Goal: Task Accomplishment & Management: Manage account settings

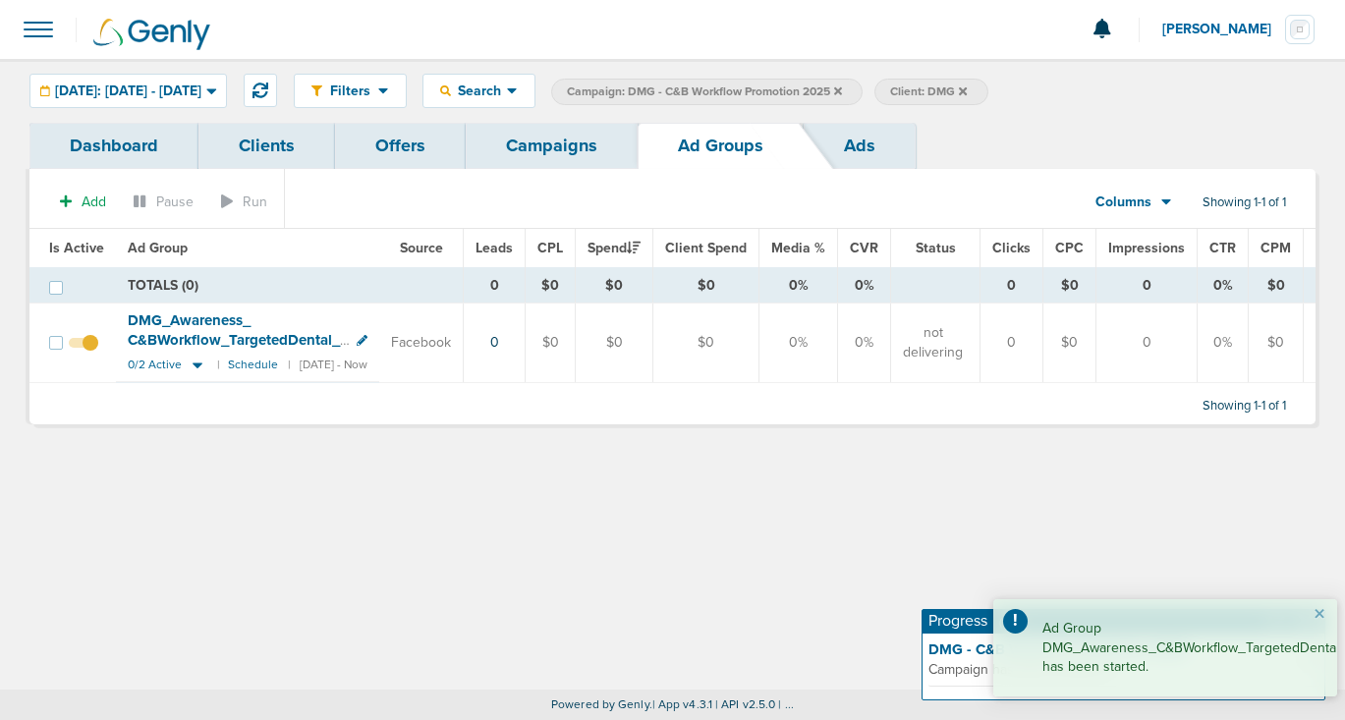
click at [489, 160] on link "Campaigns" at bounding box center [552, 146] width 172 height 46
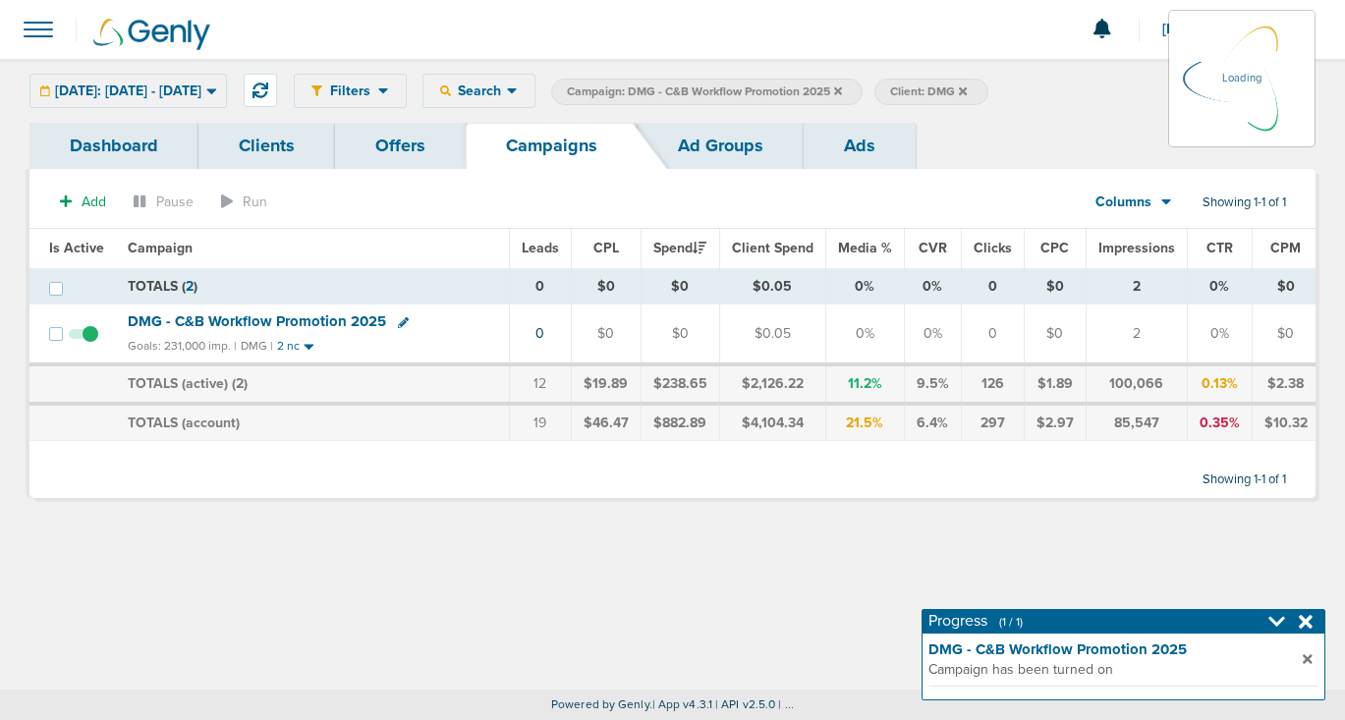
click at [842, 85] on icon at bounding box center [838, 91] width 8 height 12
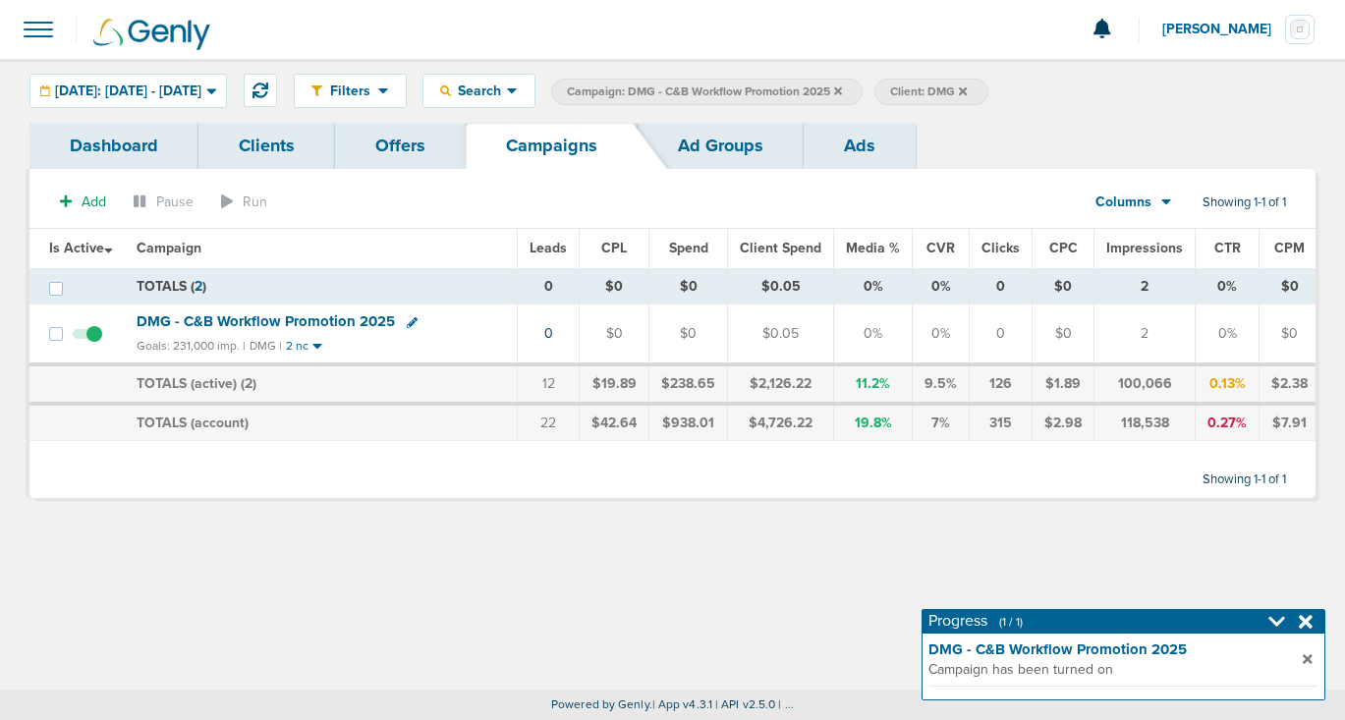
click at [842, 90] on icon at bounding box center [838, 90] width 8 height 8
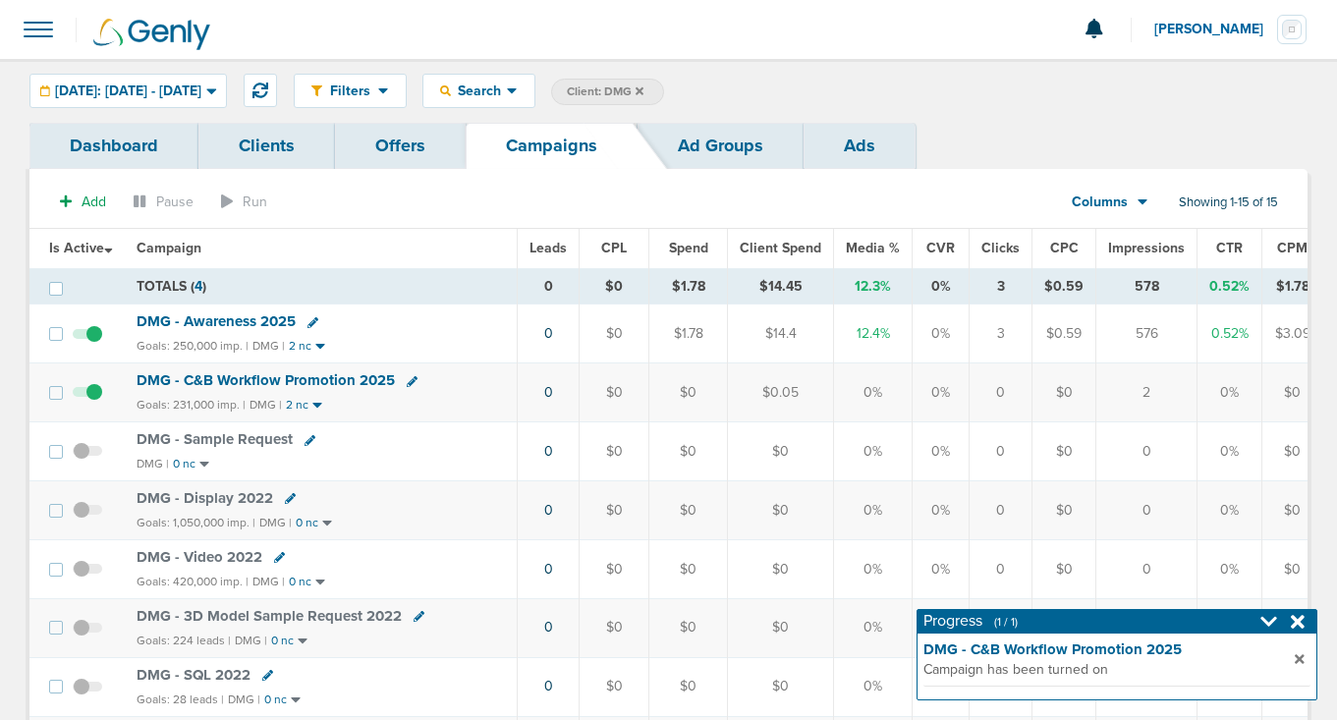
click at [643, 88] on icon at bounding box center [640, 90] width 8 height 8
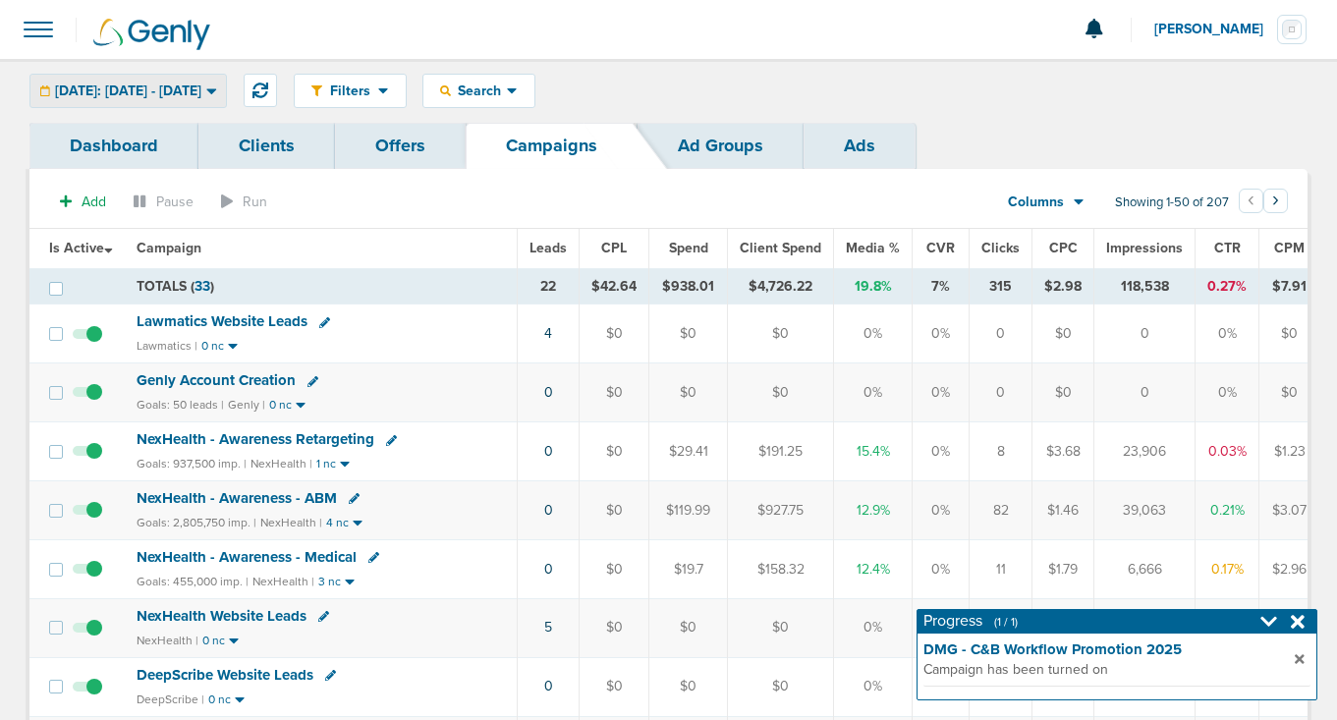
click at [163, 93] on span "[DATE]: [DATE] - [DATE]" at bounding box center [128, 91] width 146 height 14
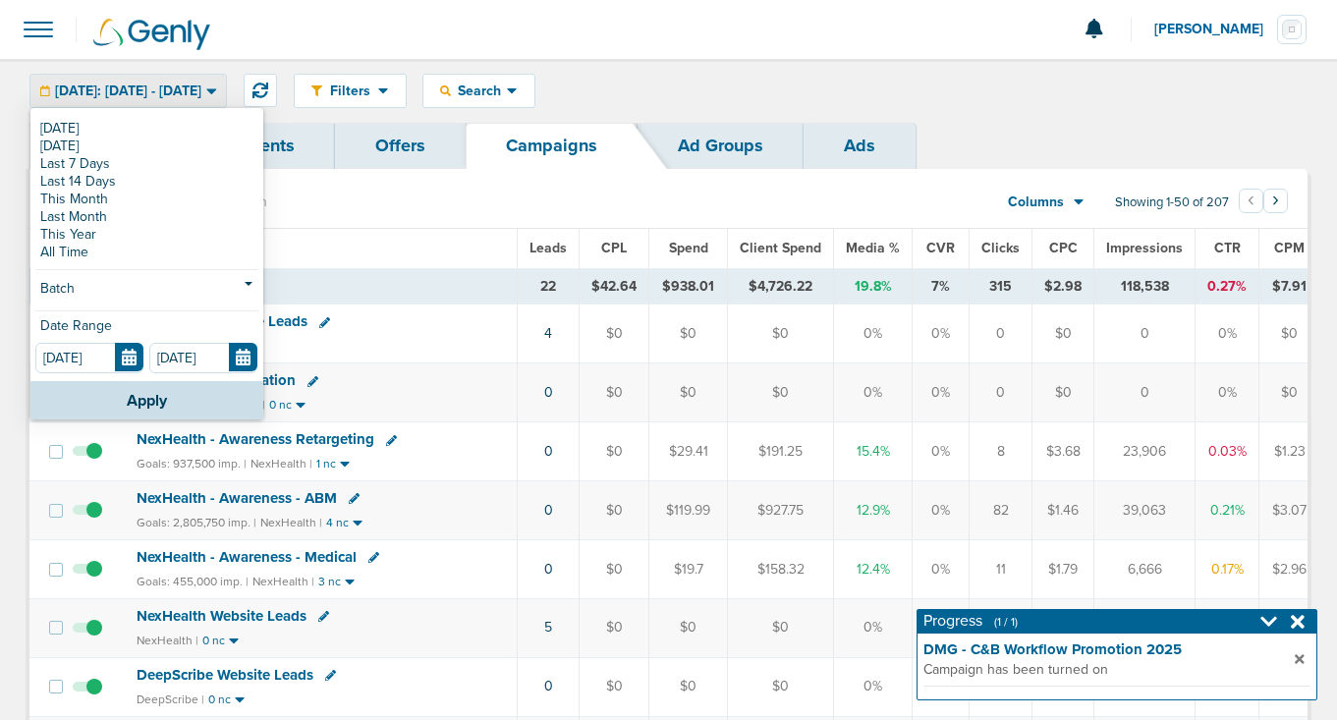
click at [163, 93] on span "[DATE]: [DATE] - [DATE]" at bounding box center [128, 91] width 146 height 14
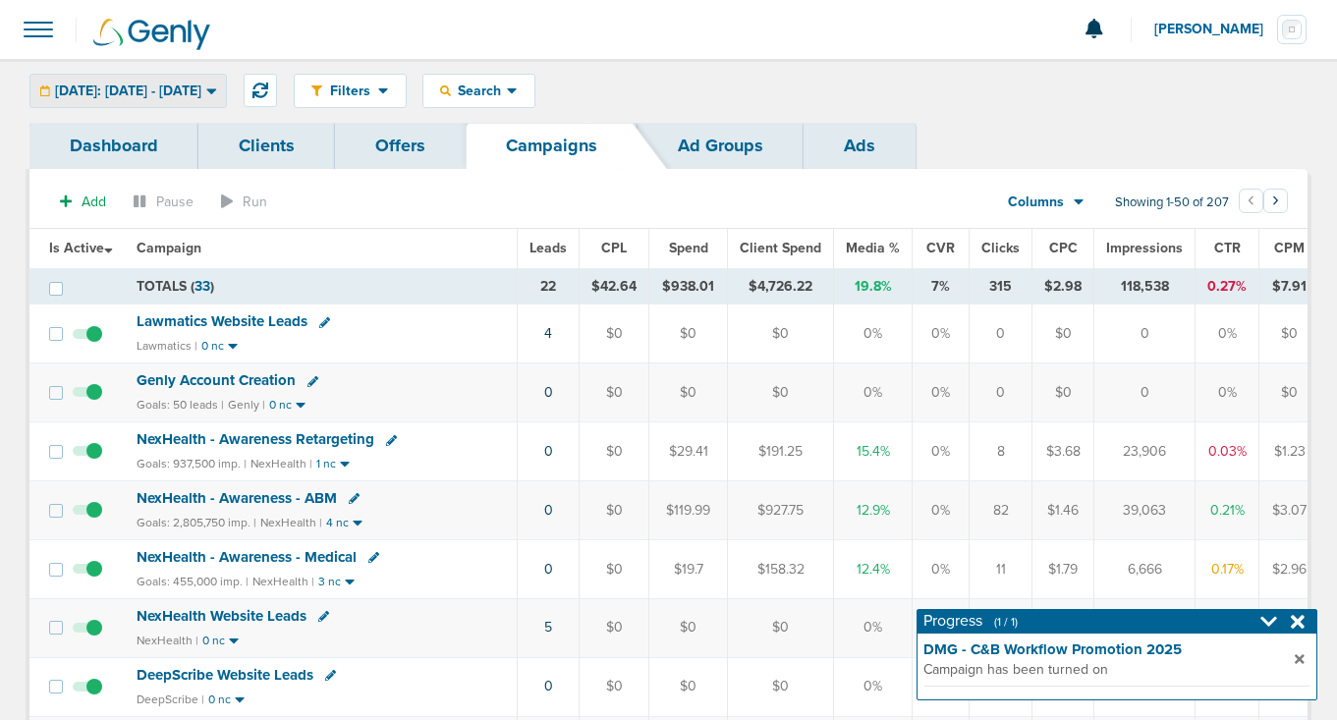
click at [163, 93] on span "[DATE]: [DATE] - [DATE]" at bounding box center [128, 91] width 146 height 14
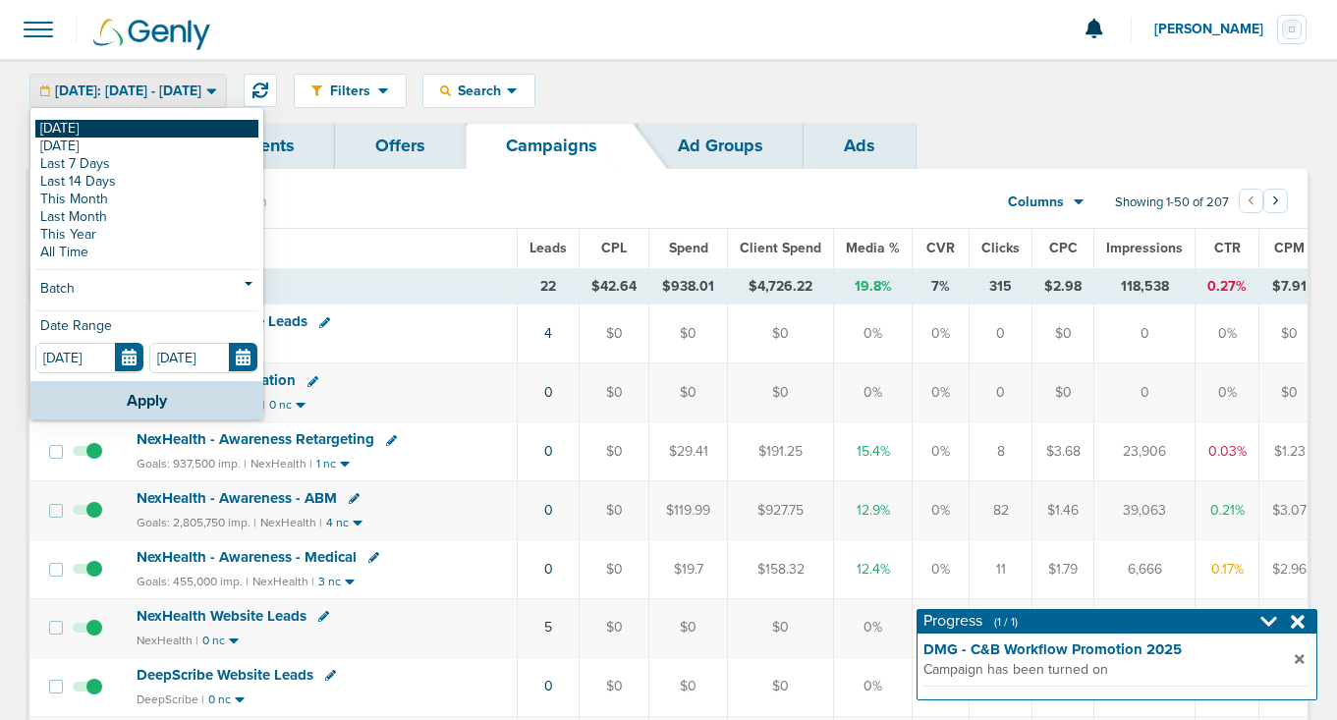
click at [134, 125] on link "[DATE]" at bounding box center [146, 129] width 223 height 18
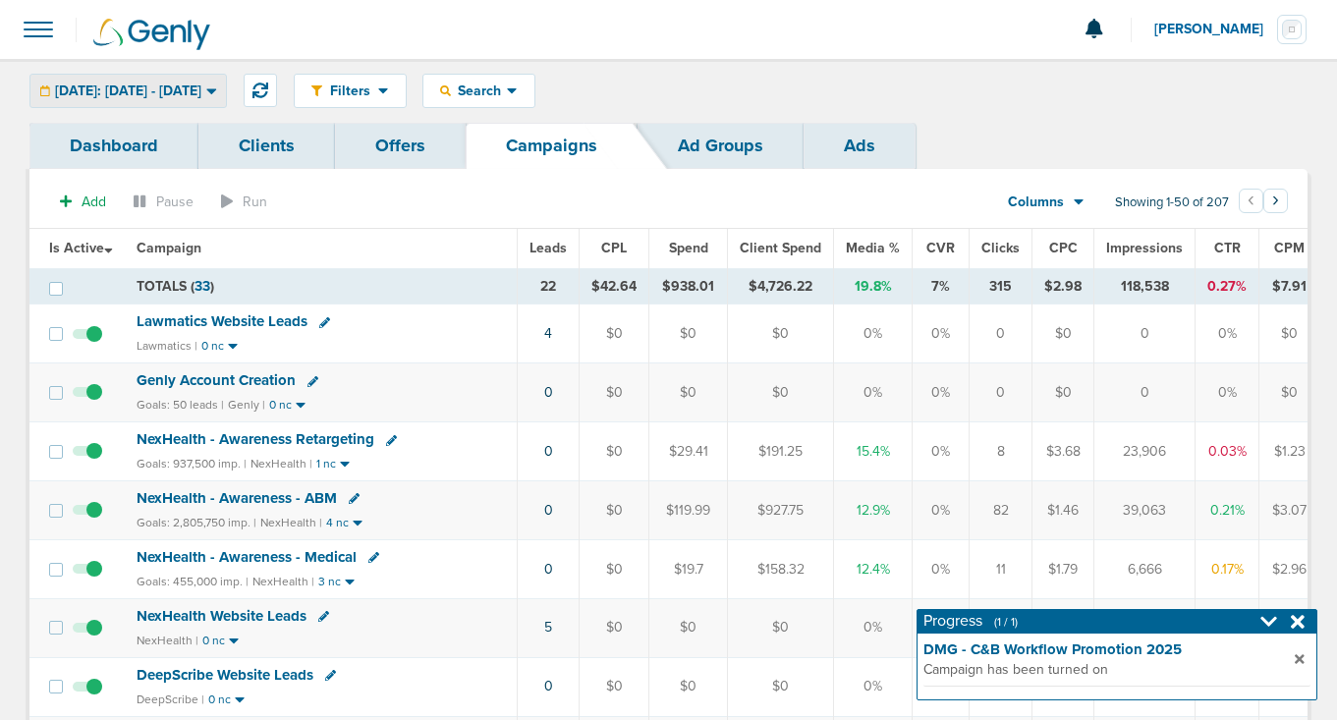
click at [139, 89] on span "[DATE]: [DATE] - [DATE]" at bounding box center [128, 91] width 146 height 14
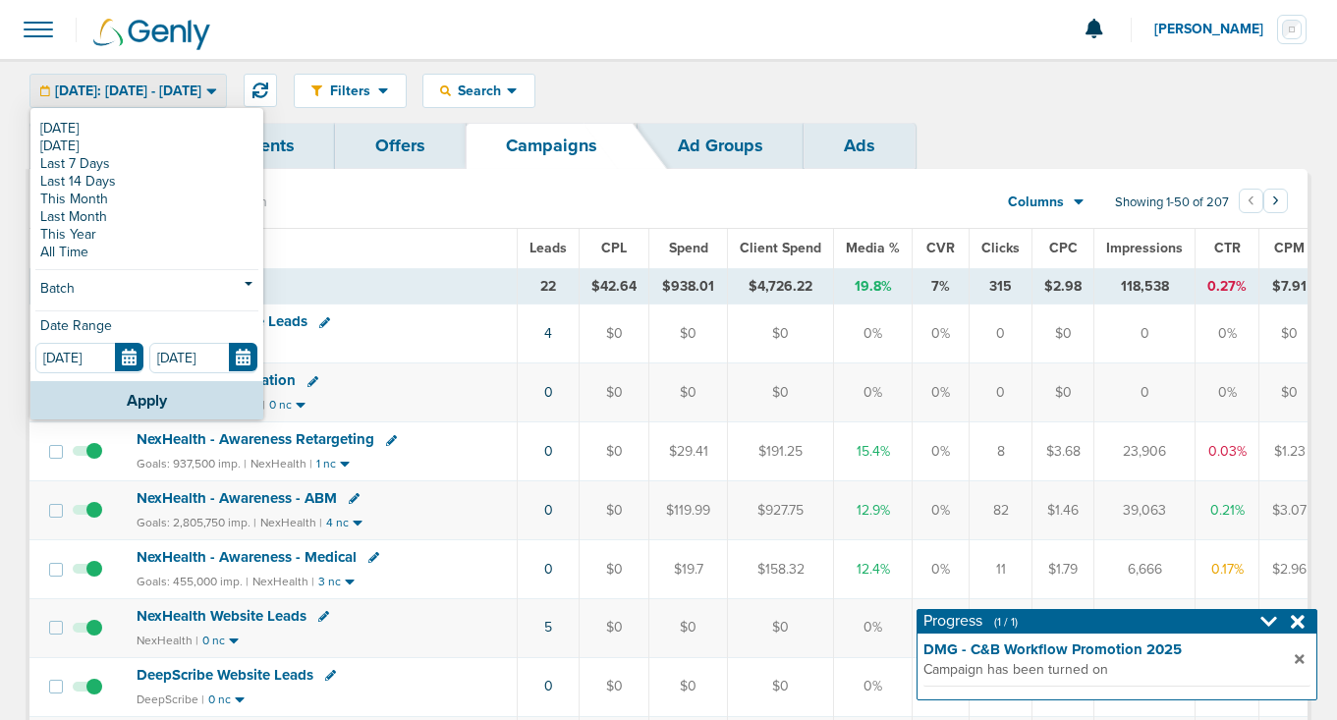
click at [139, 89] on span "[DATE]: [DATE] - [DATE]" at bounding box center [128, 91] width 146 height 14
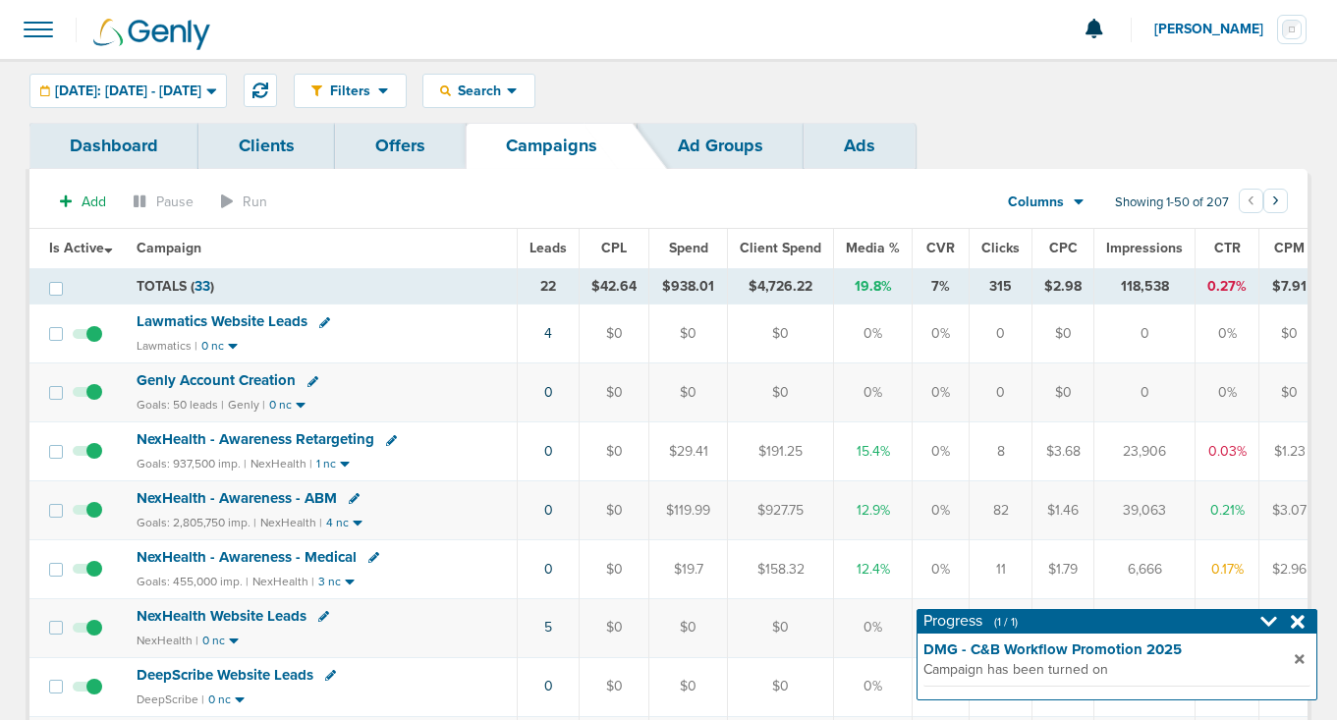
click at [252, 145] on link "Clients" at bounding box center [266, 146] width 137 height 46
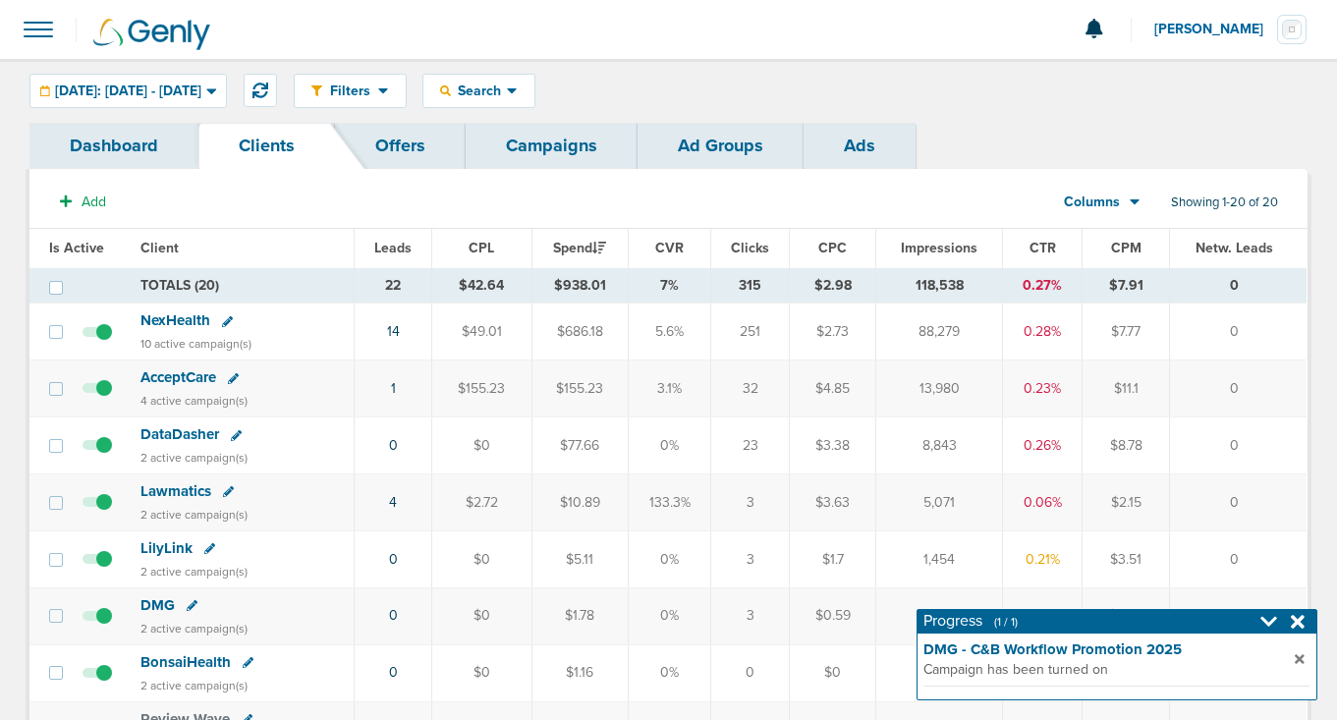
click at [164, 316] on span "NexHealth" at bounding box center [175, 320] width 70 height 18
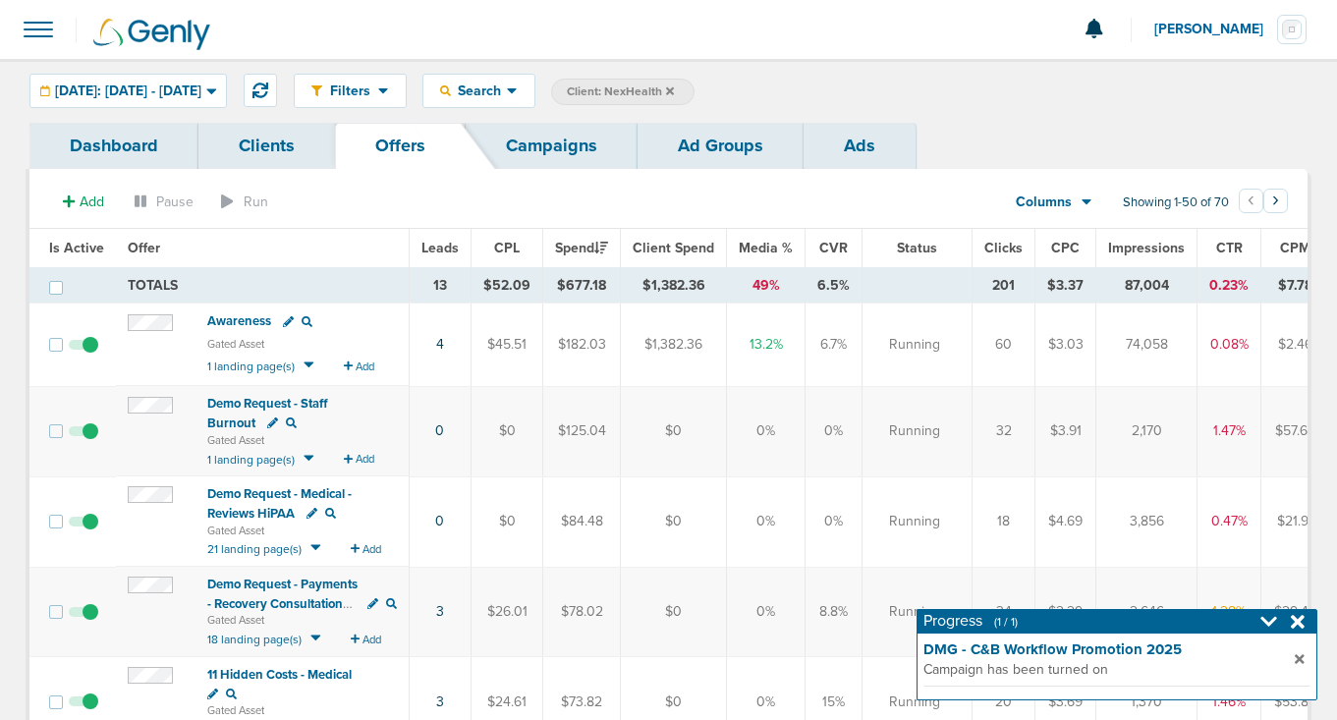
click at [550, 148] on link "Campaigns" at bounding box center [552, 146] width 172 height 46
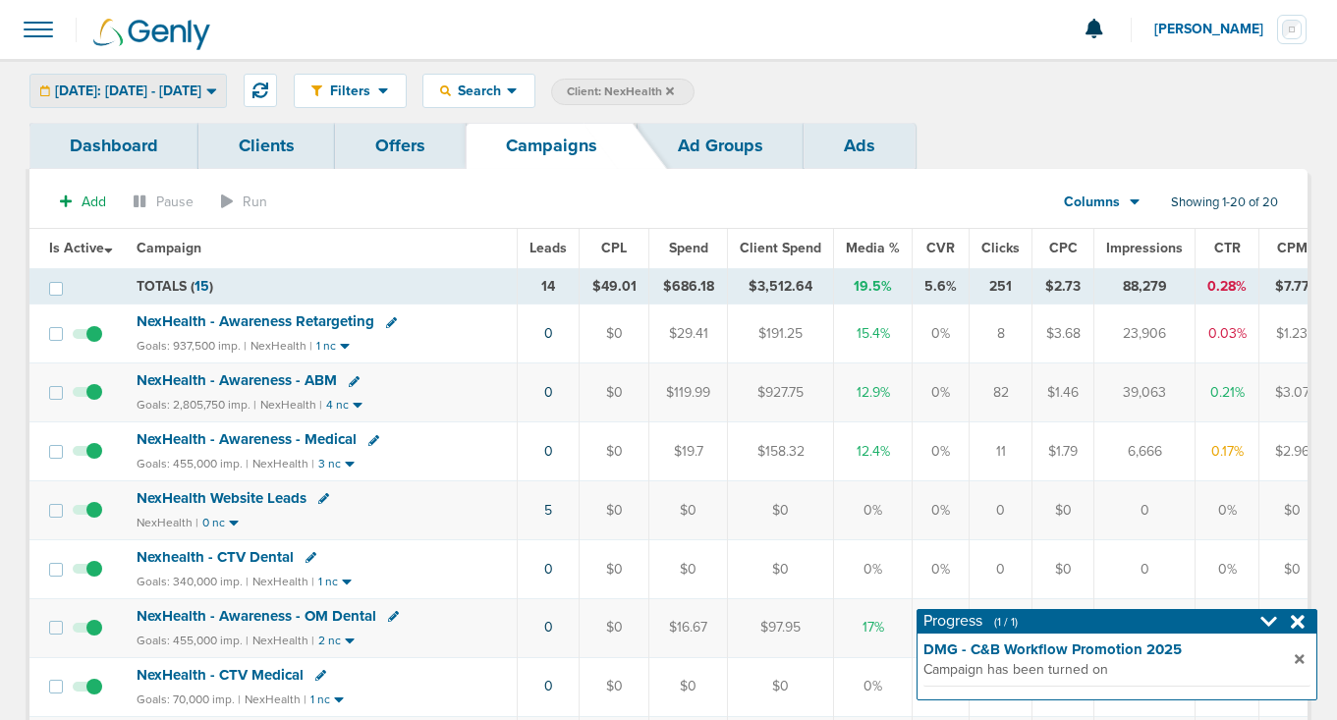
click at [198, 88] on span "[DATE]: [DATE] - [DATE]" at bounding box center [128, 91] width 146 height 14
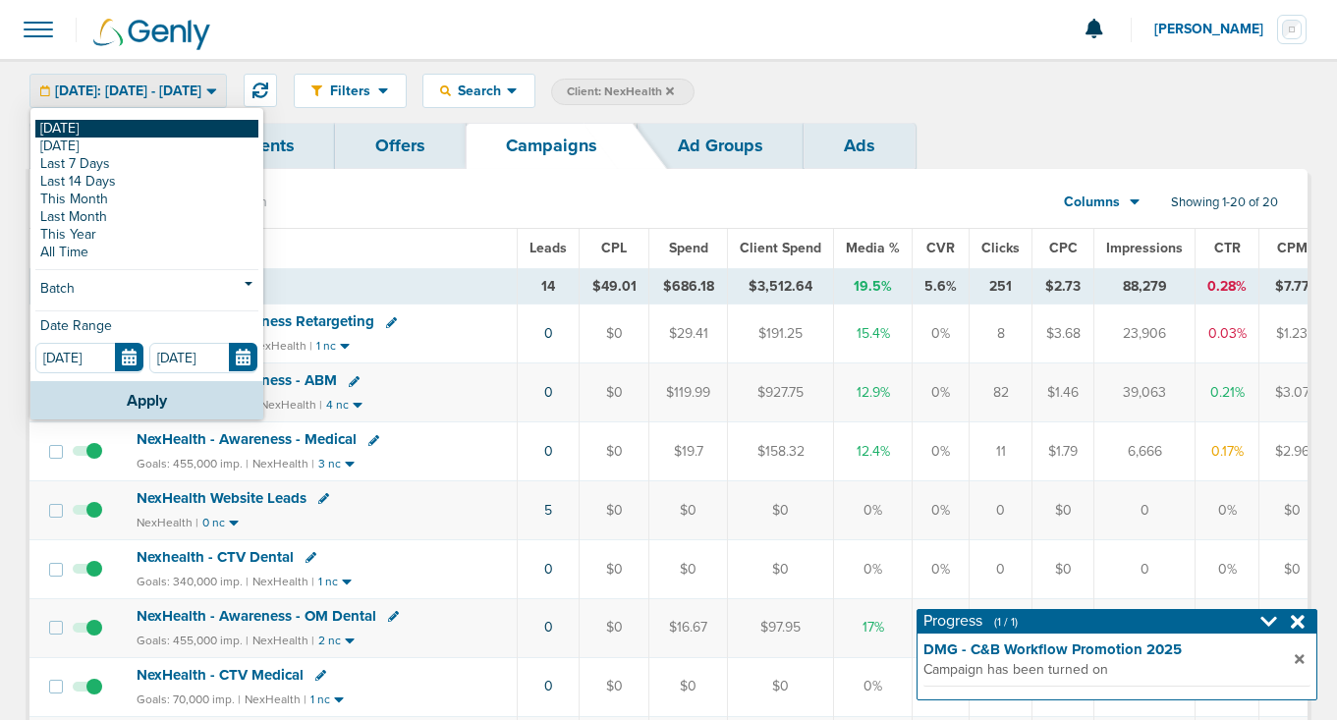
click at [179, 129] on link "[DATE]" at bounding box center [146, 129] width 223 height 18
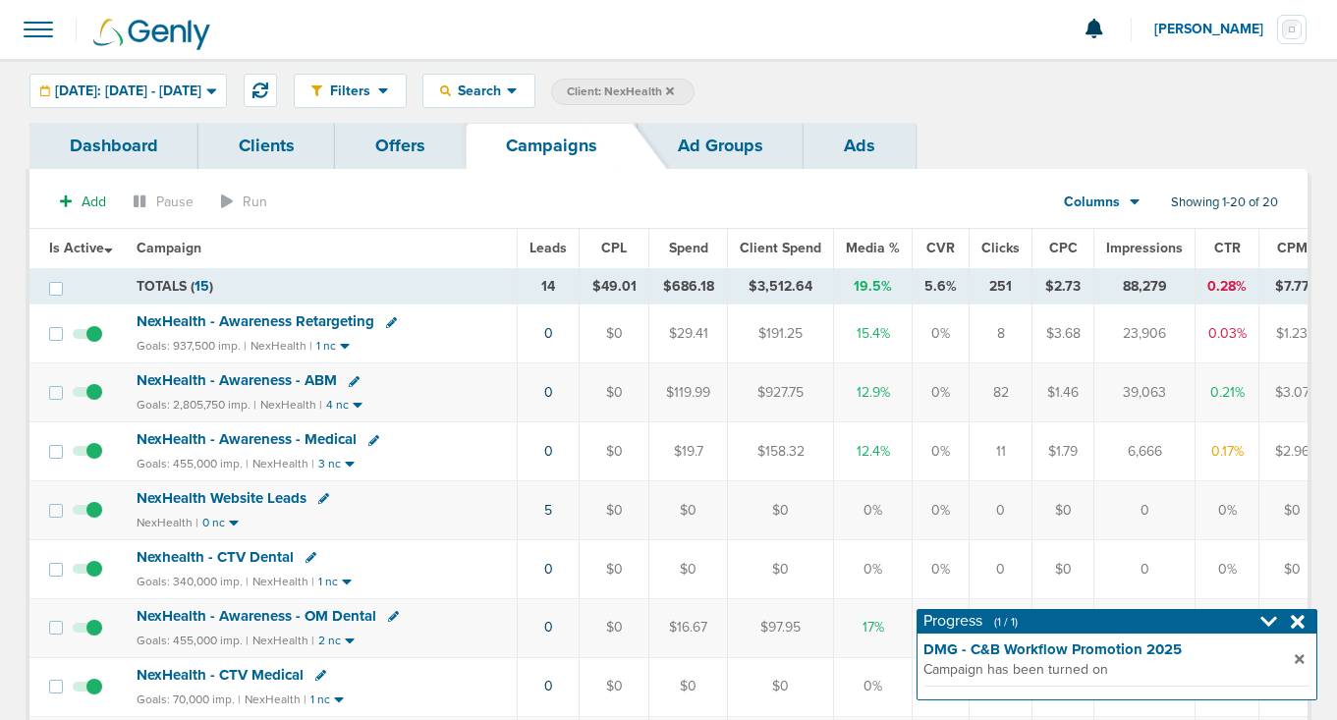
click at [674, 89] on icon at bounding box center [670, 90] width 8 height 8
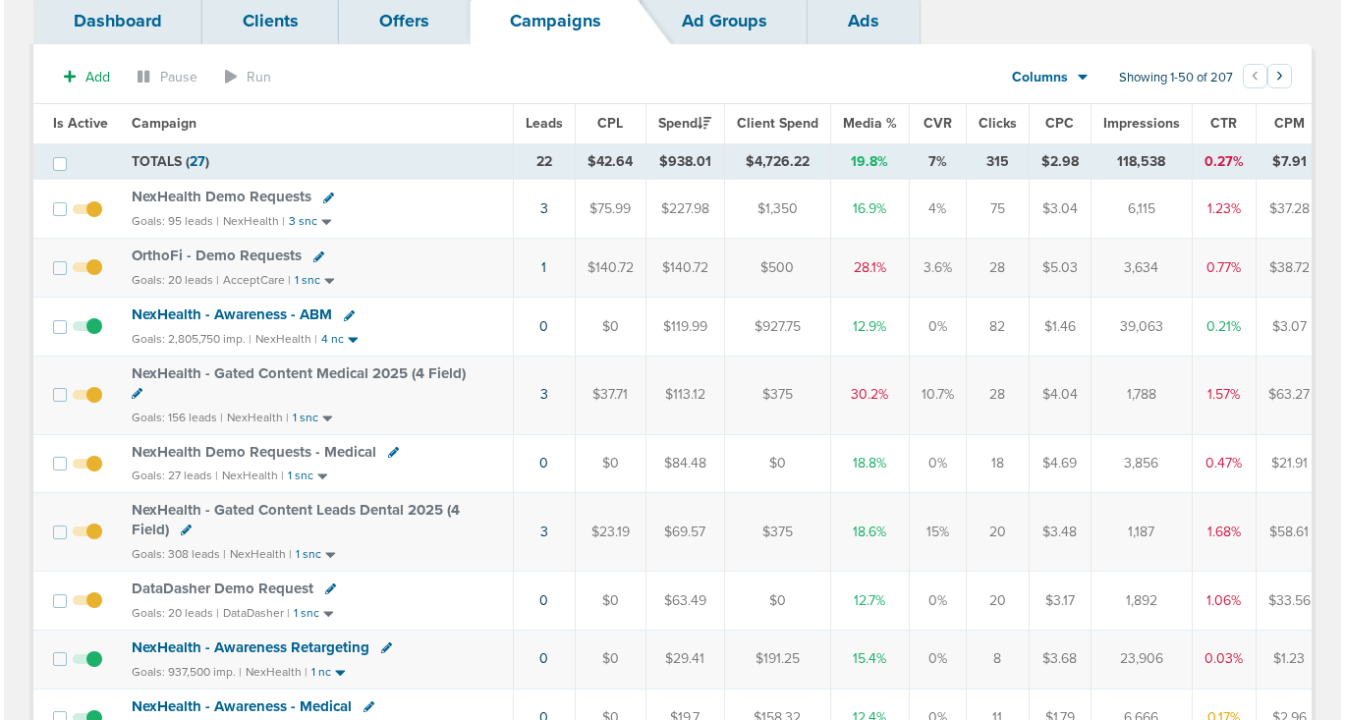
scroll to position [159, 0]
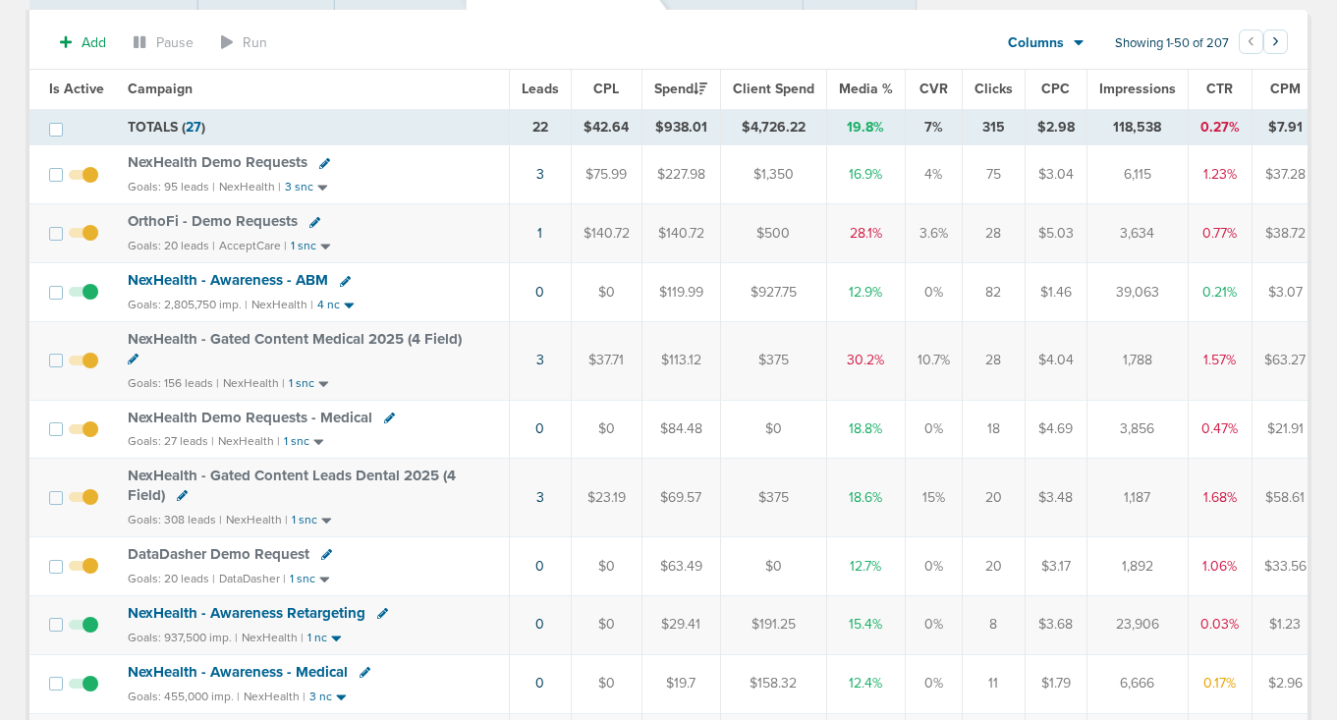
click at [384, 418] on icon at bounding box center [389, 418] width 11 height 11
select select
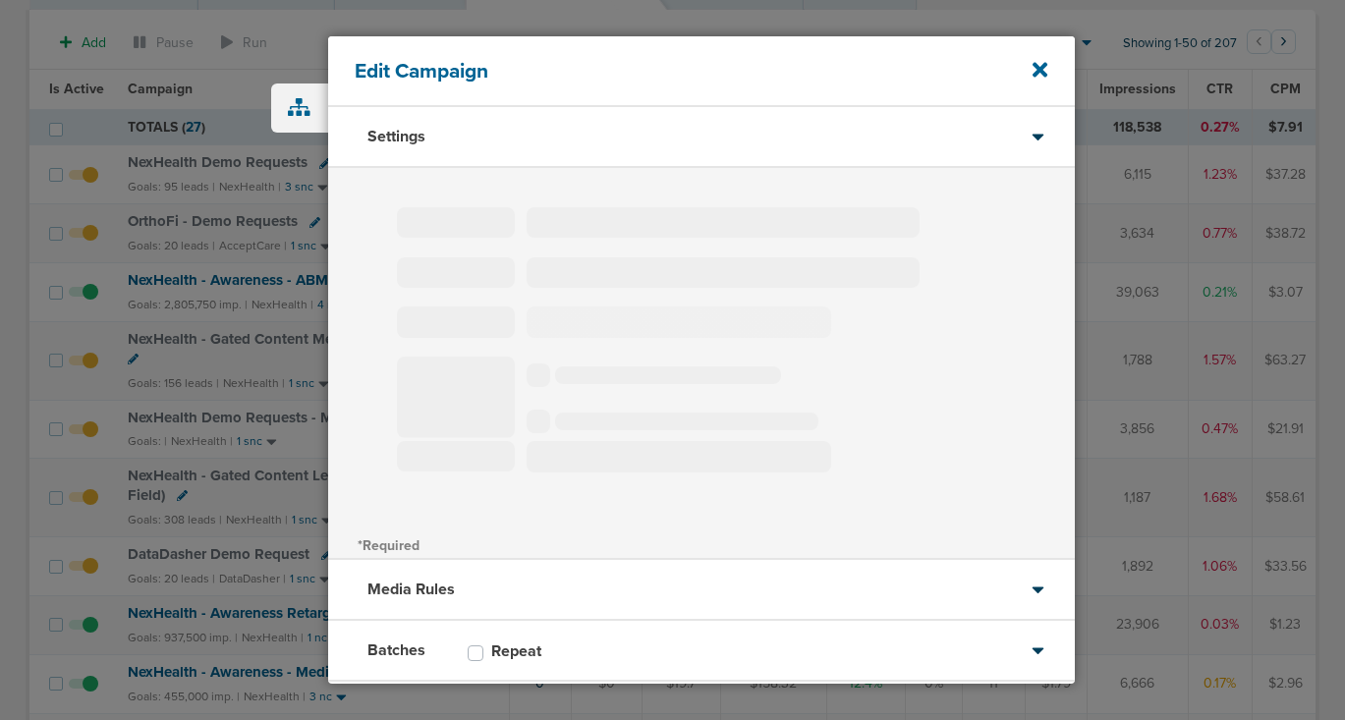
type input "NexHealth Demo Requests - Medical"
select select "Leads"
radio input "true"
select select "readOnly"
checkbox input "true"
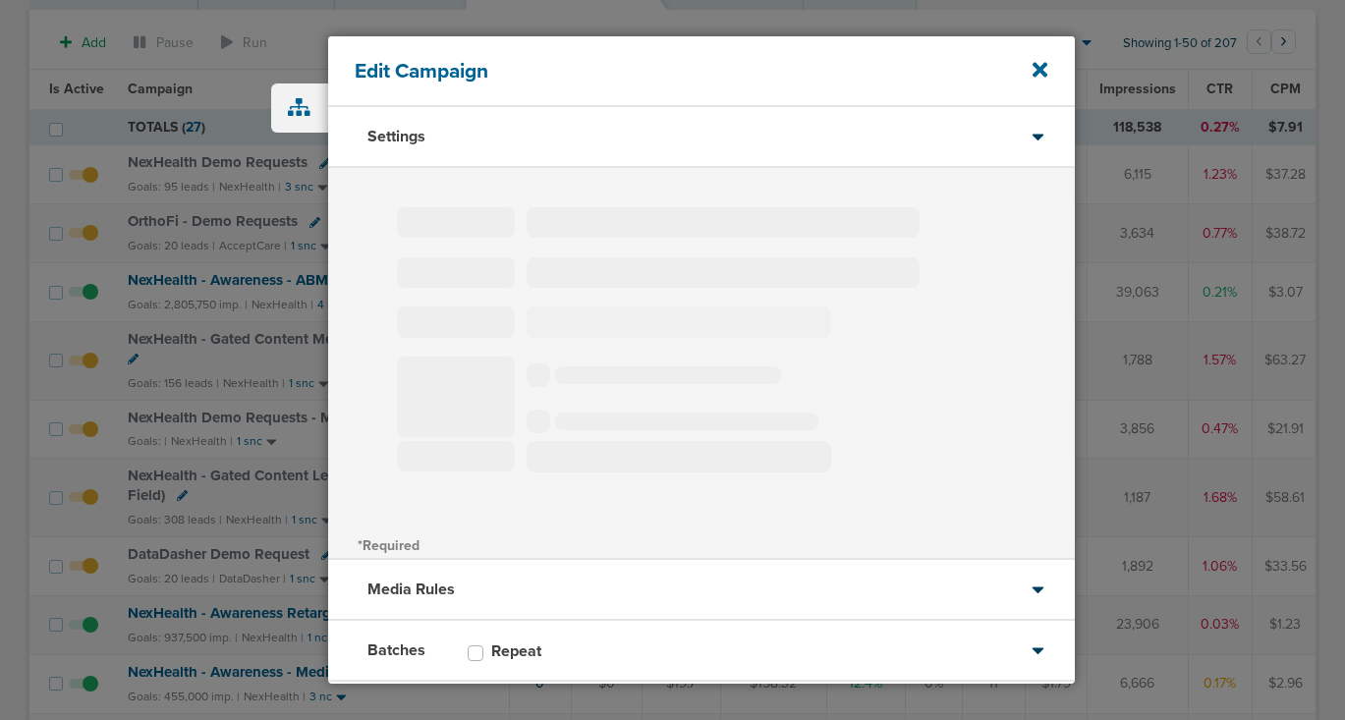
select select "1"
select select "2"
select select "3"
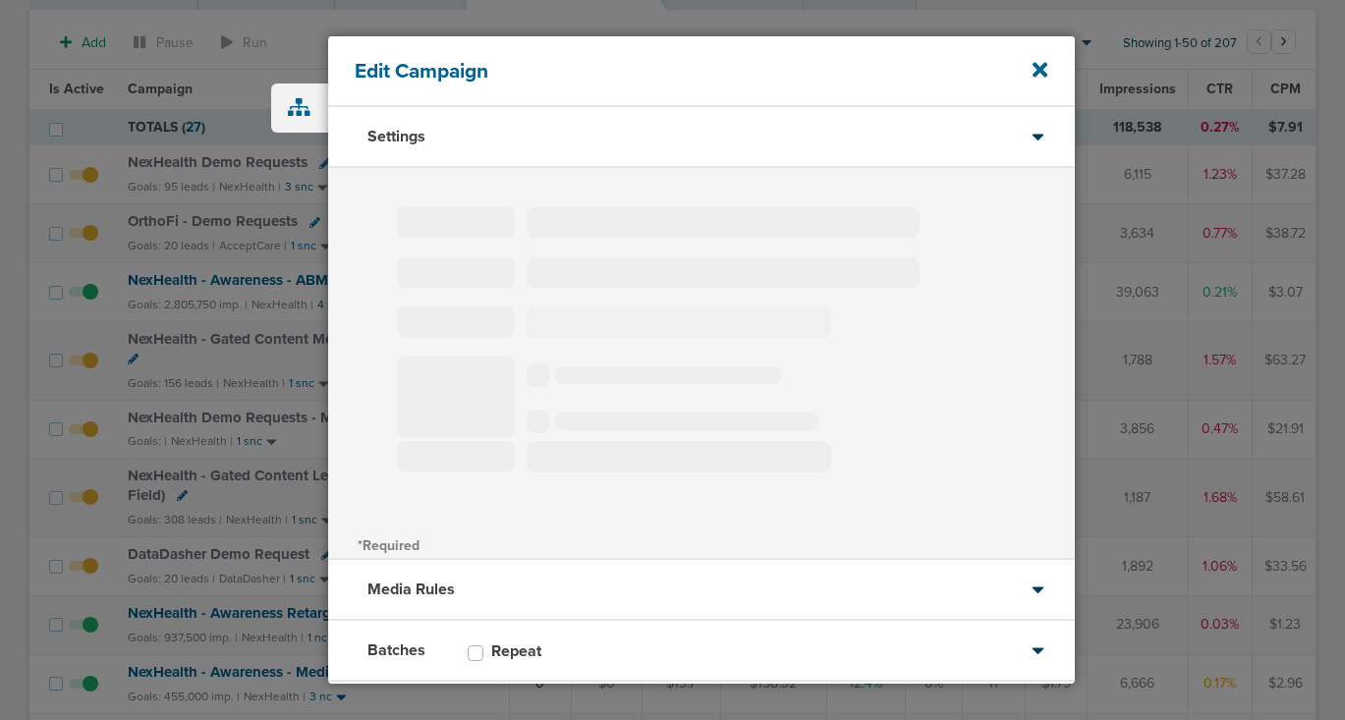
select select "3"
select select "4"
select select "6"
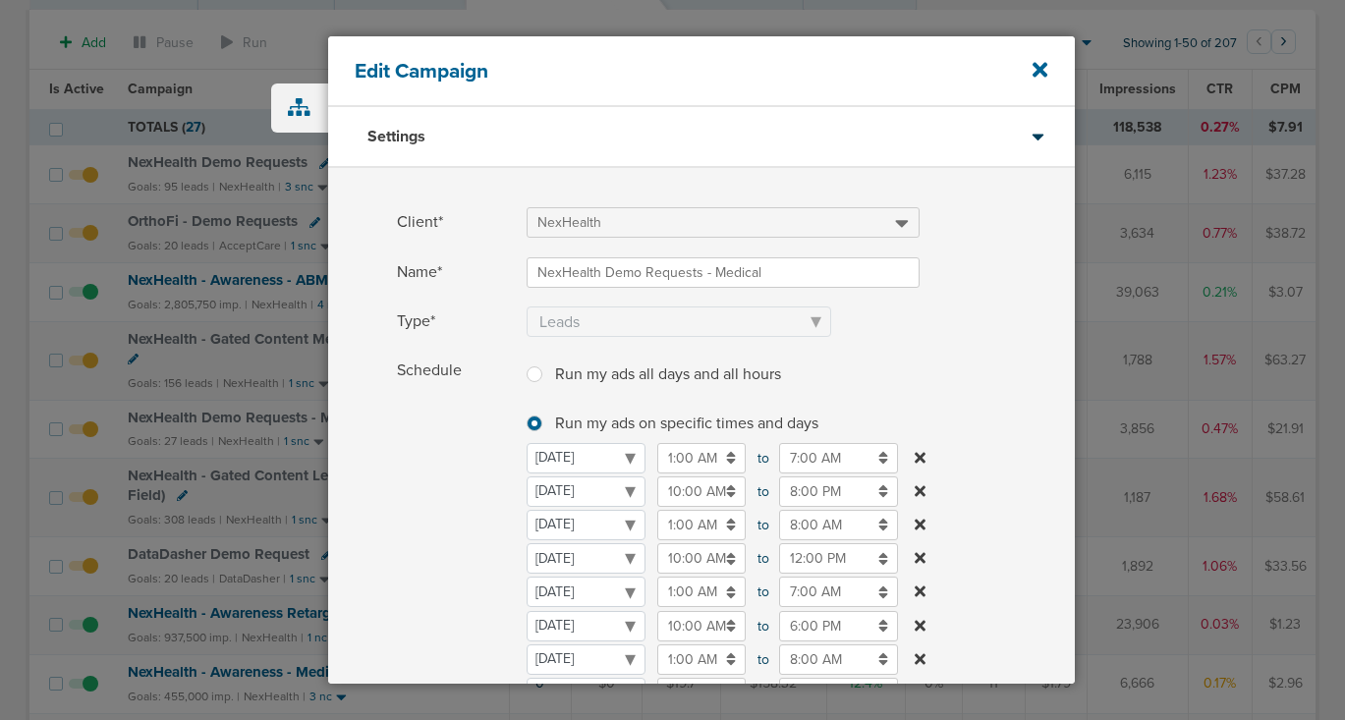
scroll to position [98, 0]
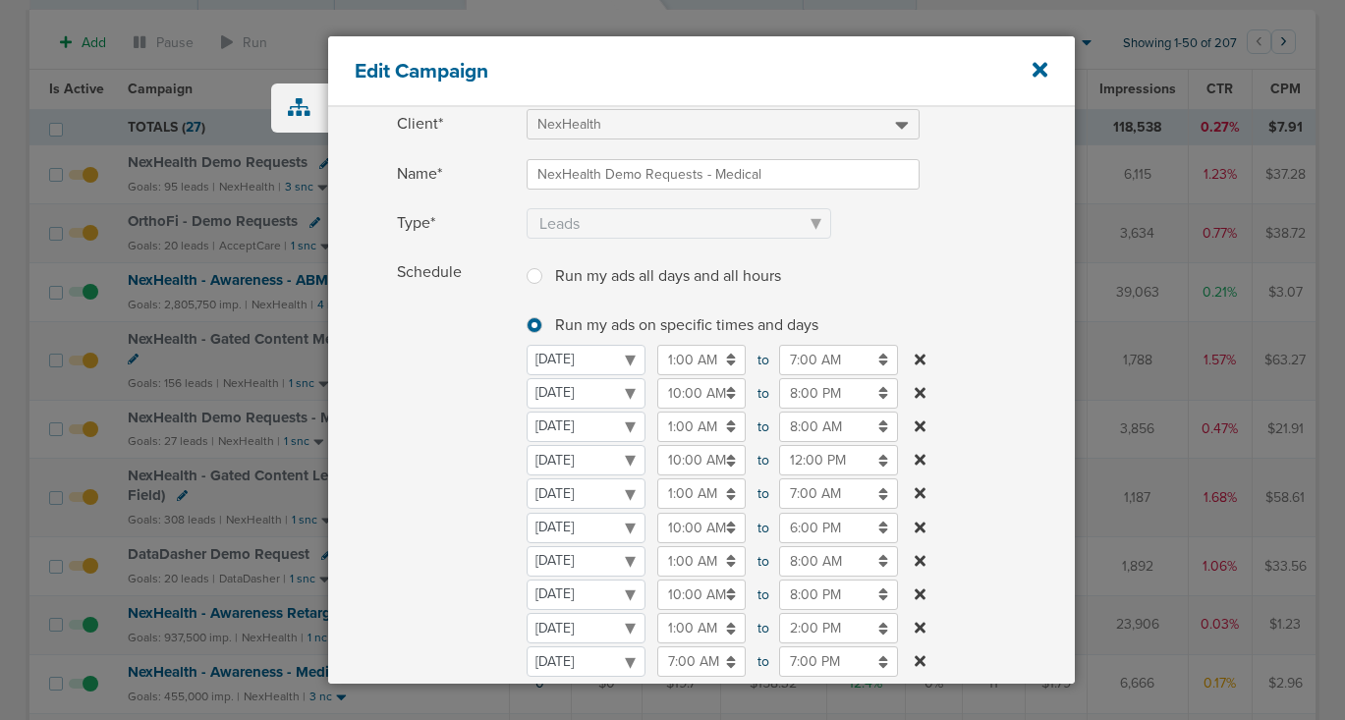
click at [687, 526] on input "10:00 AM" at bounding box center [701, 528] width 88 height 30
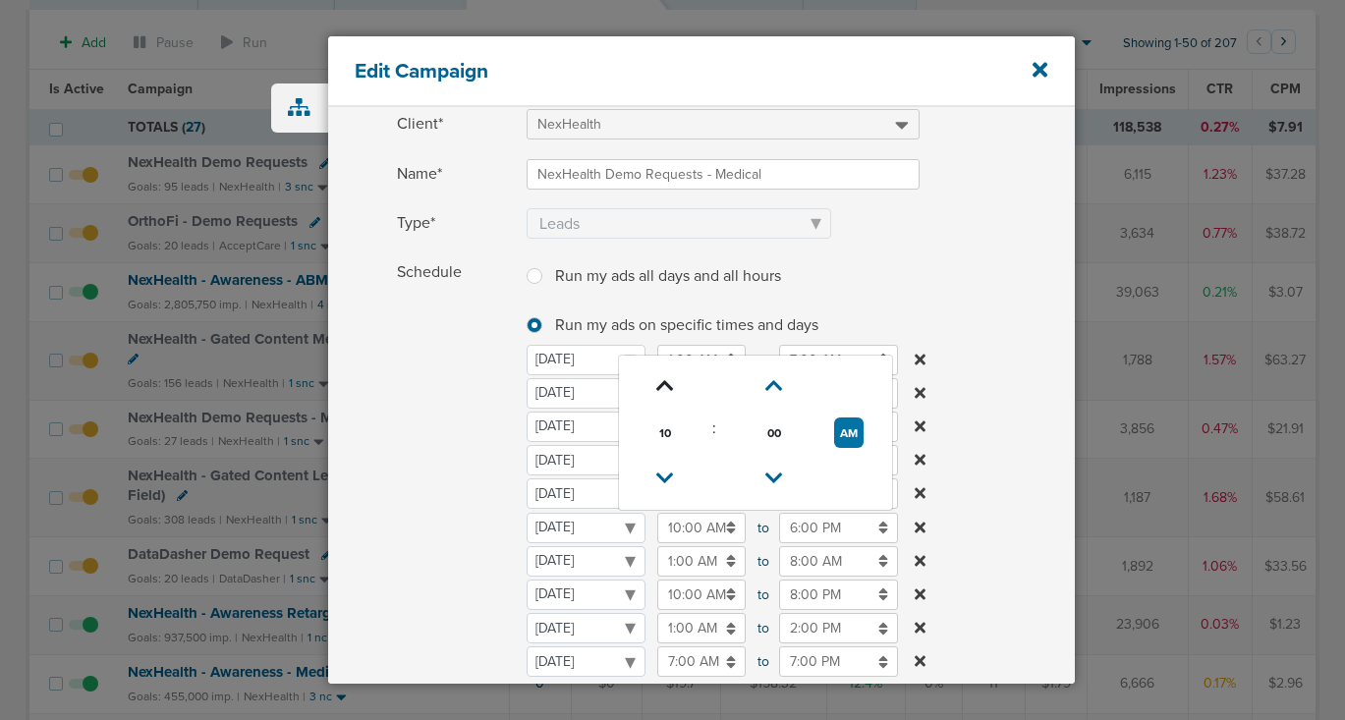
click at [658, 380] on icon at bounding box center [665, 386] width 18 height 12
type input "12:00 PM"
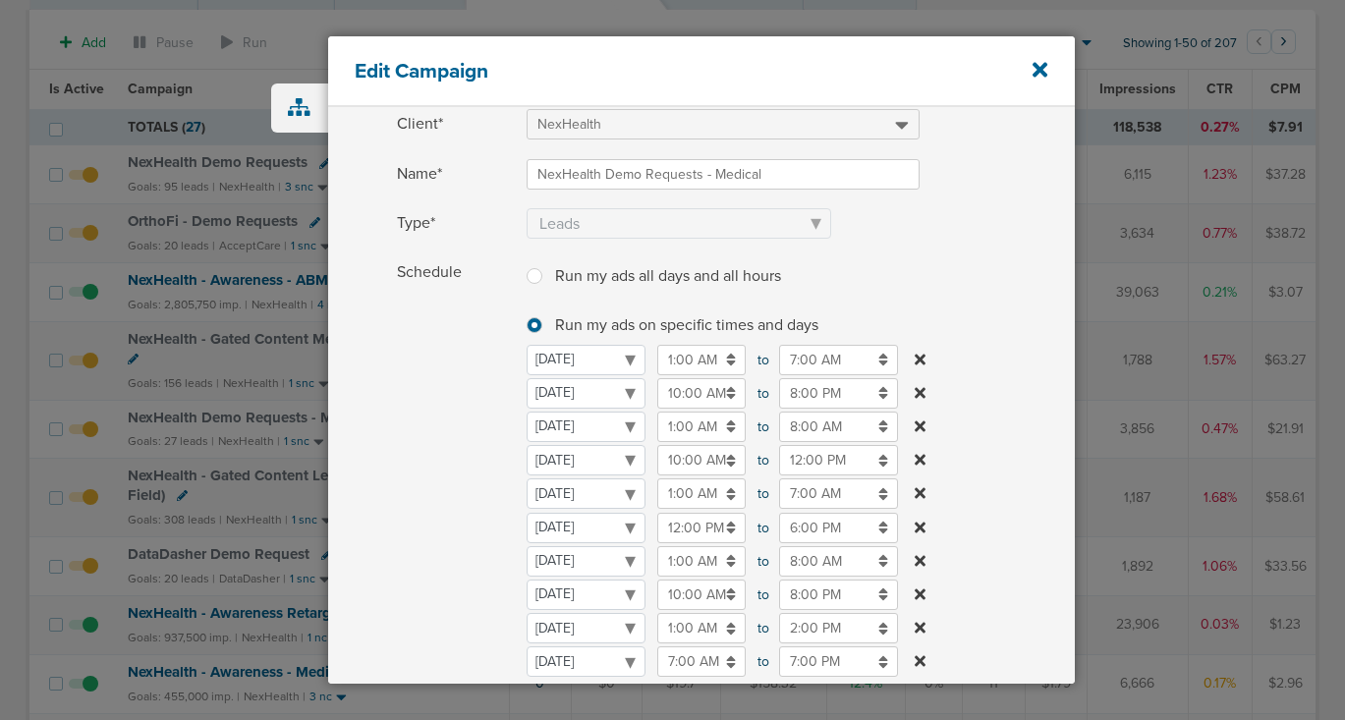
click at [409, 485] on span "Schedule" at bounding box center [456, 496] width 118 height 478
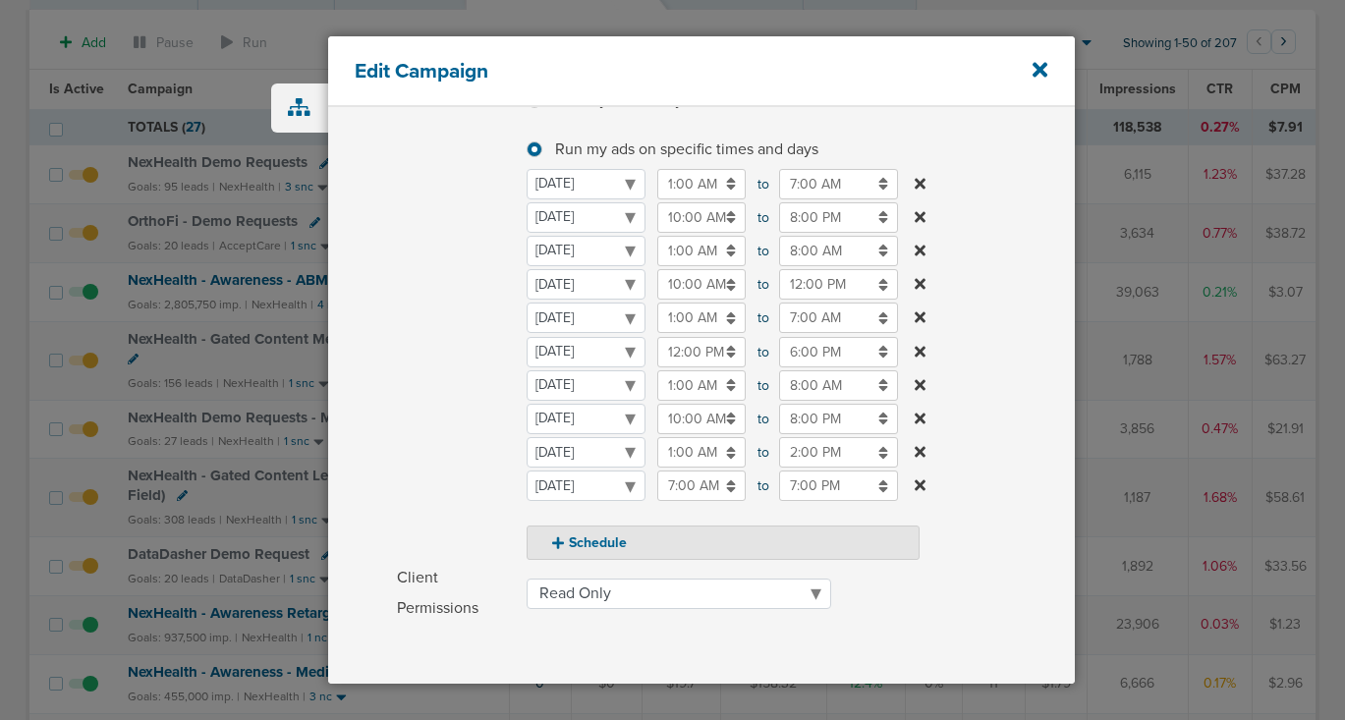
scroll to position [538, 0]
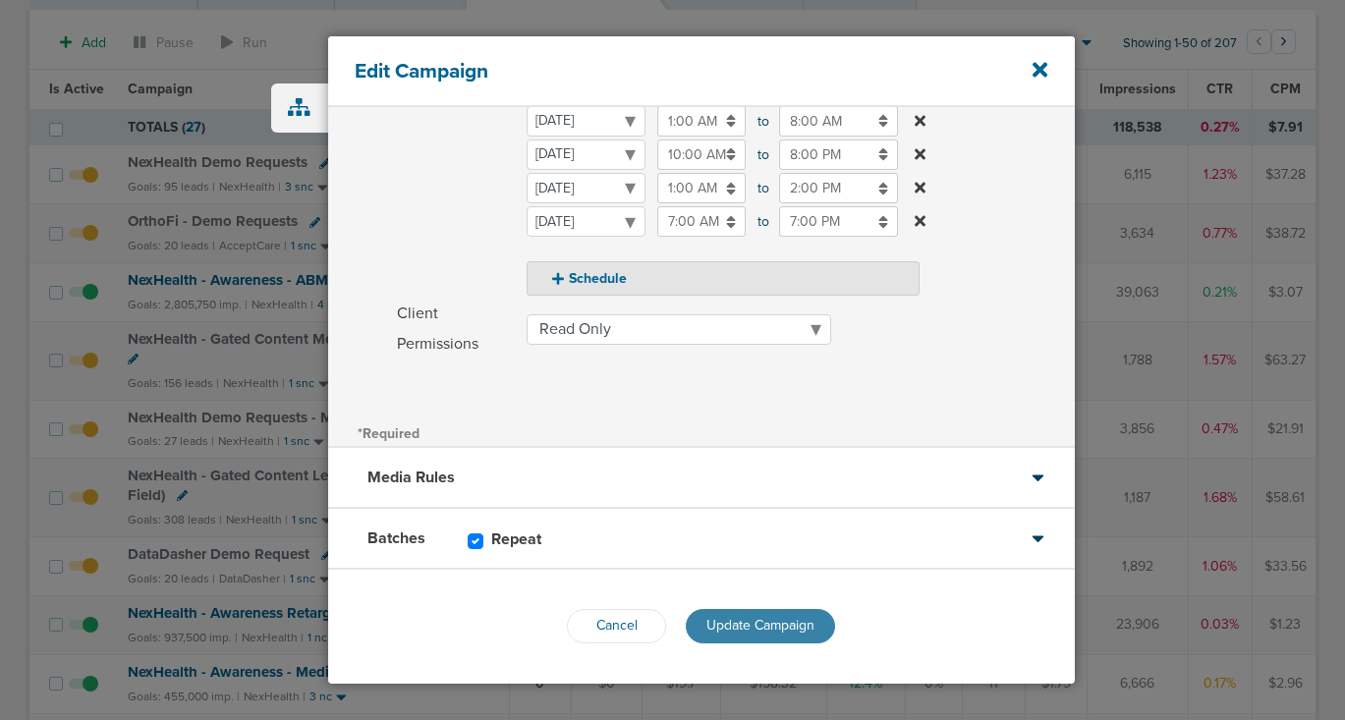
click at [736, 632] on span "Update Campaign" at bounding box center [760, 625] width 108 height 17
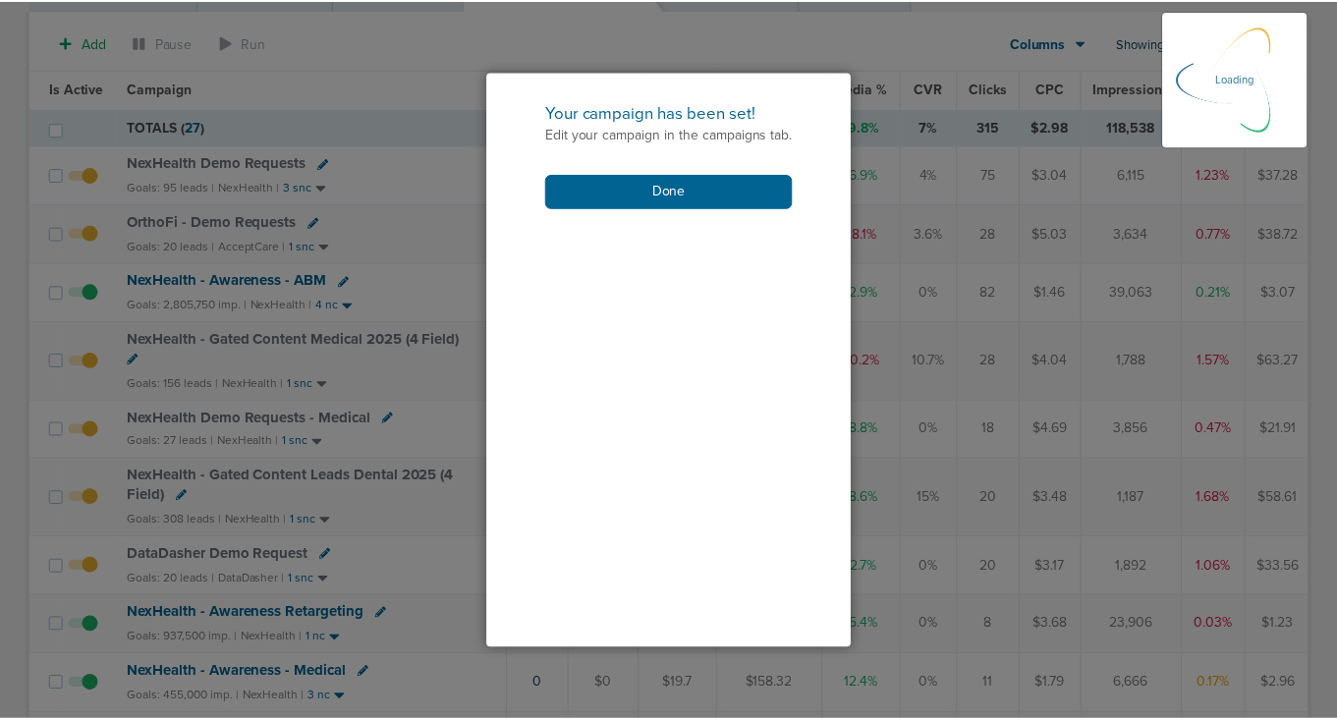
scroll to position [474, 0]
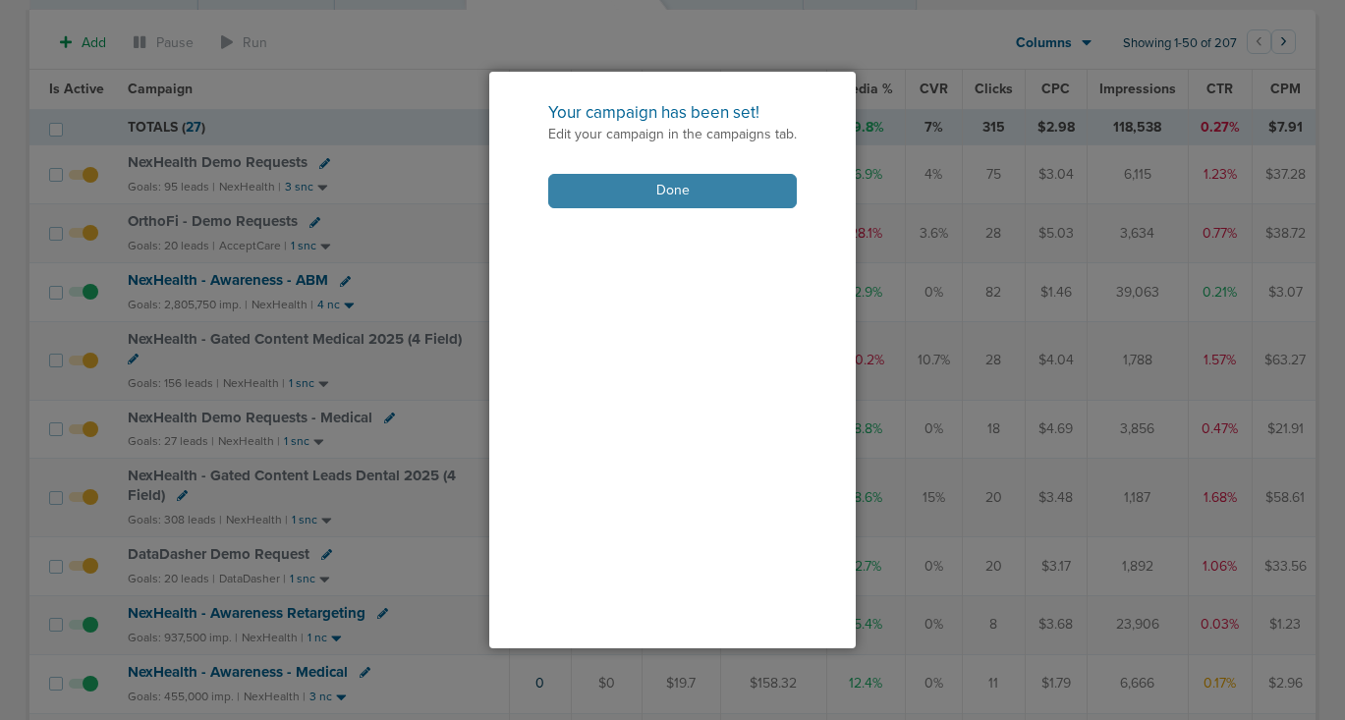
click at [658, 192] on button "Done" at bounding box center [672, 191] width 249 height 34
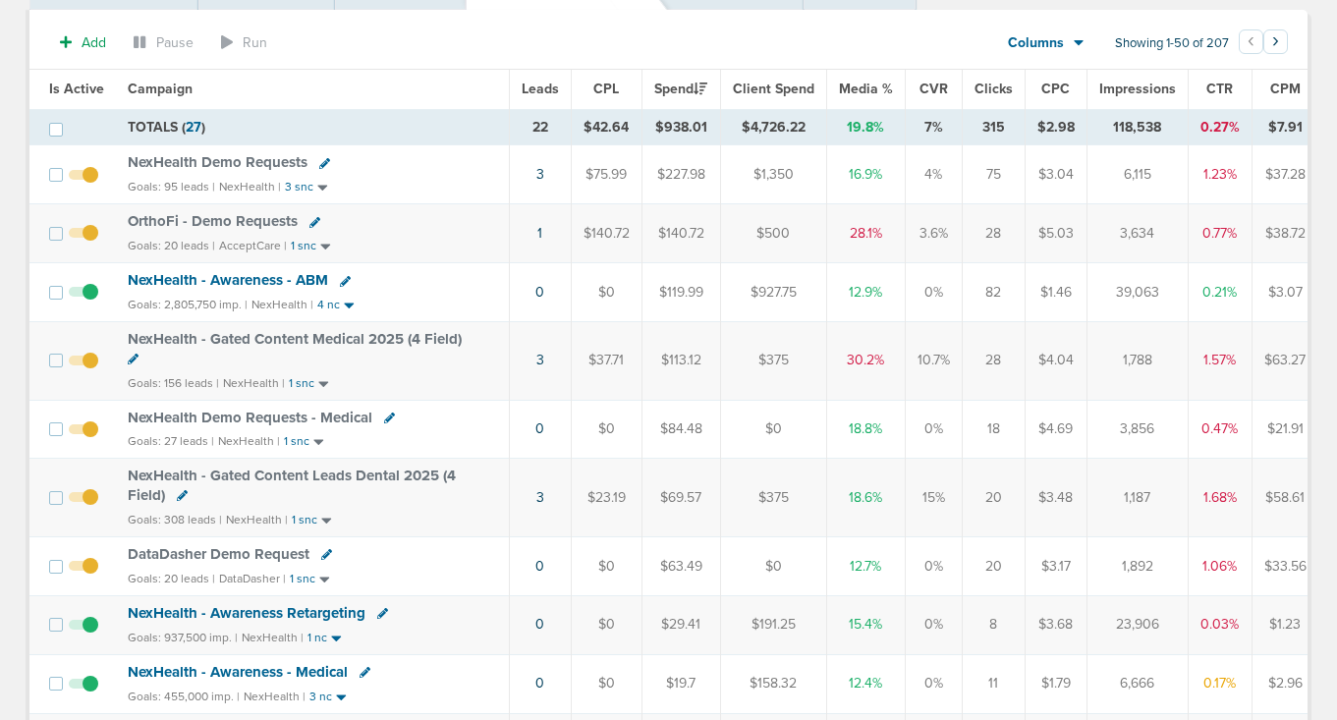
click at [274, 560] on span "DataDasher Demo Request" at bounding box center [219, 554] width 182 height 18
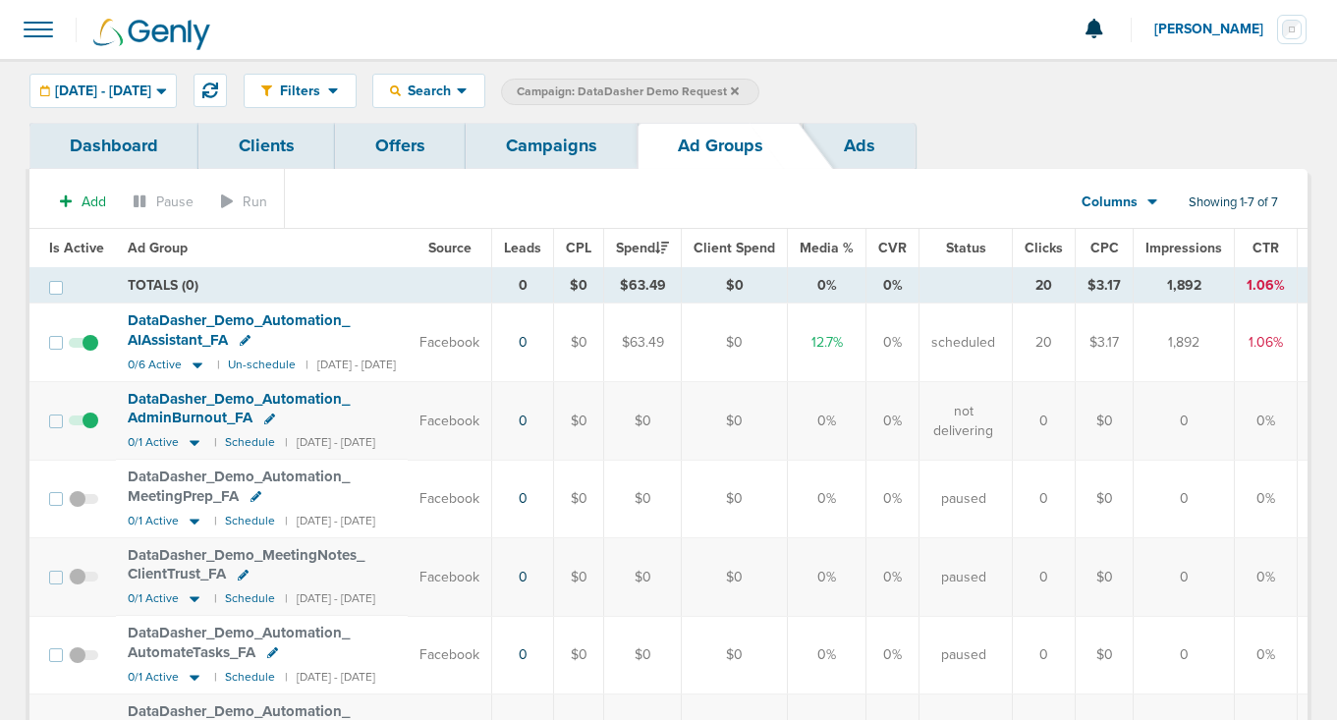
click at [540, 139] on link "Campaigns" at bounding box center [552, 146] width 172 height 46
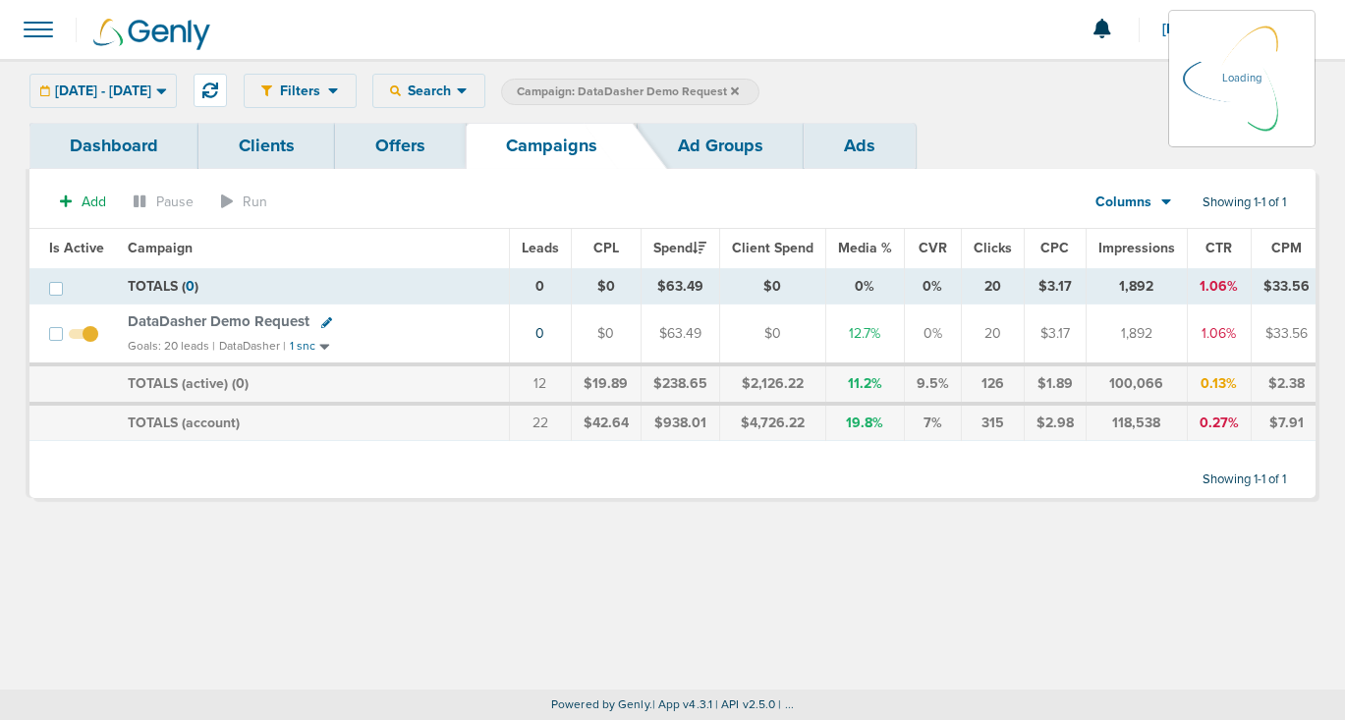
click at [739, 89] on icon at bounding box center [735, 90] width 8 height 8
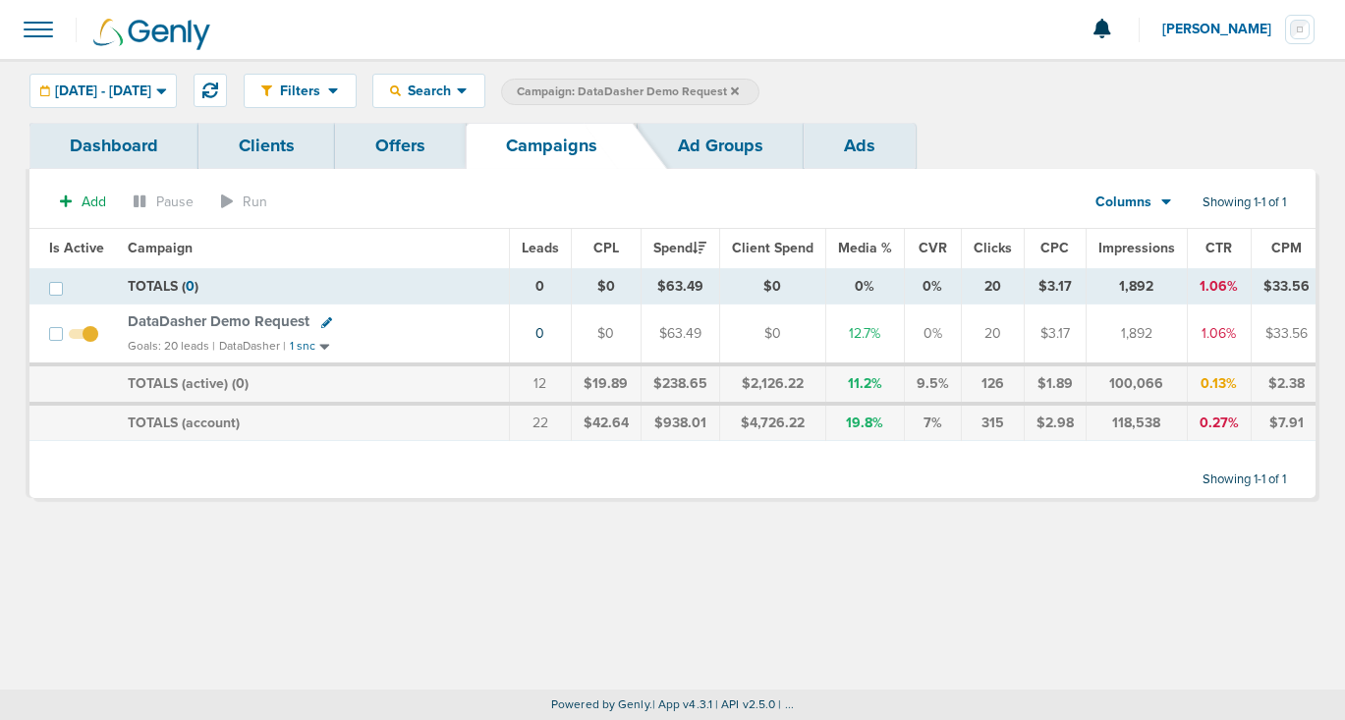
click at [739, 88] on icon at bounding box center [735, 90] width 8 height 8
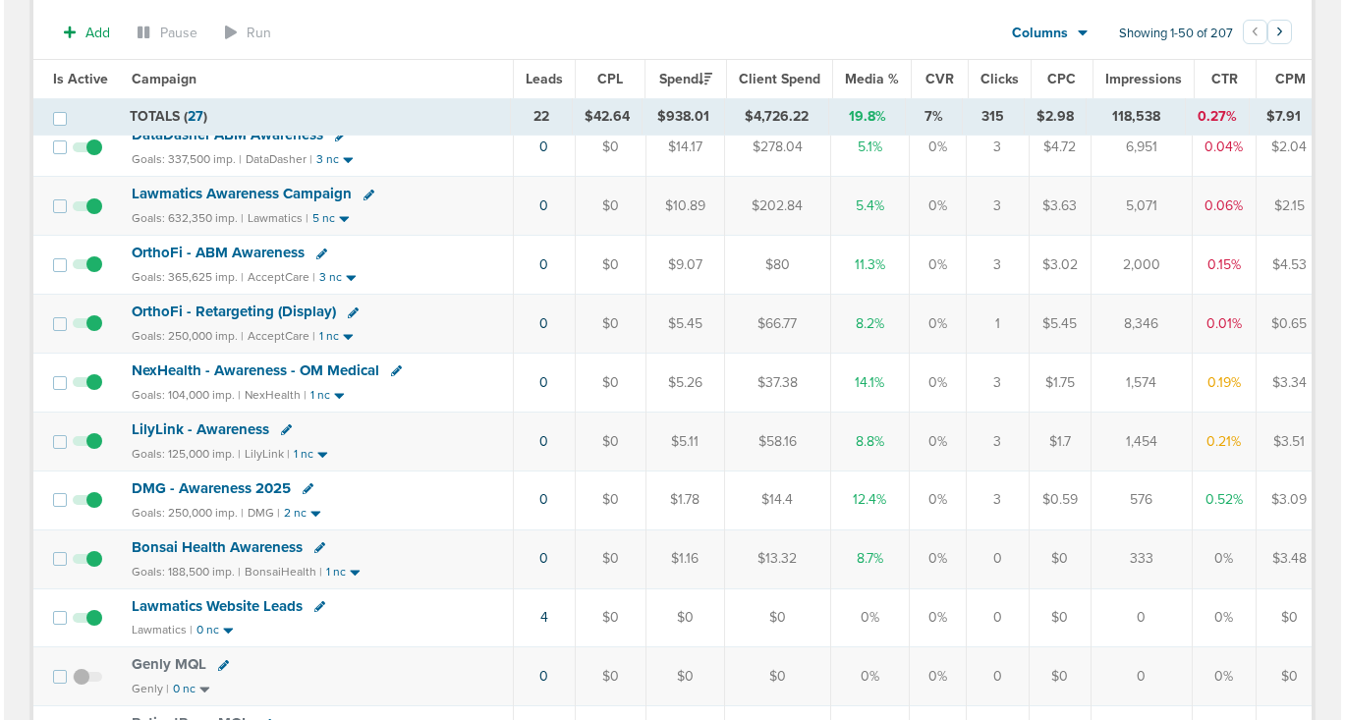
scroll to position [817, 0]
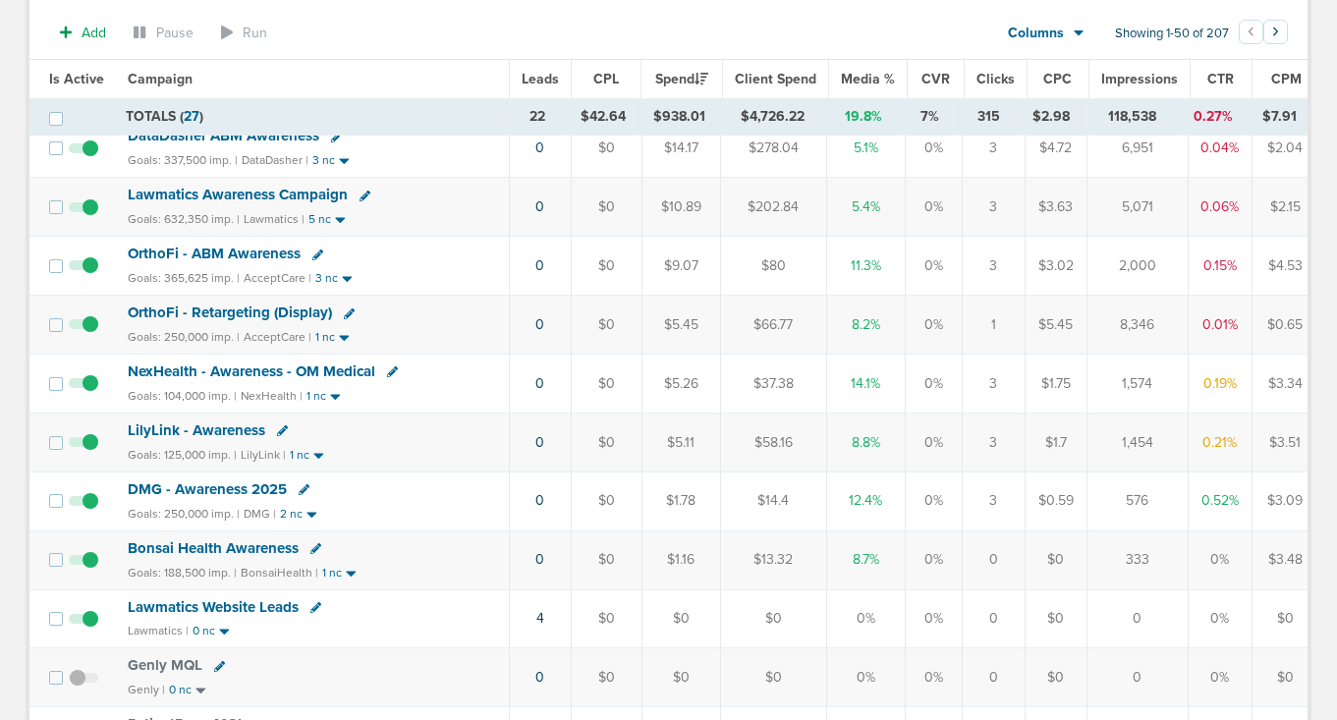
click at [280, 432] on icon at bounding box center [282, 430] width 11 height 11
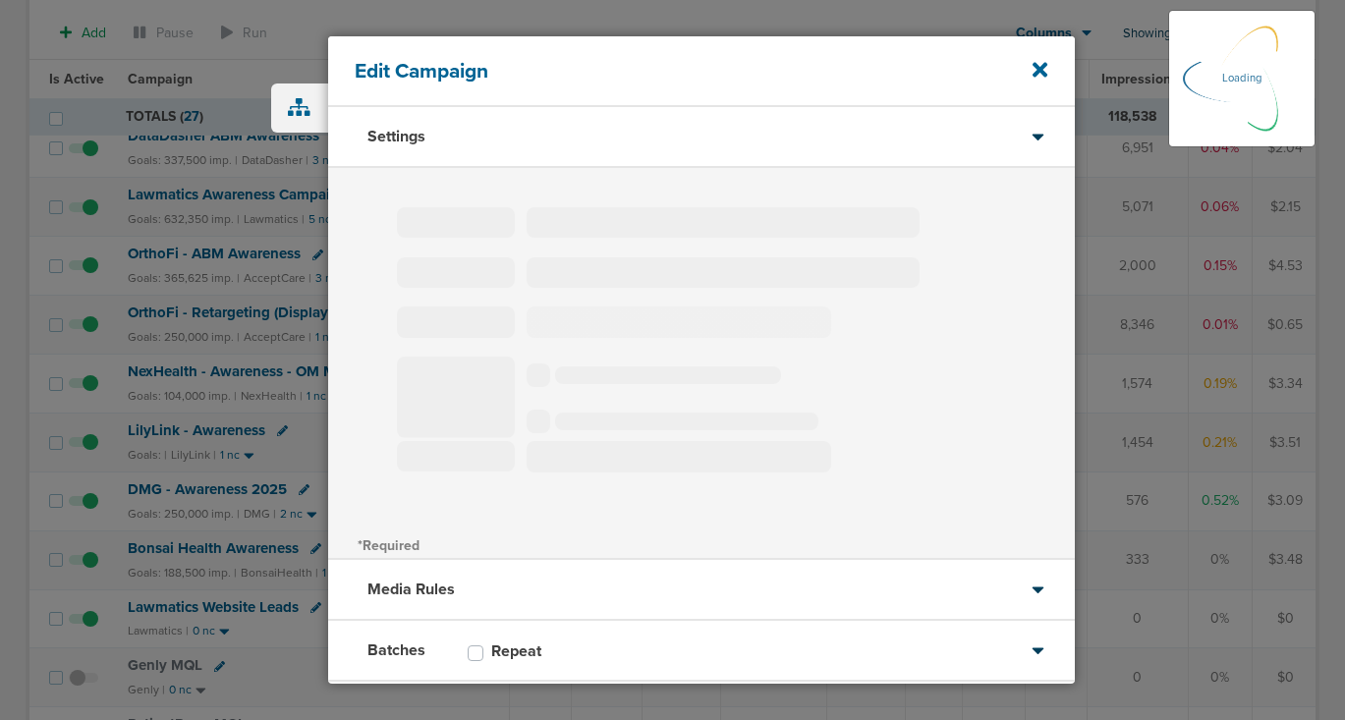
type input "LilyLink - Awareness"
select select "Awareness"
radio input "true"
select select "readOnly"
checkbox input "true"
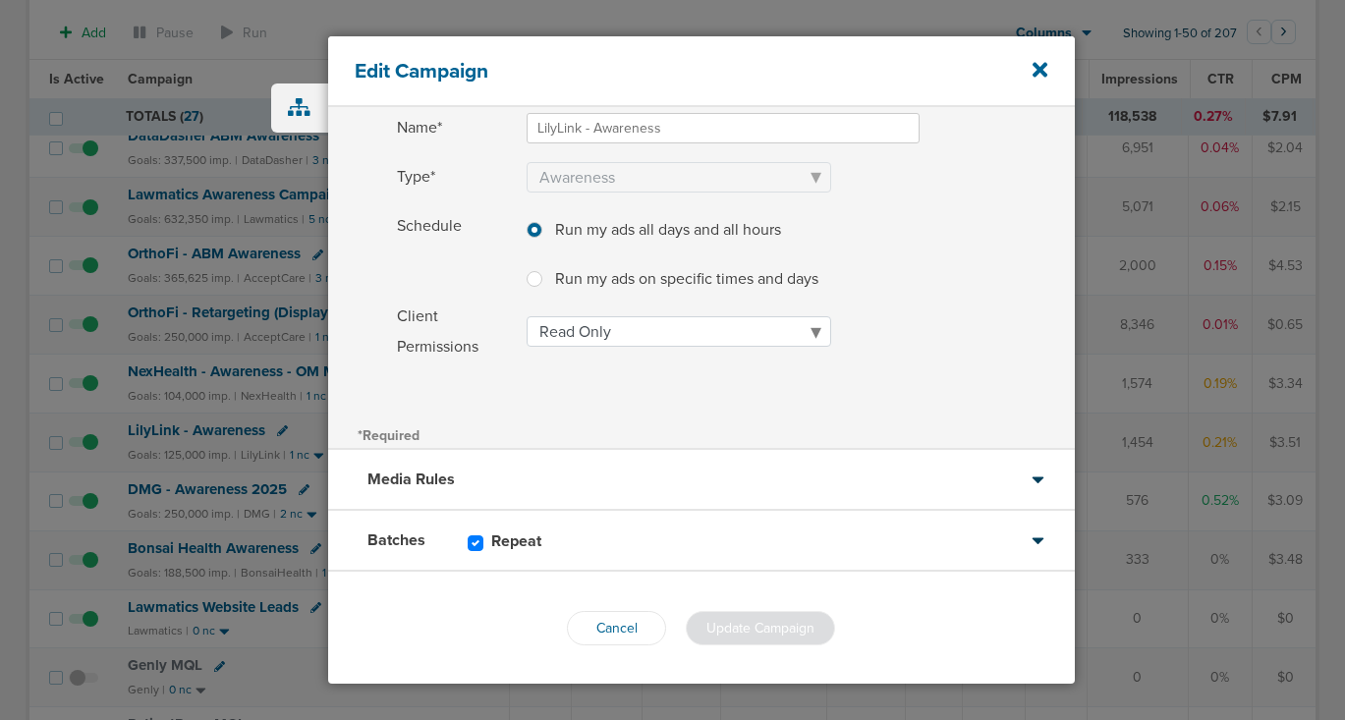
click at [601, 534] on div "Batches Repeat" at bounding box center [701, 541] width 746 height 61
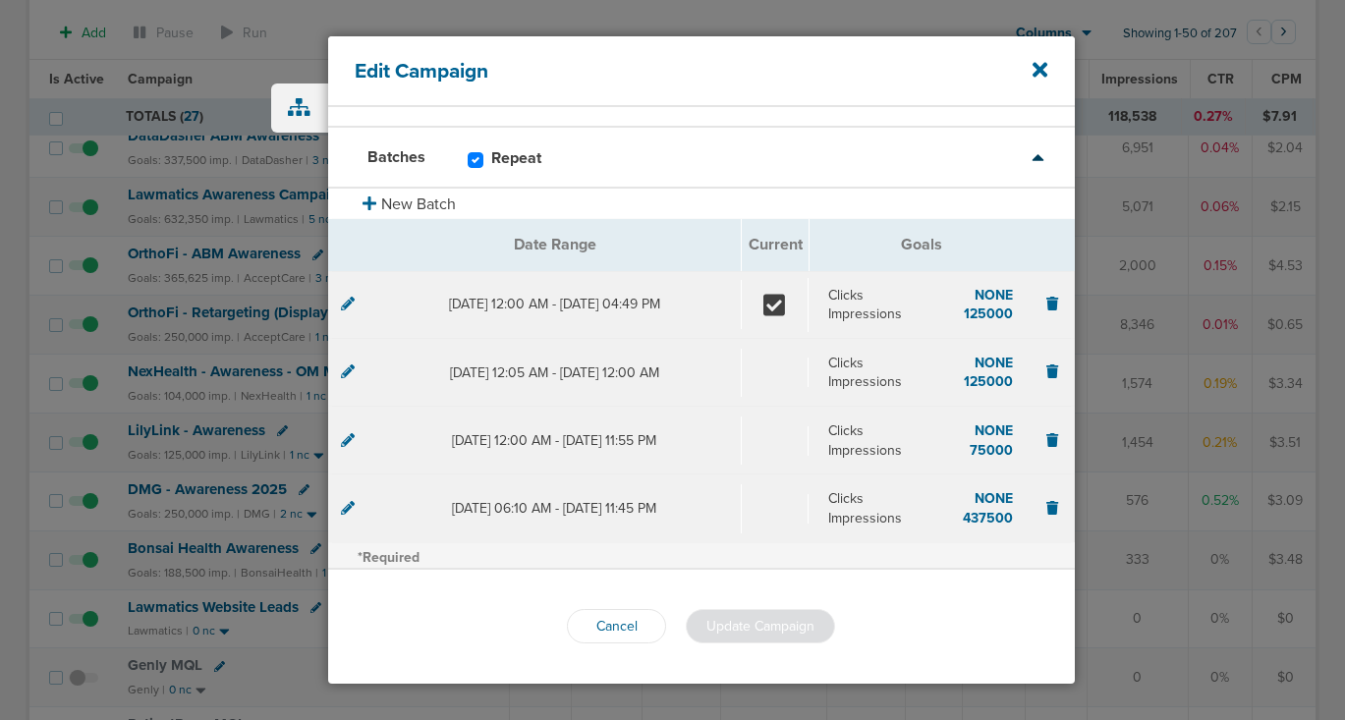
scroll to position [103, 0]
click at [346, 304] on icon at bounding box center [348, 302] width 14 height 14
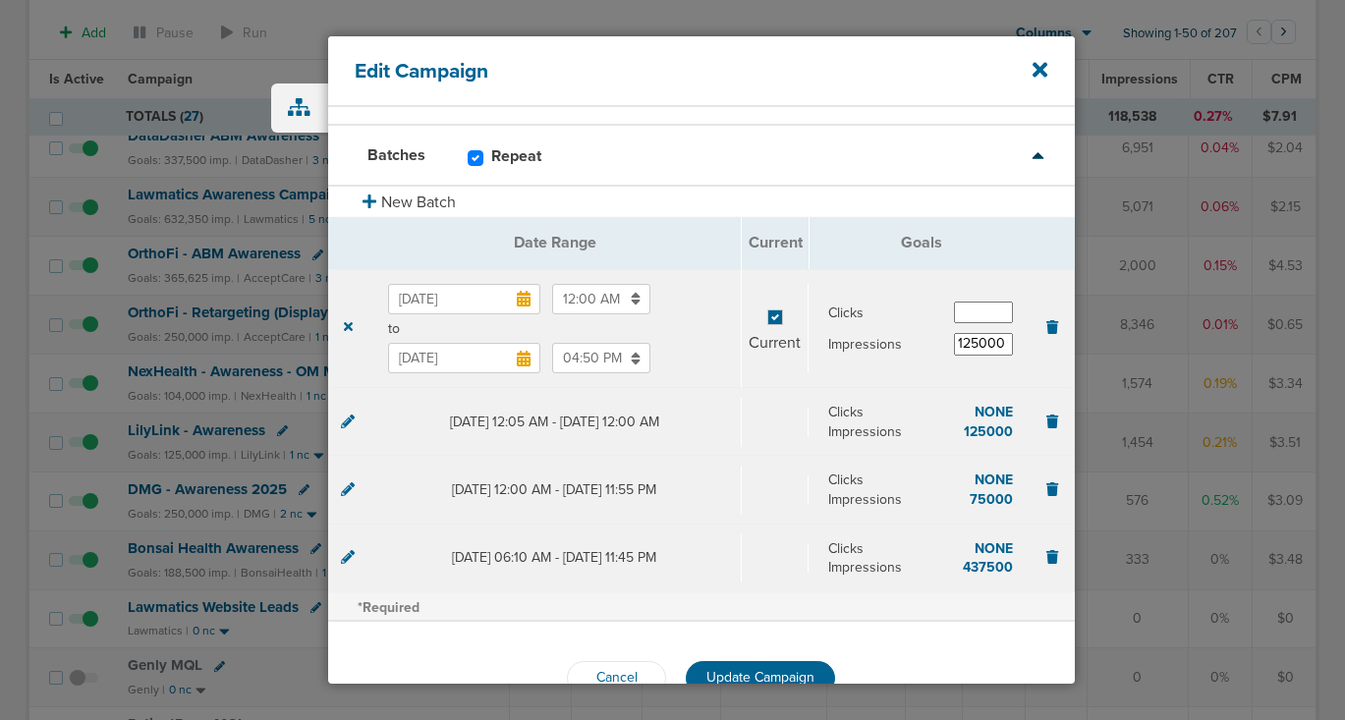
click at [467, 358] on input "[DATE]" at bounding box center [464, 358] width 152 height 30
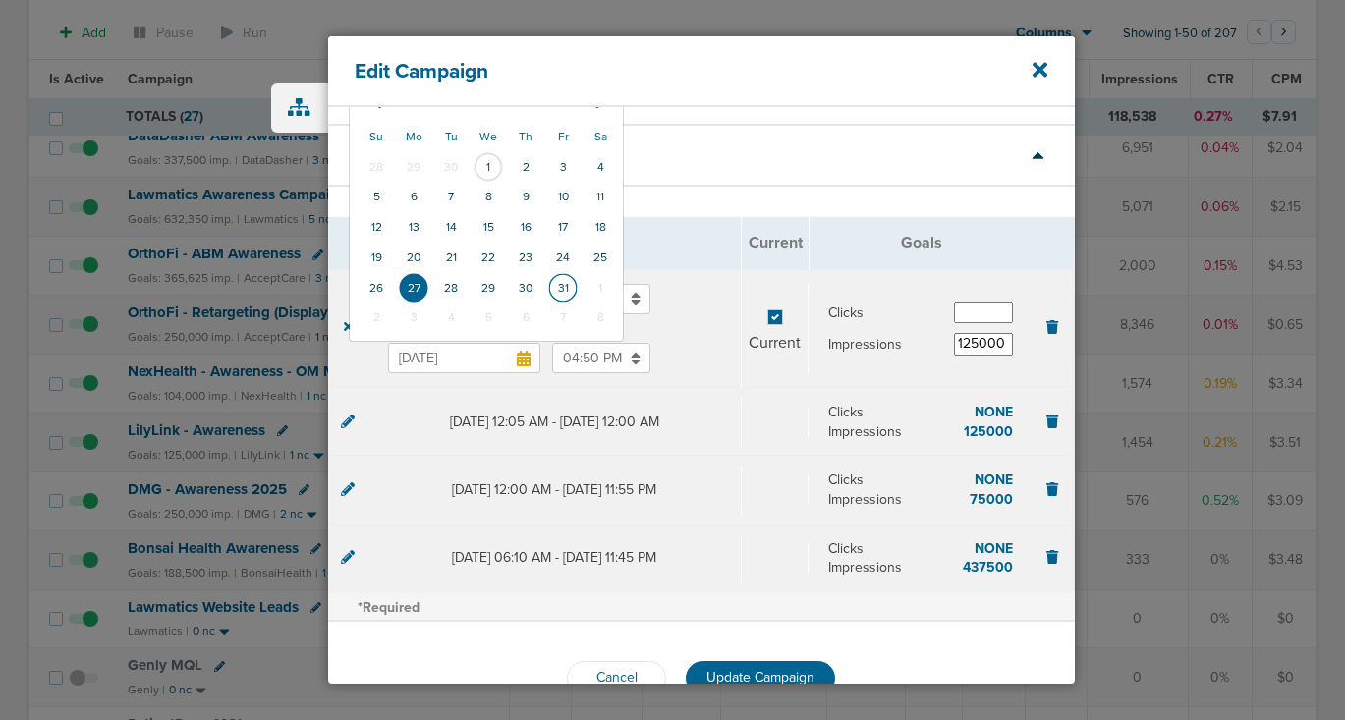
click at [567, 280] on td "31" at bounding box center [562, 288] width 37 height 30
type input "[DATE]"
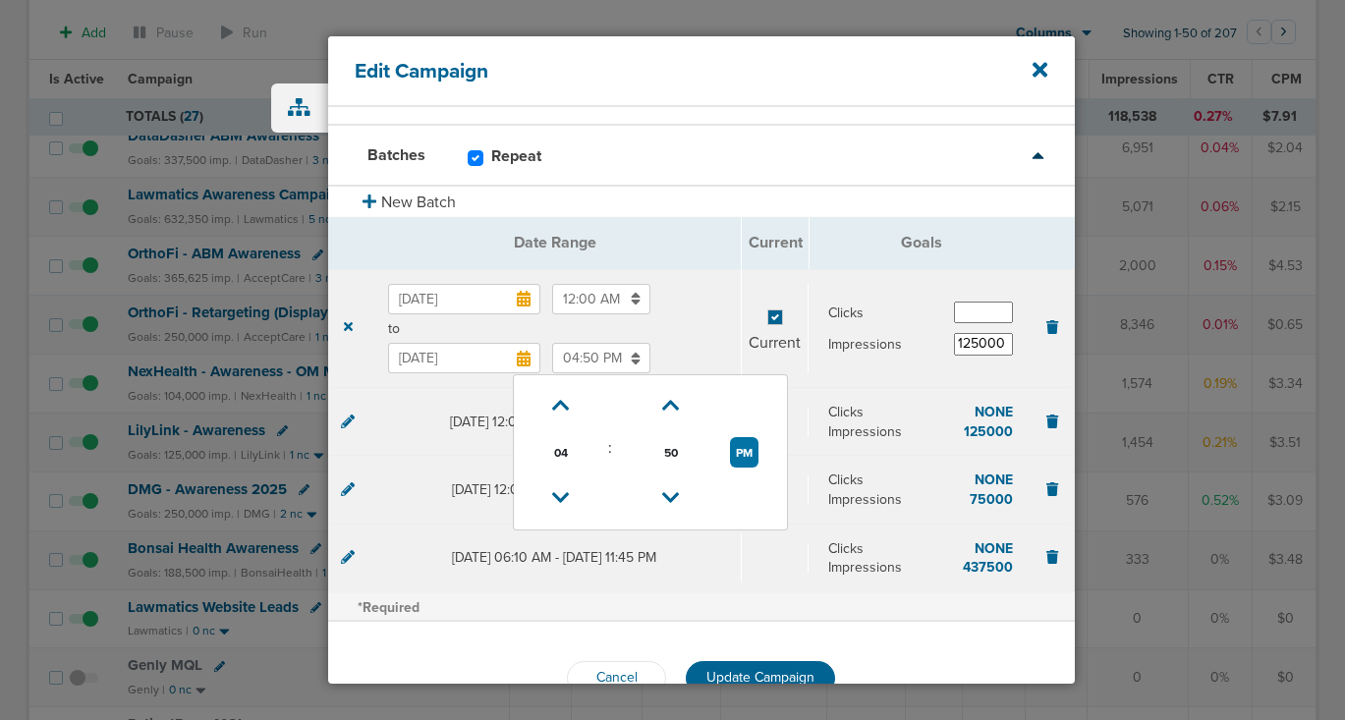
click at [582, 364] on input "04:50 PM" at bounding box center [601, 358] width 98 height 30
click at [551, 399] on link at bounding box center [561, 406] width 34 height 30
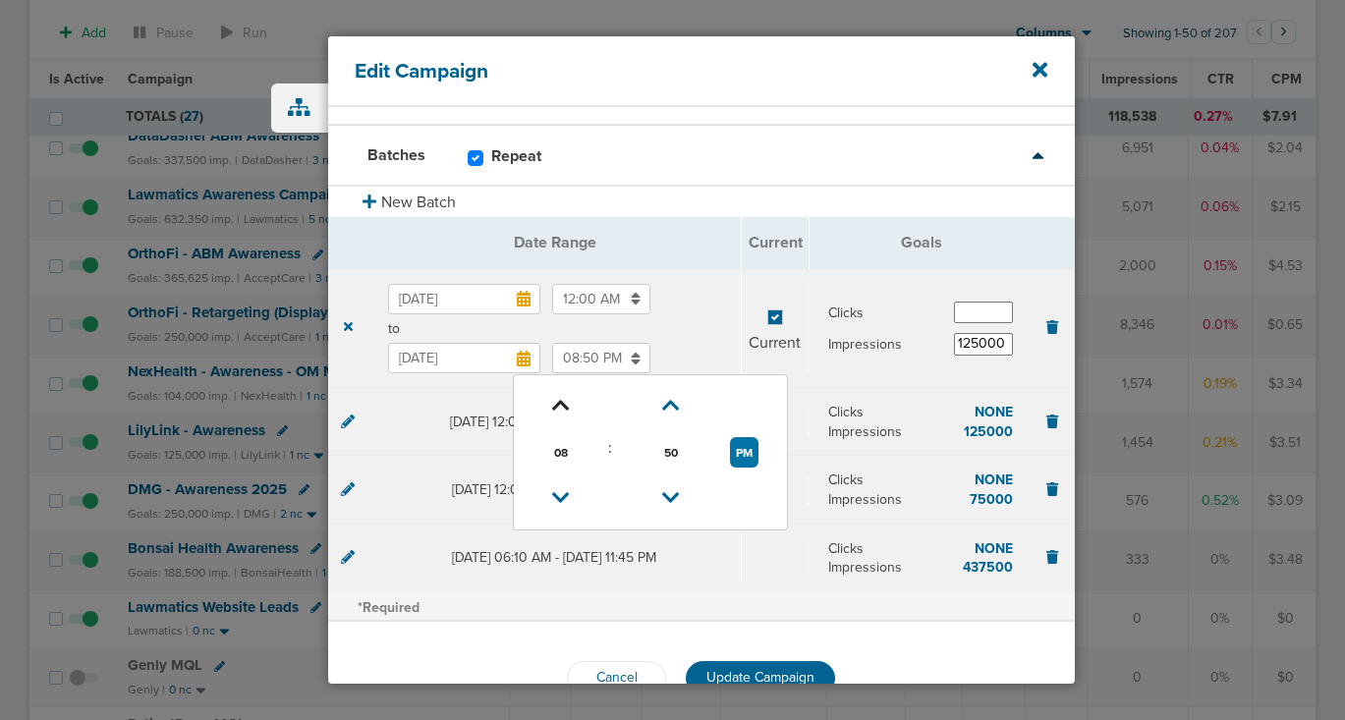
click at [551, 399] on link at bounding box center [561, 406] width 34 height 30
type input "11:50 PM"
click at [689, 322] on span "to" at bounding box center [554, 329] width 333 height 20
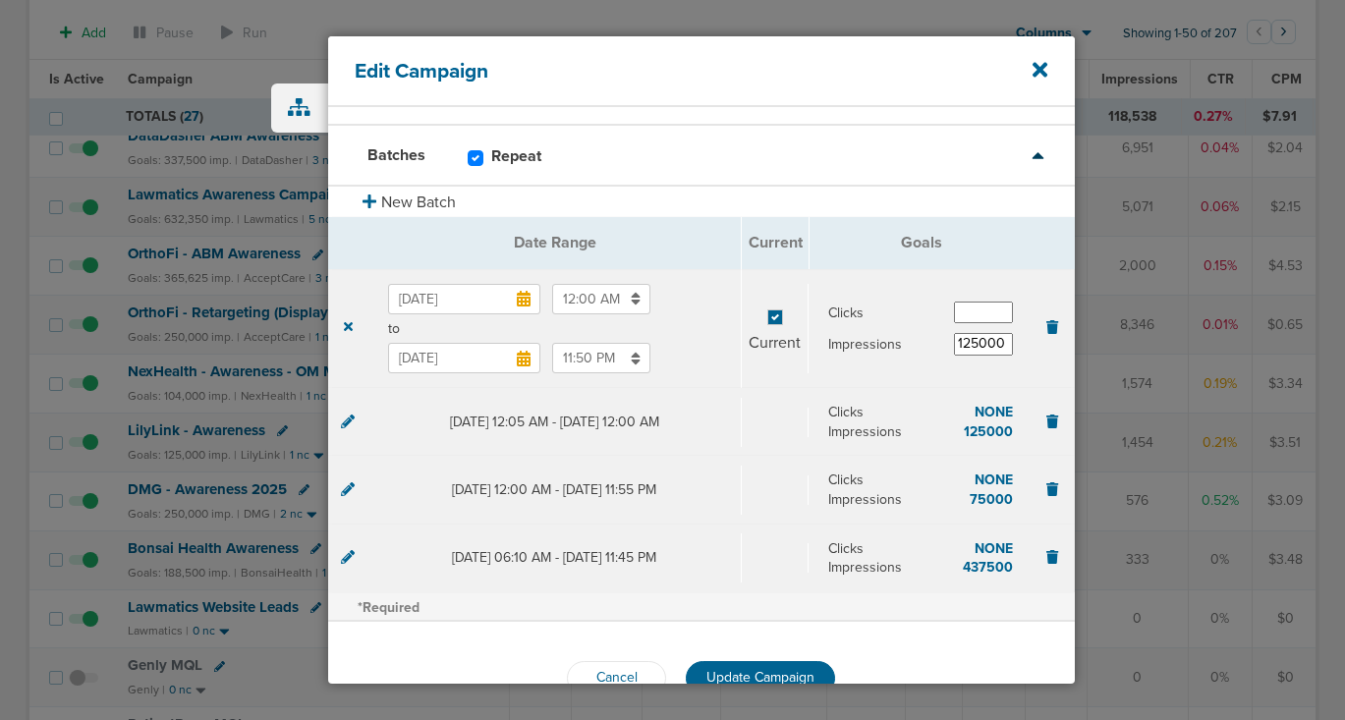
scroll to position [154, 0]
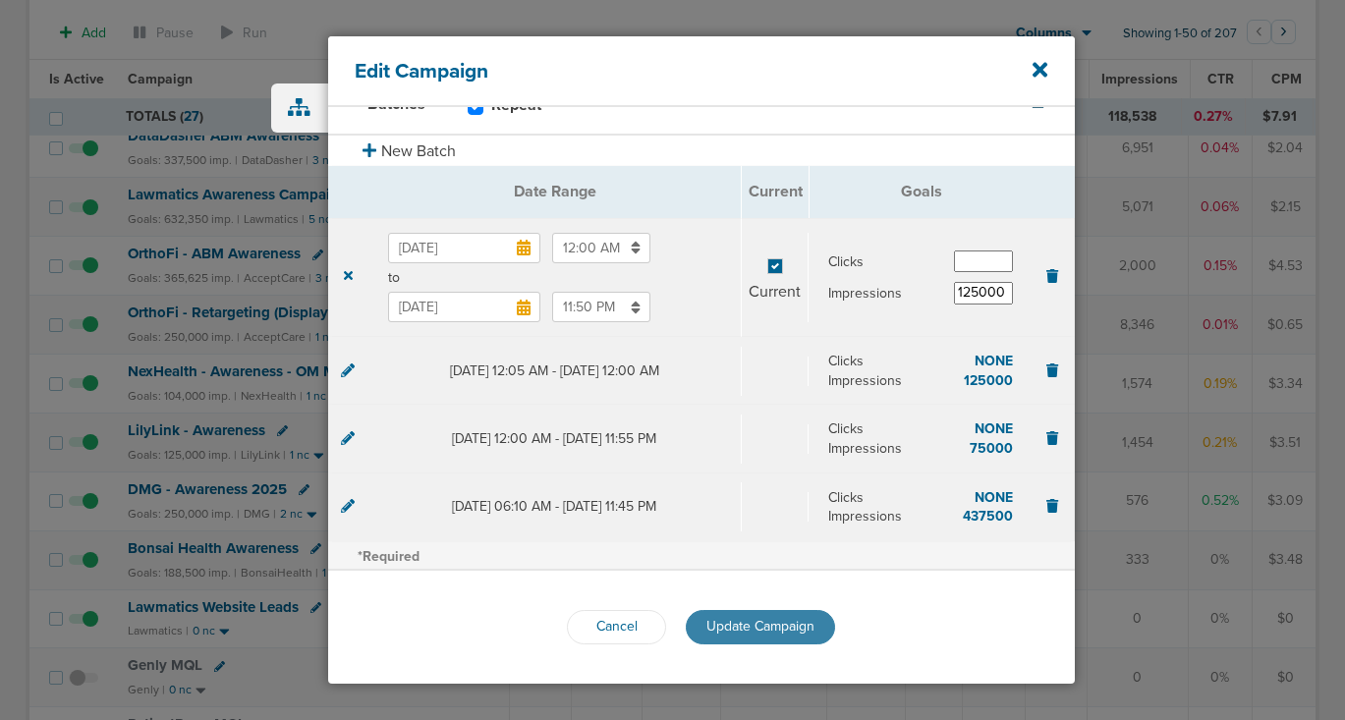
click at [743, 626] on span "Update Campaign" at bounding box center [760, 626] width 108 height 17
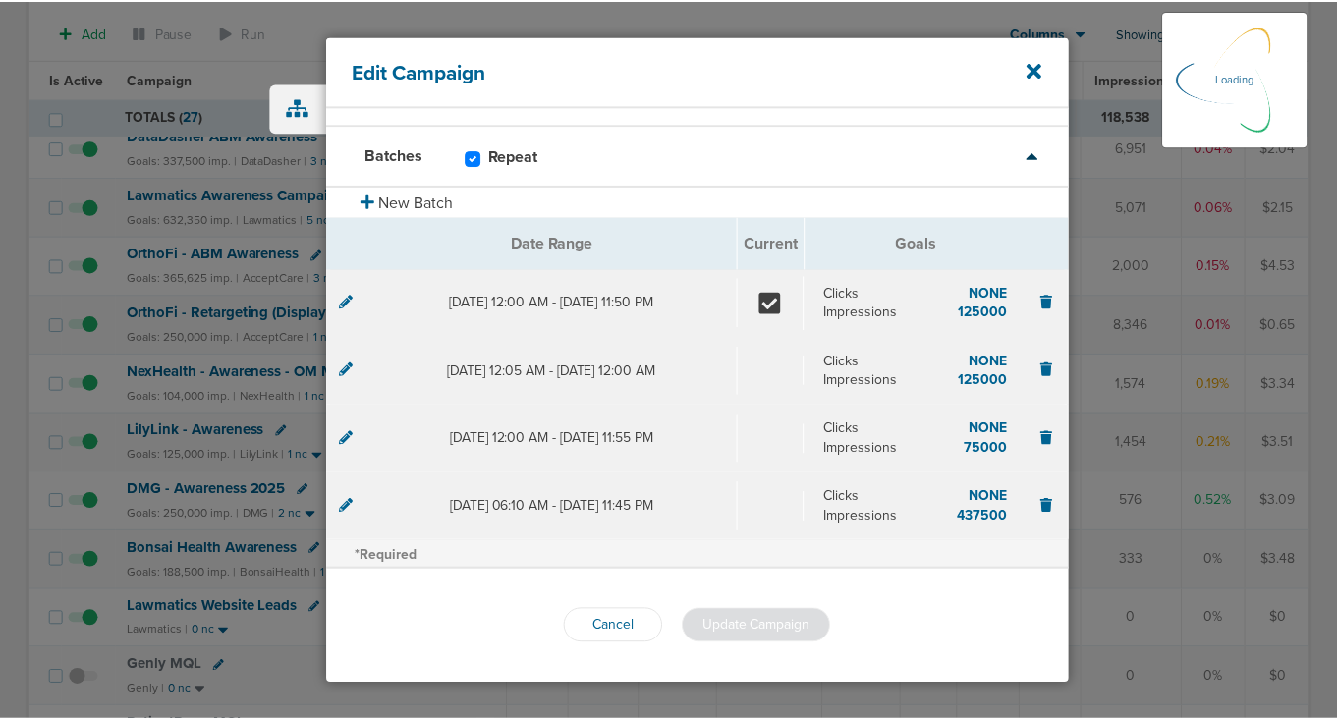
scroll to position [103, 0]
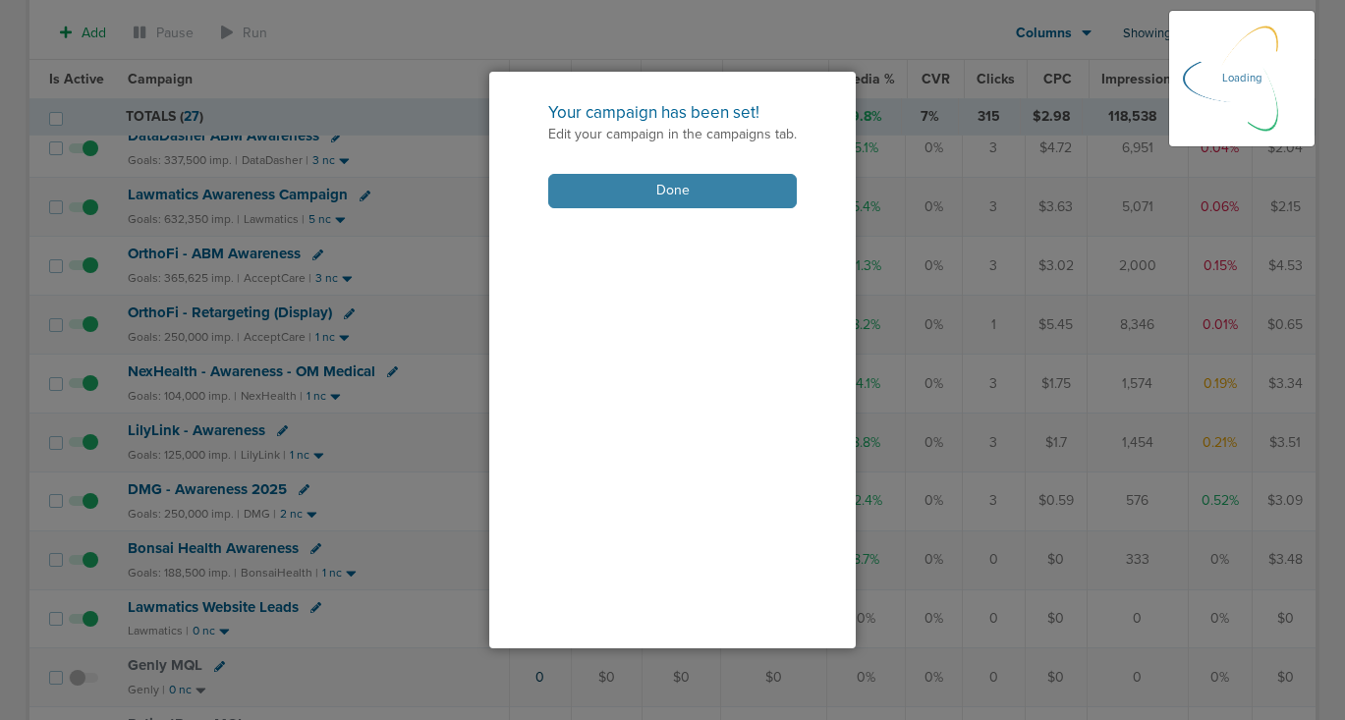
click at [725, 188] on button "Done" at bounding box center [672, 191] width 249 height 34
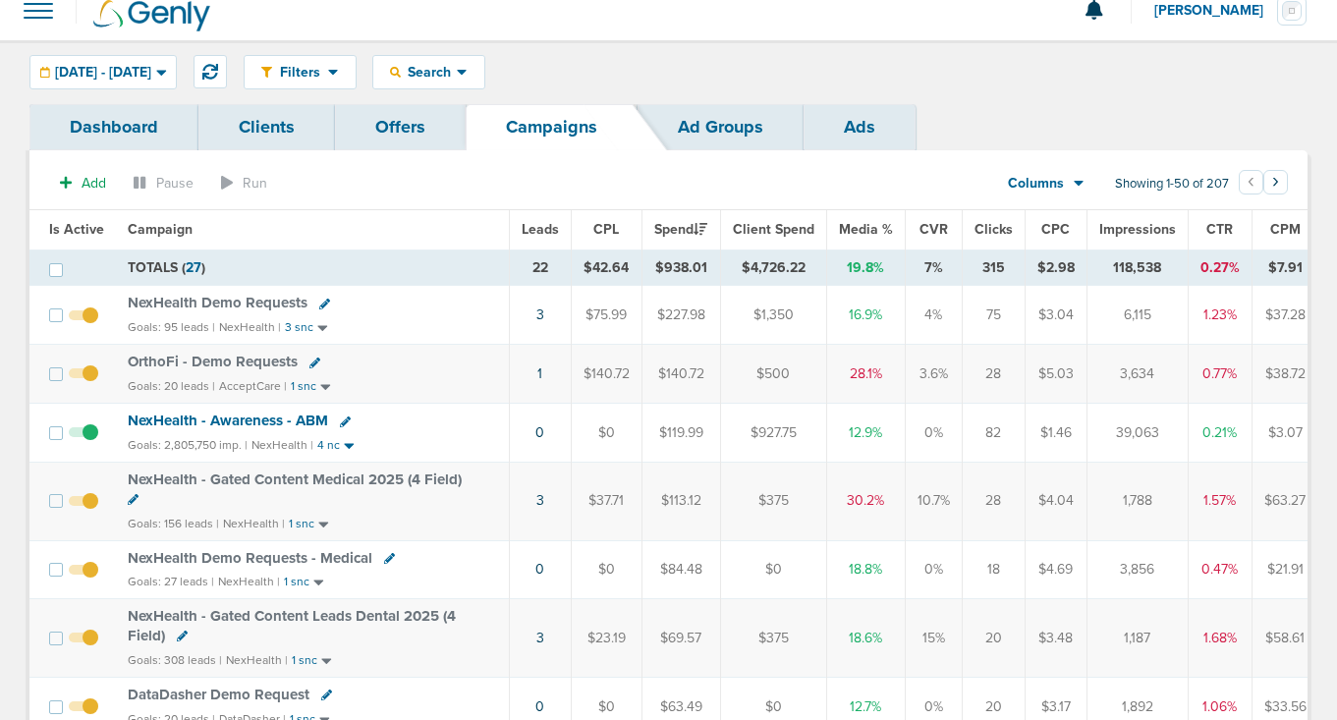
scroll to position [15, 0]
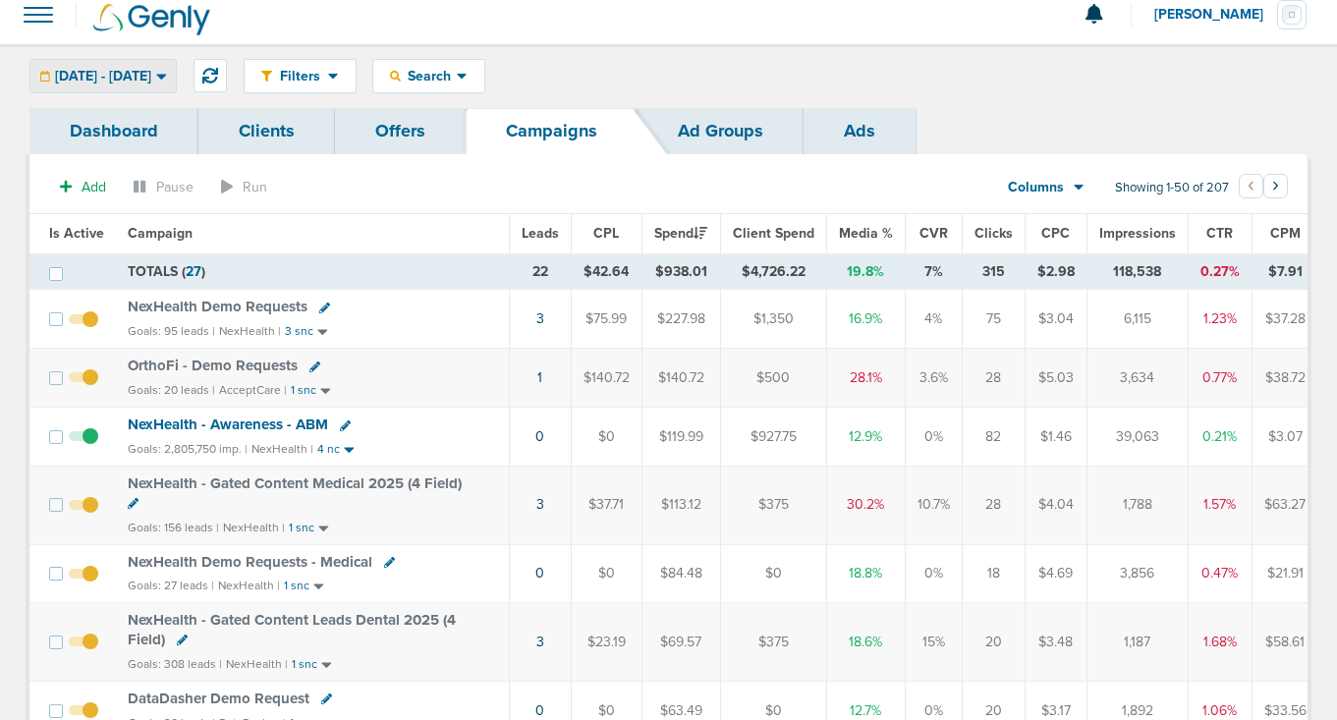
click at [151, 79] on span "[DATE] - [DATE]" at bounding box center [103, 77] width 96 height 14
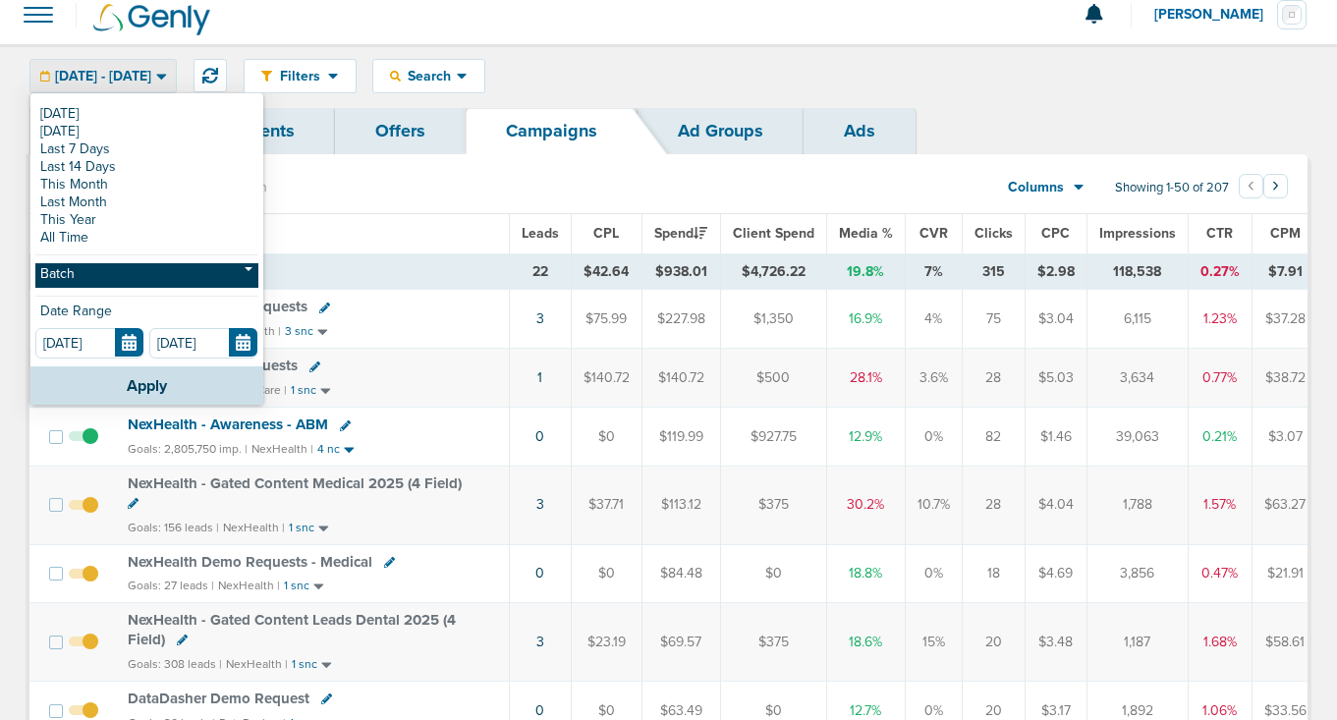
click at [139, 274] on link "Batch" at bounding box center [146, 275] width 223 height 25
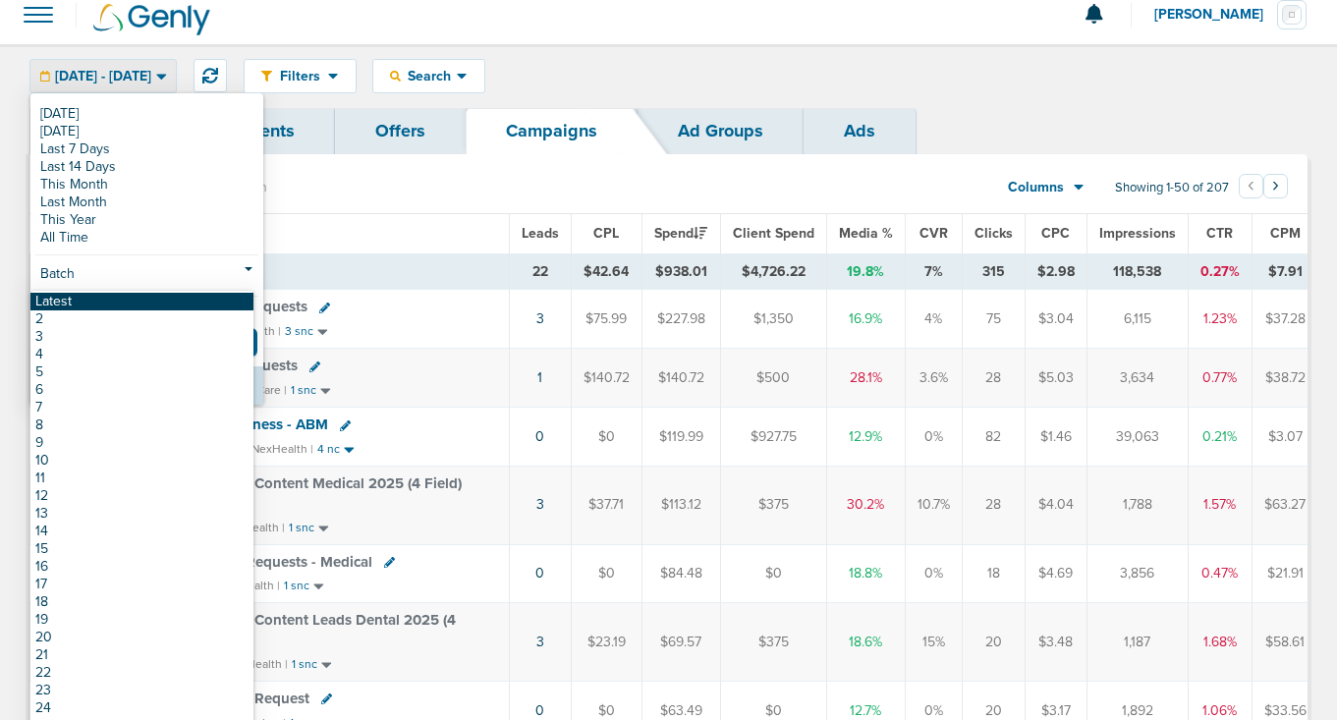
click at [149, 304] on link "Latest" at bounding box center [141, 302] width 223 height 18
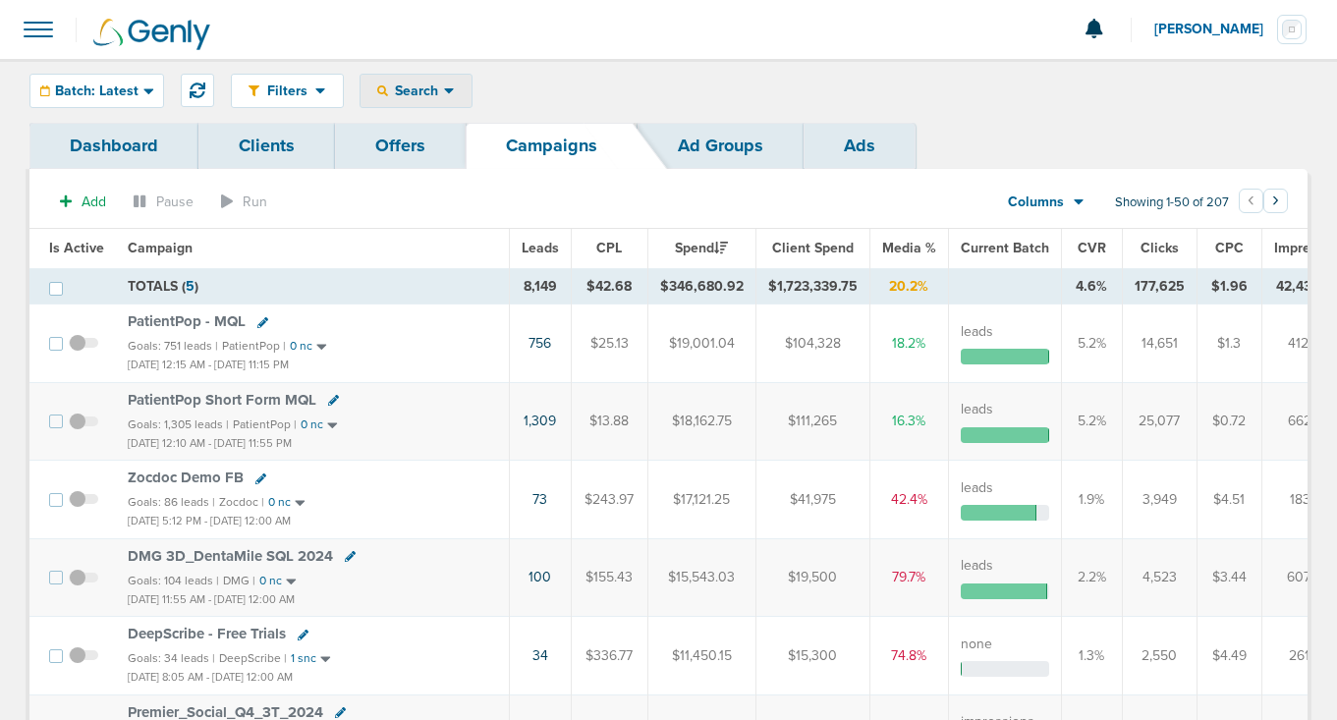
click at [412, 90] on span "Search" at bounding box center [416, 91] width 56 height 17
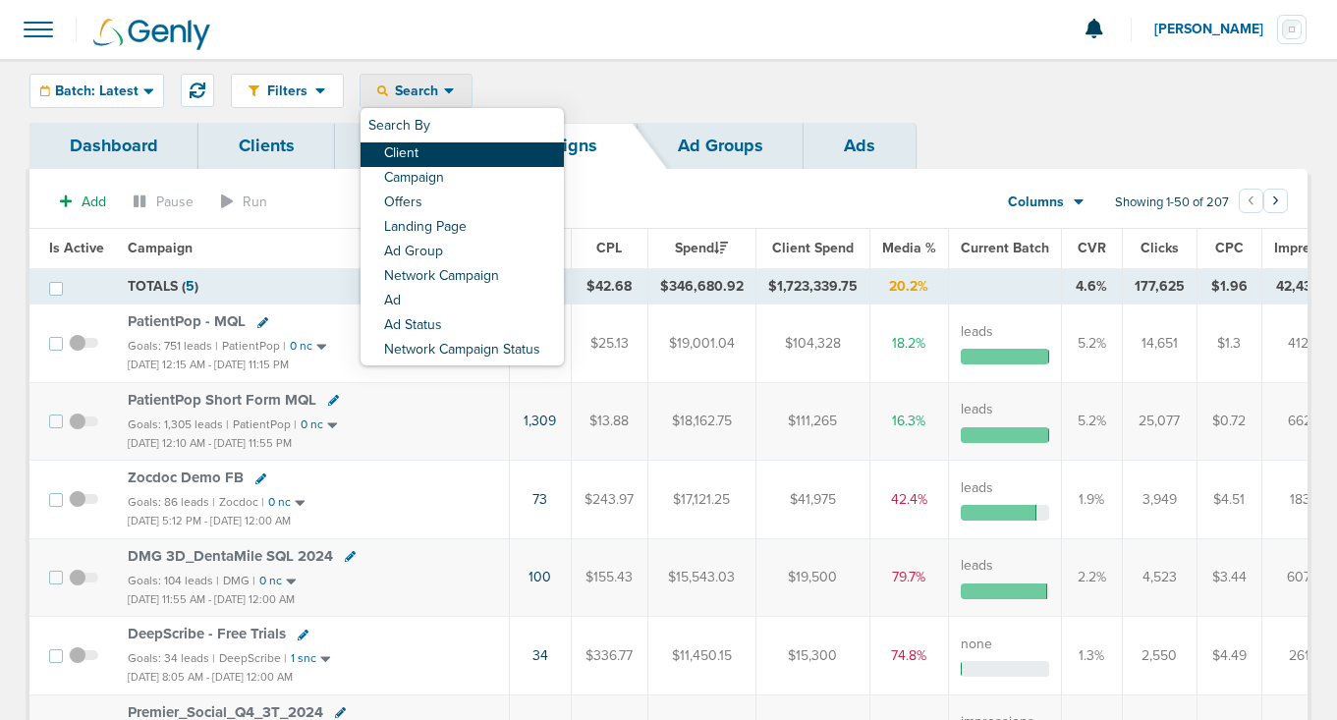
click at [419, 159] on link "Client" at bounding box center [461, 154] width 203 height 25
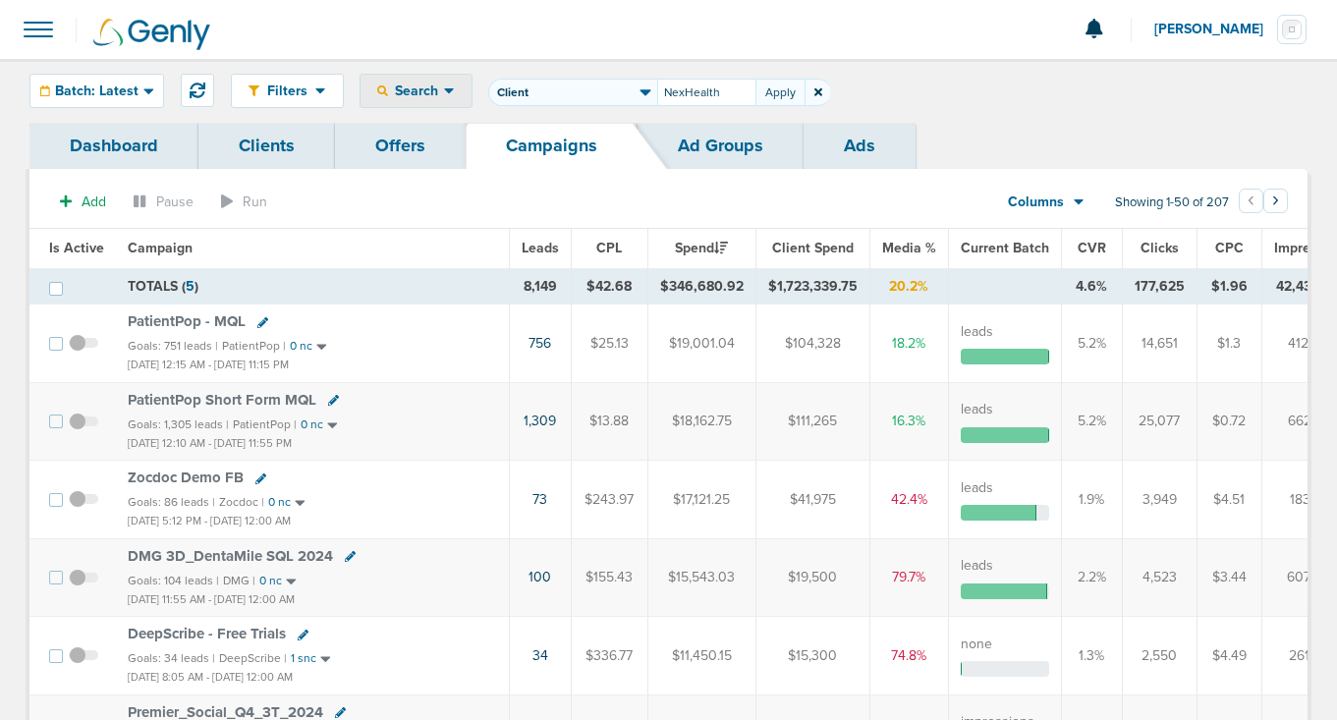
type input "NexHealth"
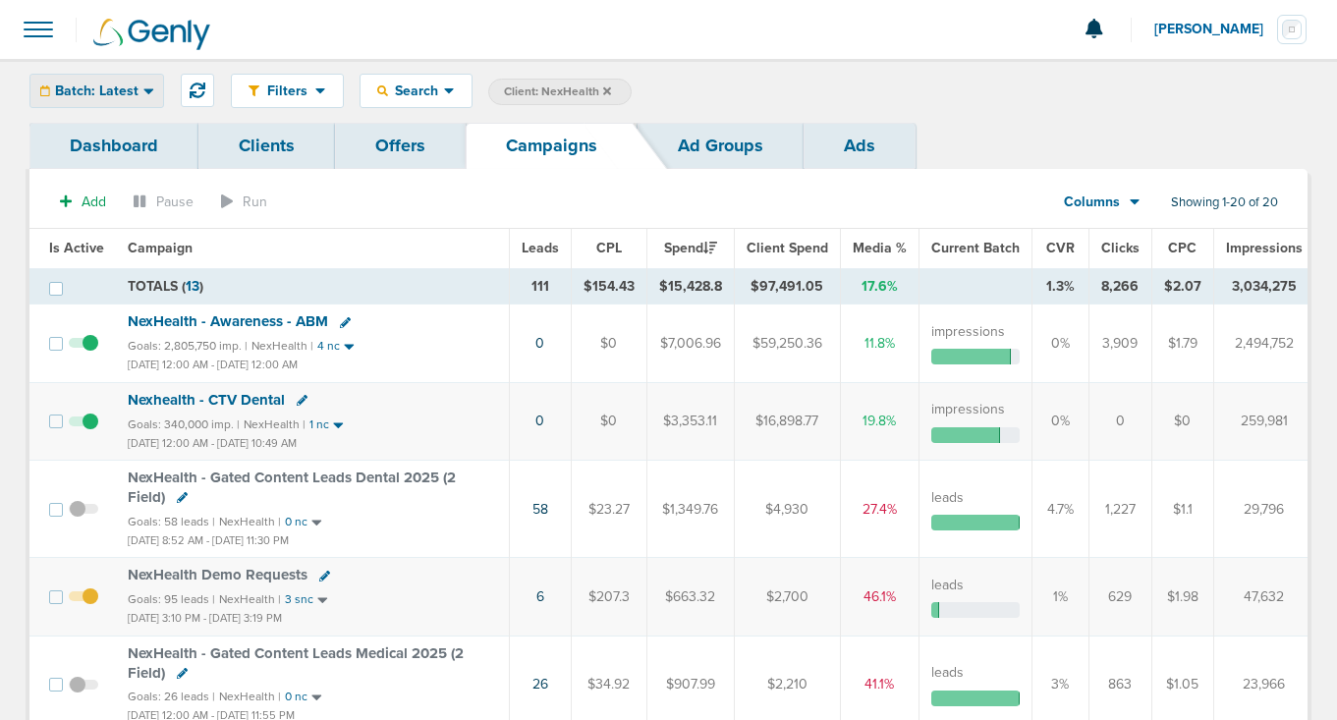
click at [117, 87] on span "Batch: Latest" at bounding box center [96, 91] width 83 height 14
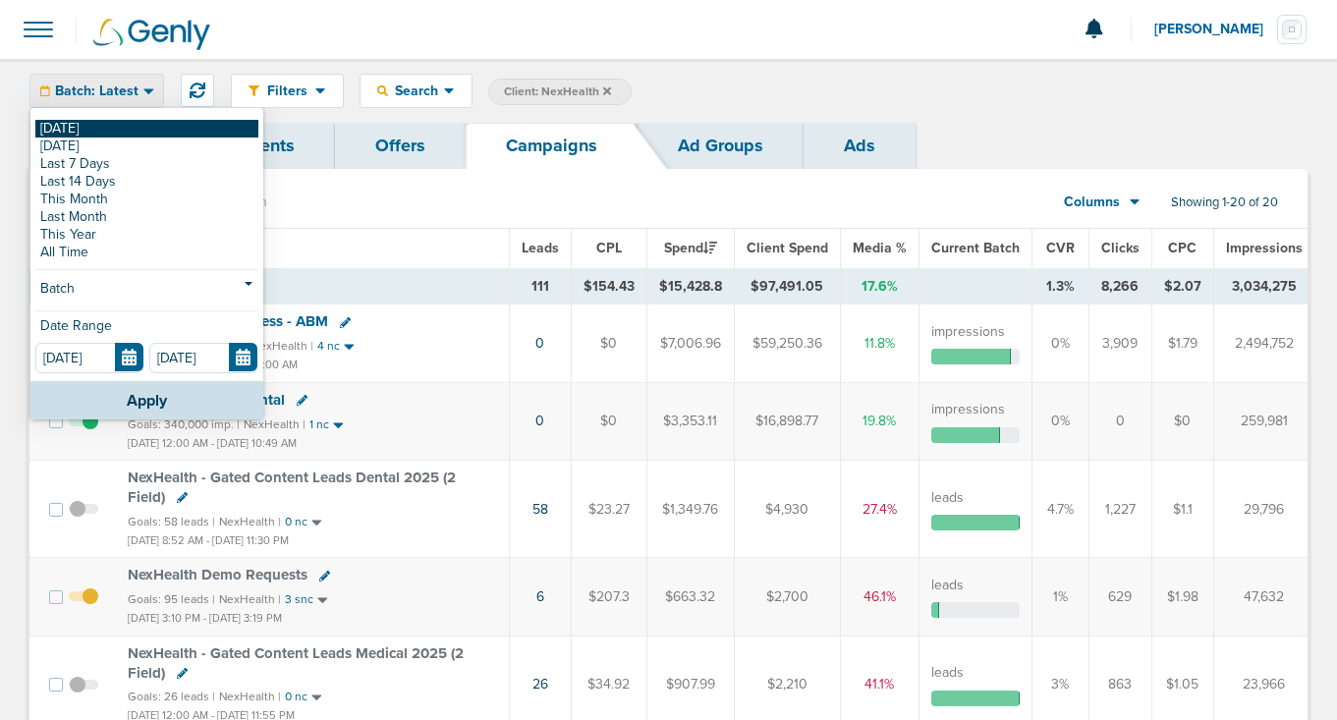
click at [117, 123] on link "[DATE]" at bounding box center [146, 129] width 223 height 18
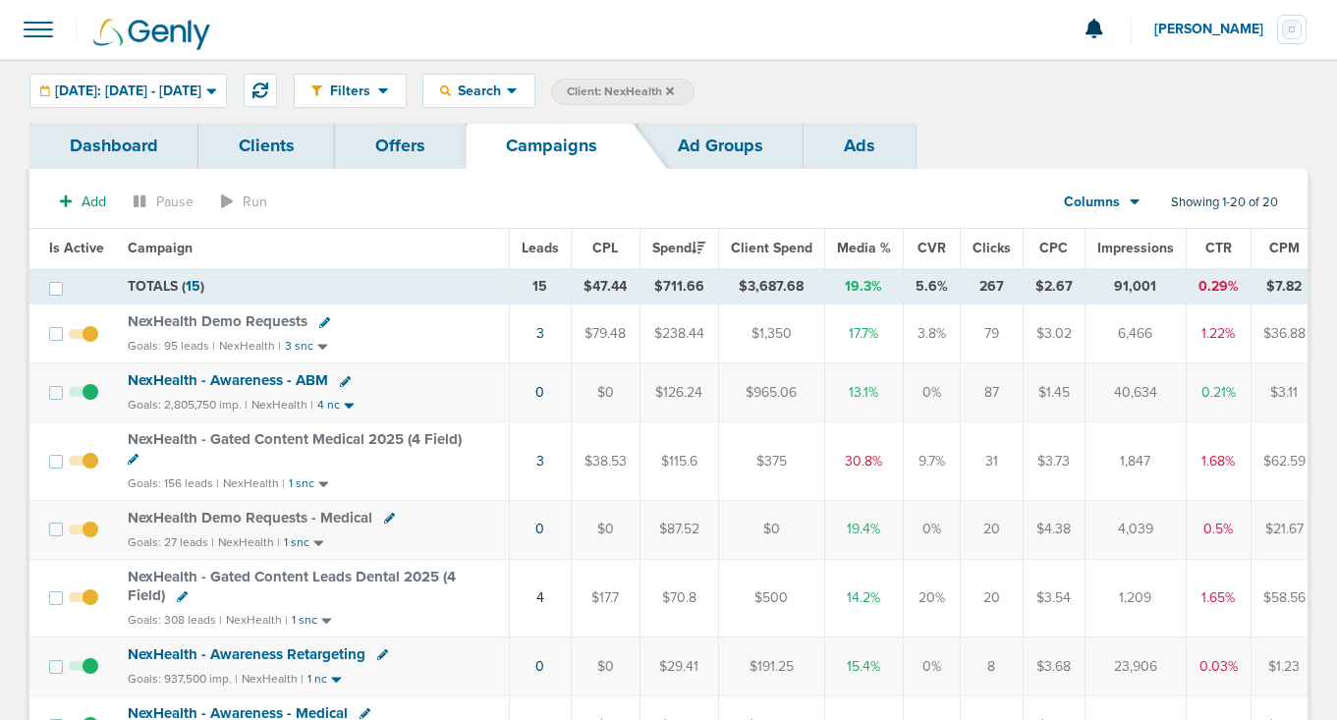
click at [674, 90] on icon at bounding box center [670, 90] width 8 height 8
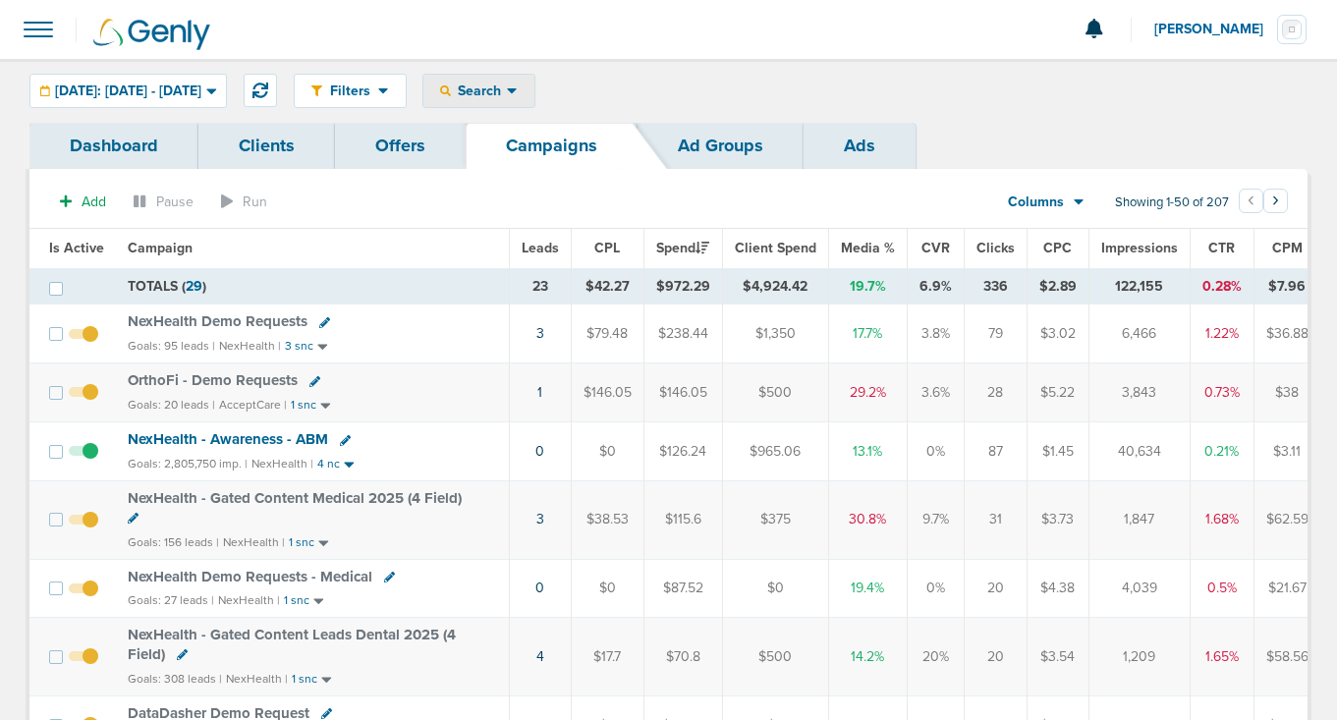
click at [507, 83] on span "Search" at bounding box center [479, 91] width 56 height 17
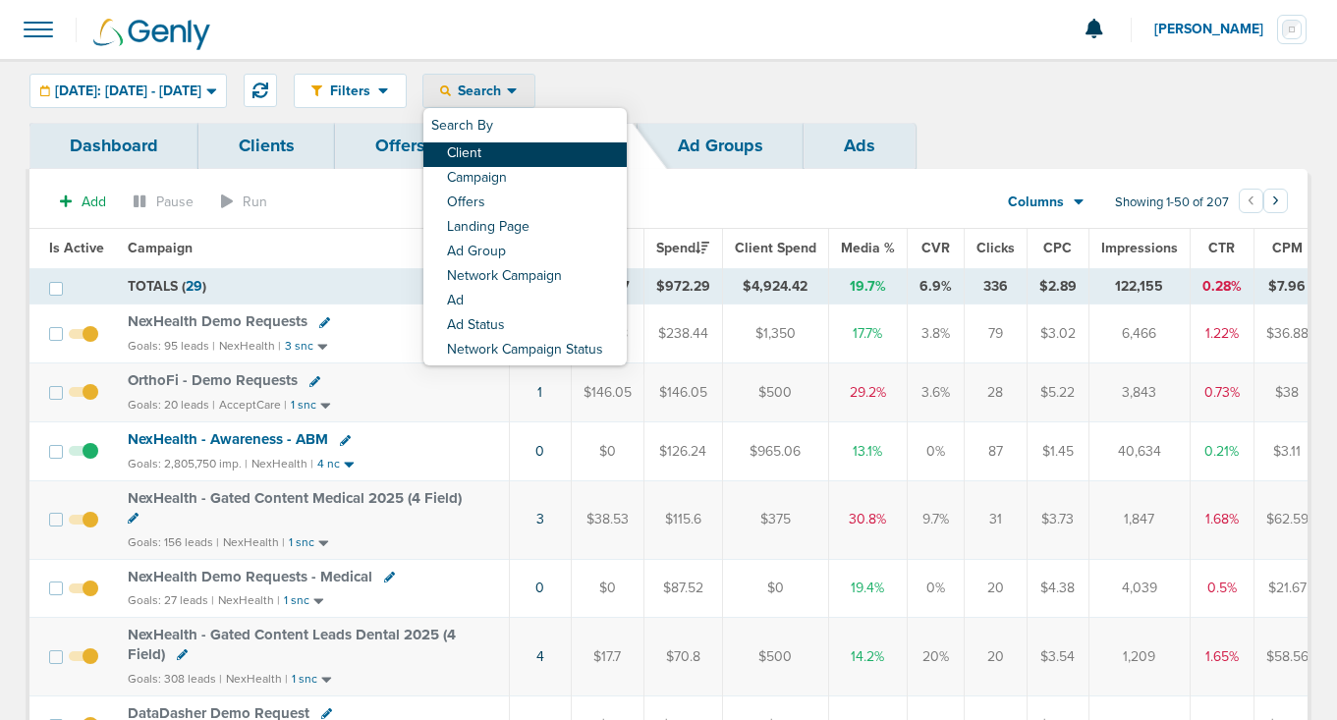
click at [549, 151] on link "Client" at bounding box center [524, 154] width 203 height 25
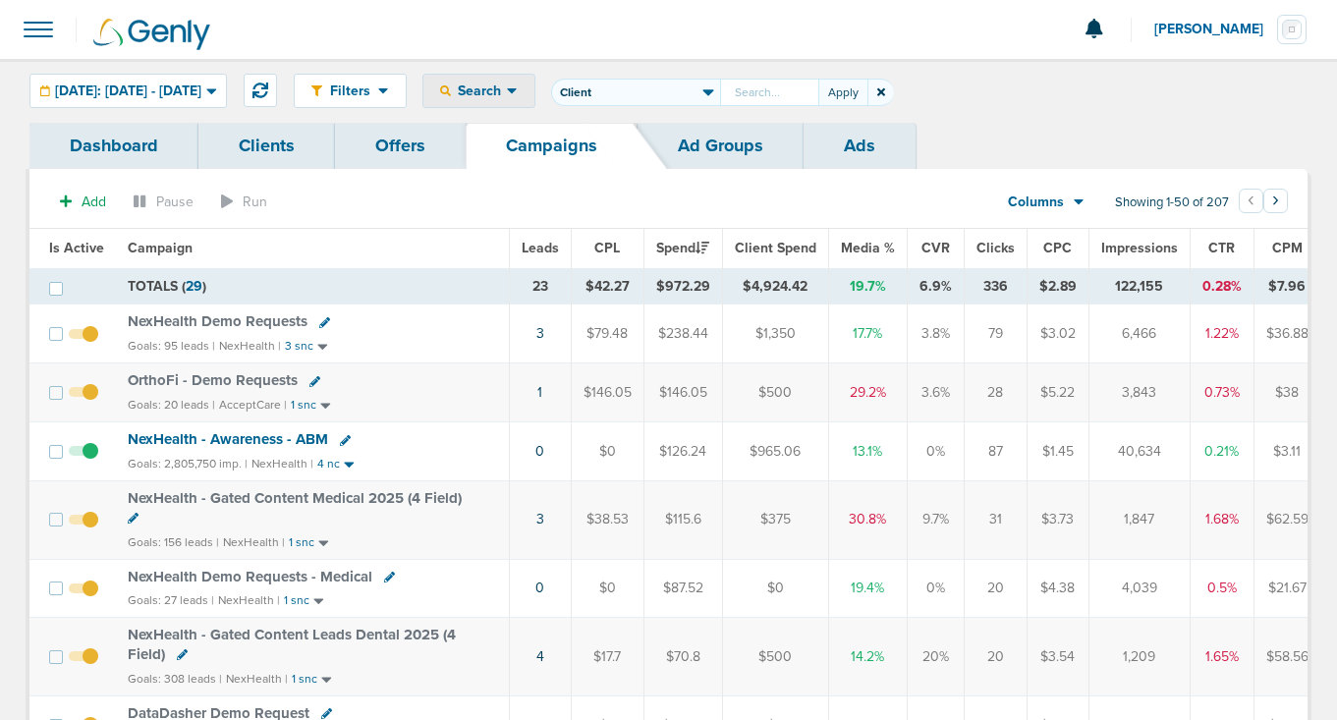
type input "M"
type input "LilyLink"
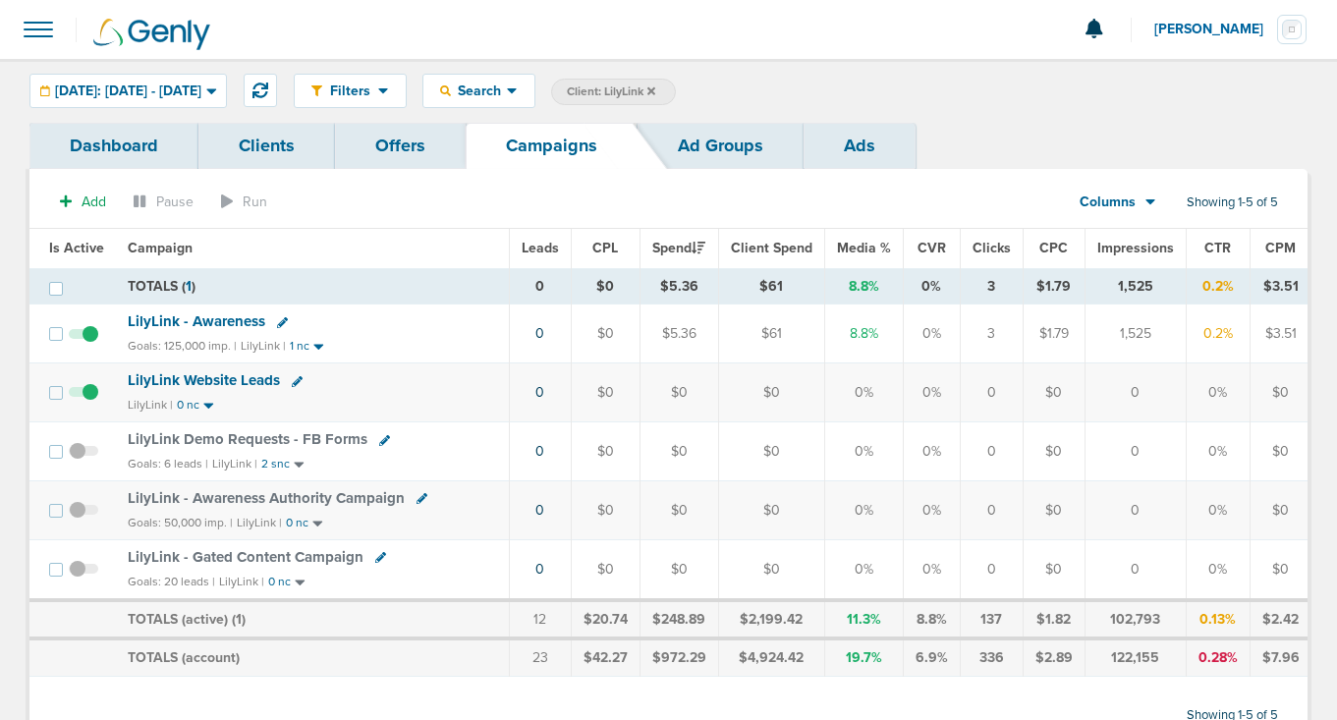
click at [655, 88] on icon at bounding box center [651, 90] width 8 height 8
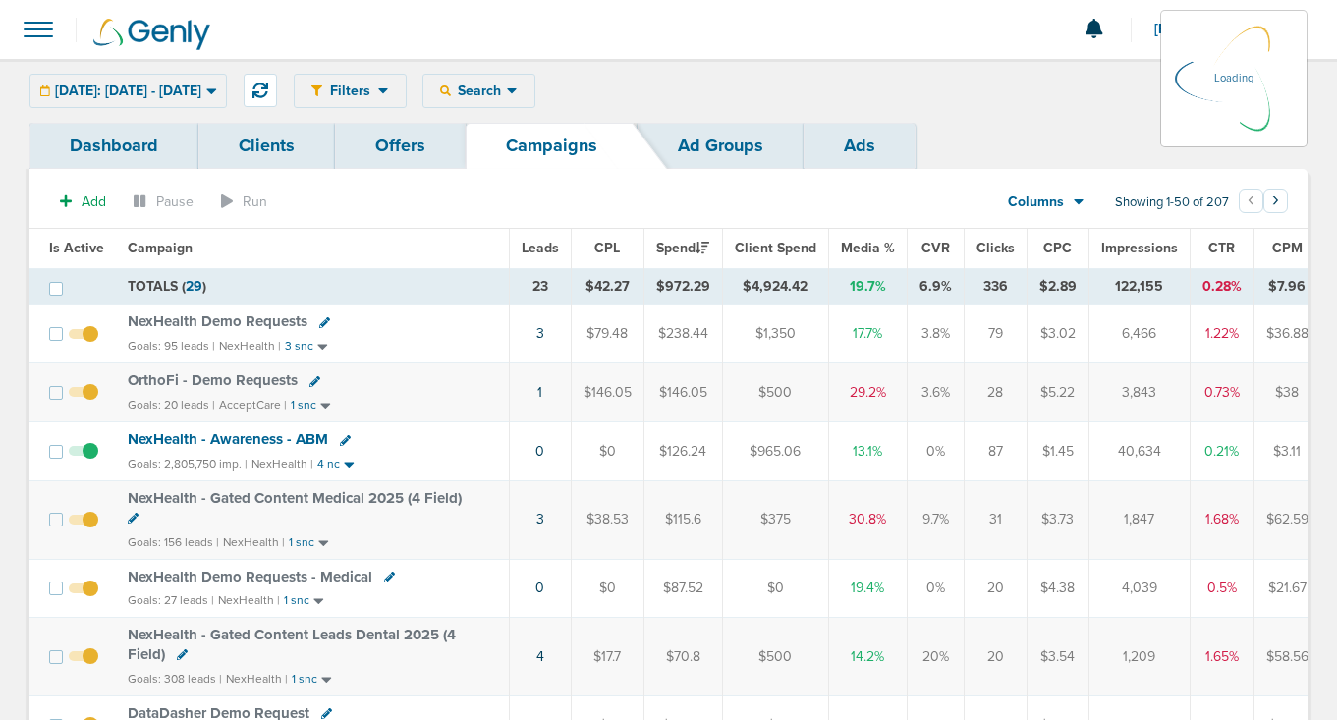
click at [545, 87] on div "Filters Active Only Settings Status Active Inactive Objectives MQL SQL Traffic …" at bounding box center [801, 91] width 1014 height 34
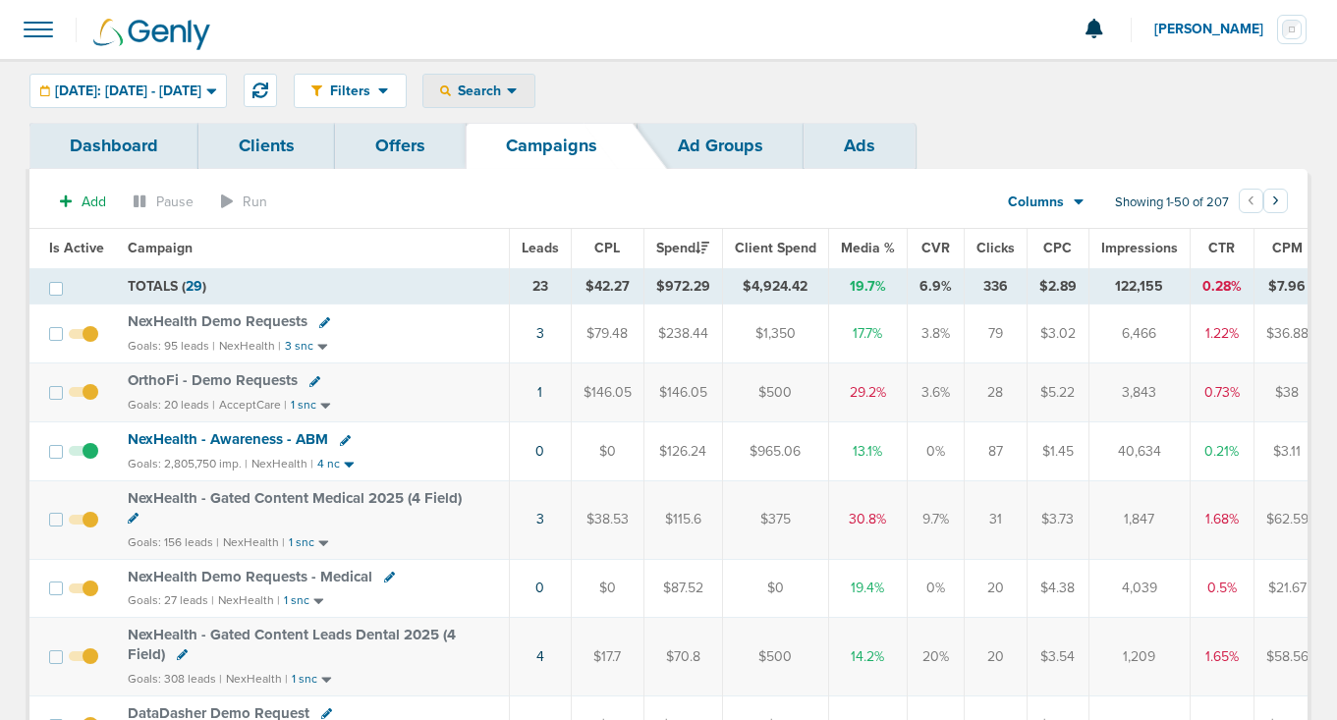
click at [507, 90] on span "Search" at bounding box center [479, 91] width 56 height 17
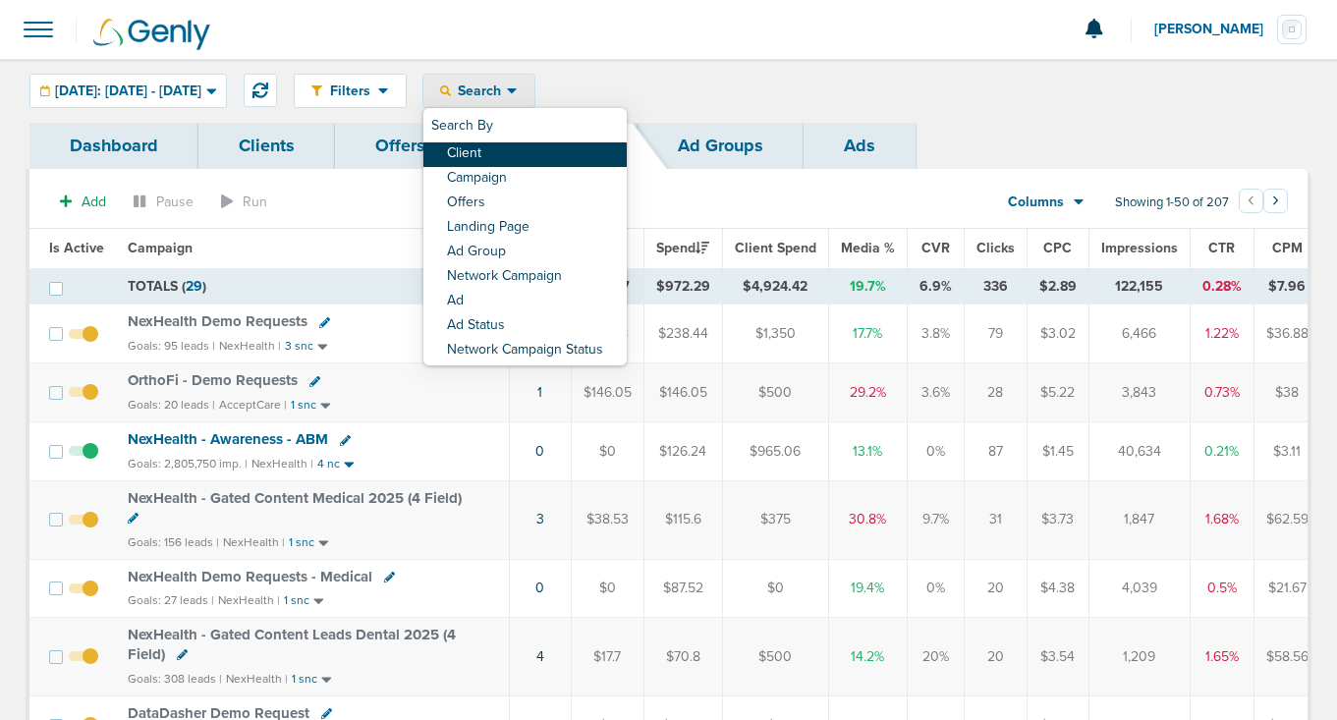
click at [546, 154] on link "Client" at bounding box center [524, 154] width 203 height 25
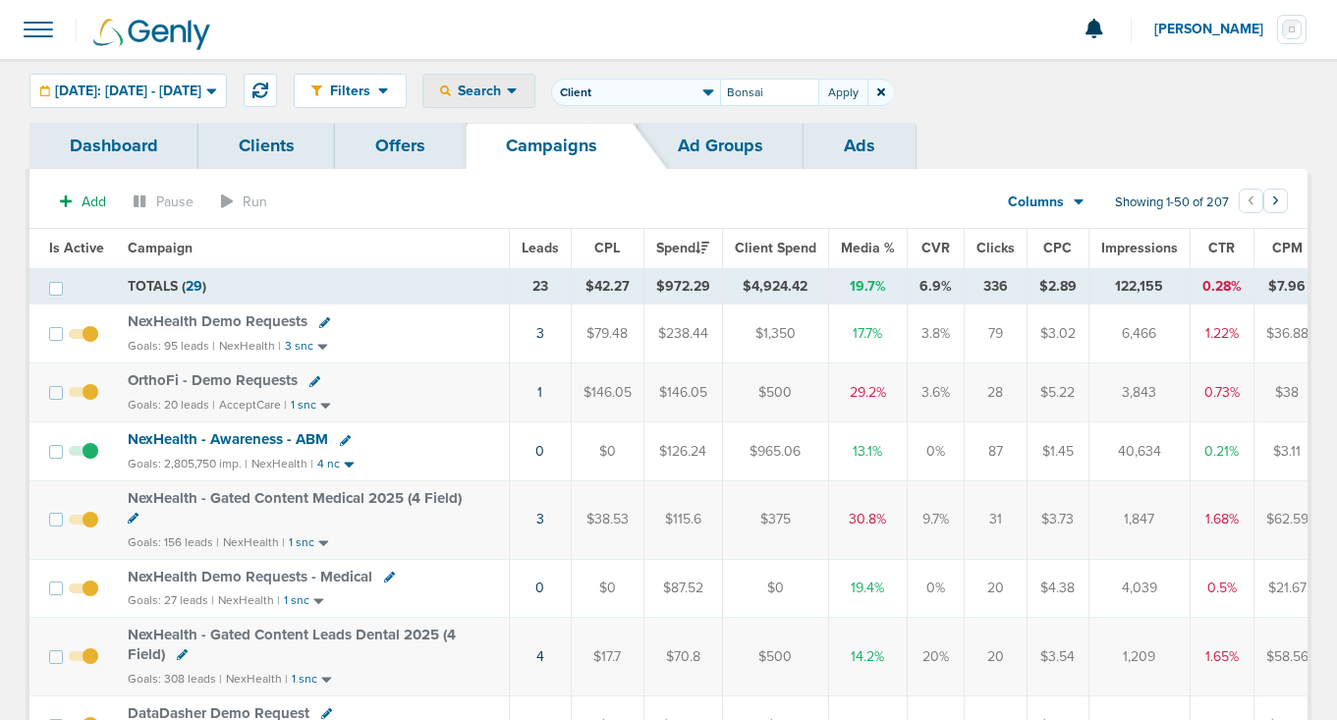
type input "Bonsai"
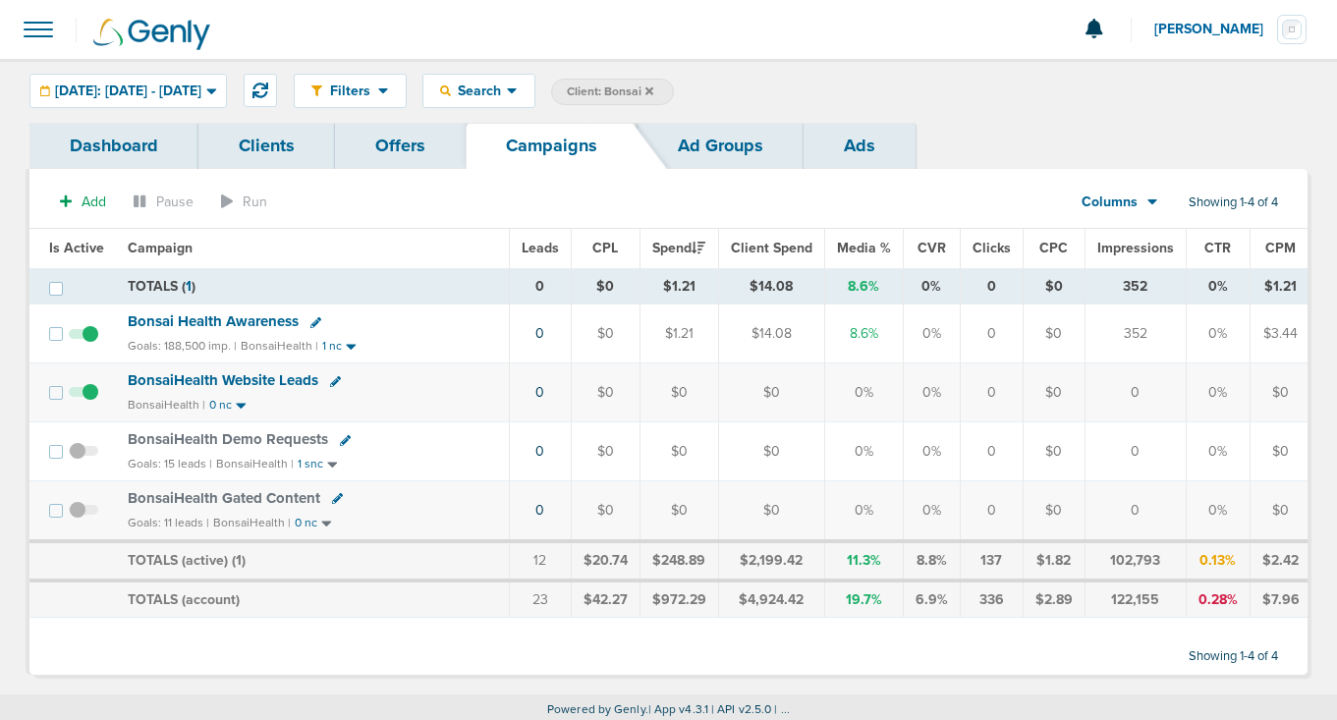
click at [335, 499] on icon at bounding box center [337, 498] width 11 height 11
select select
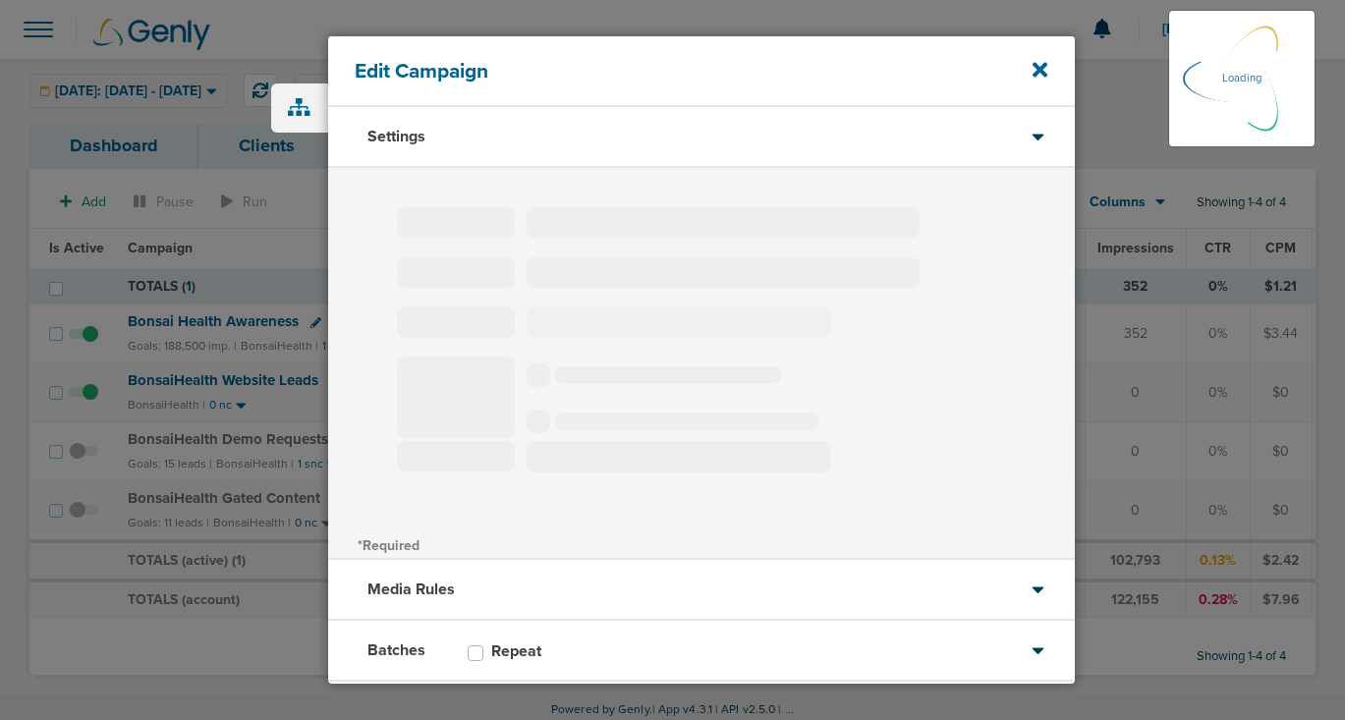
type input "BonsaiHealth Gated Content"
select select "Leads"
radio input "true"
select select "readOnly"
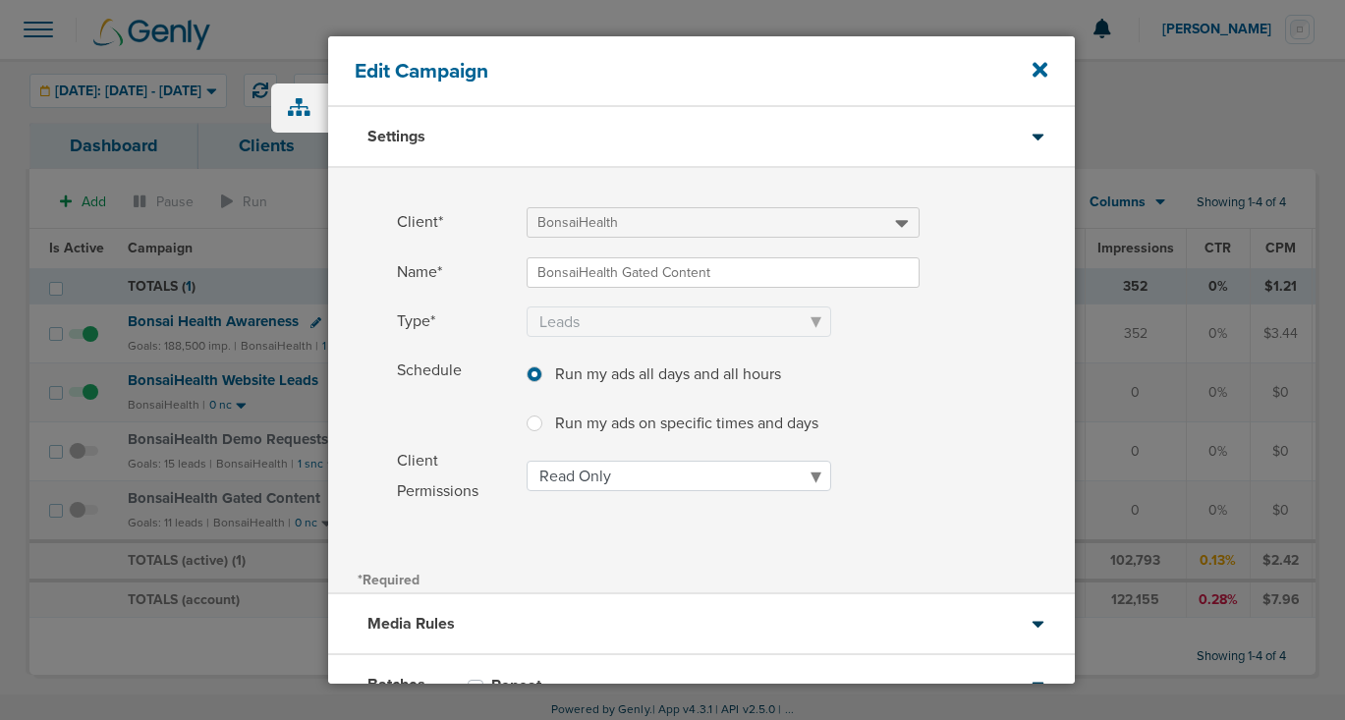
scroll to position [144, 0]
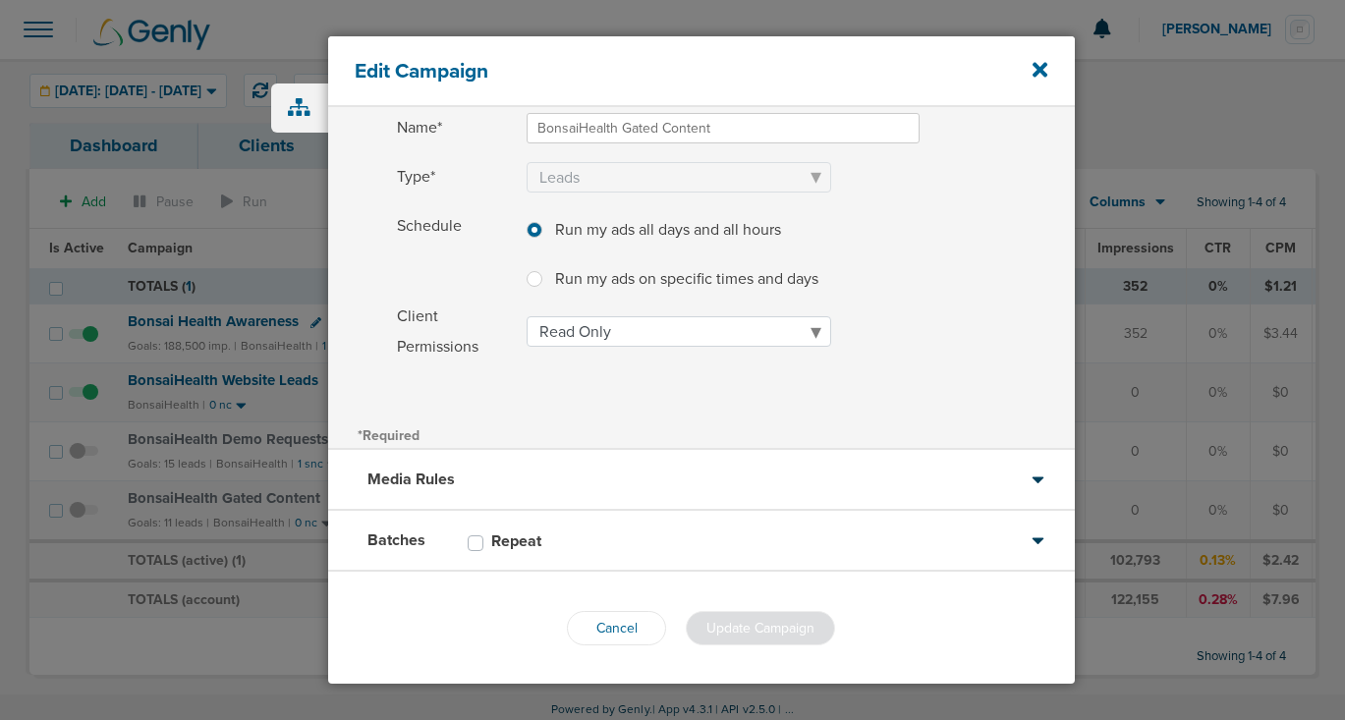
click at [578, 472] on div "Media Rules" at bounding box center [701, 480] width 746 height 61
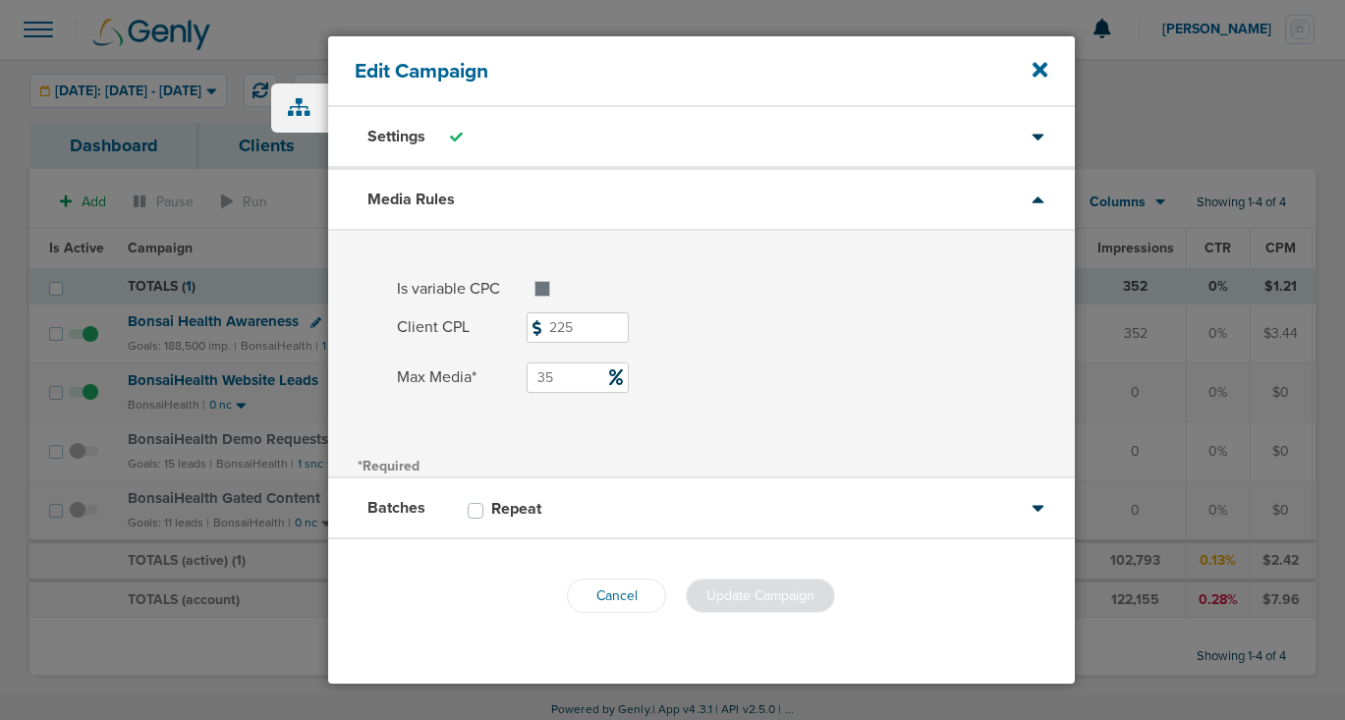
scroll to position [0, 0]
click at [581, 506] on div "Batches Repeat" at bounding box center [701, 508] width 746 height 61
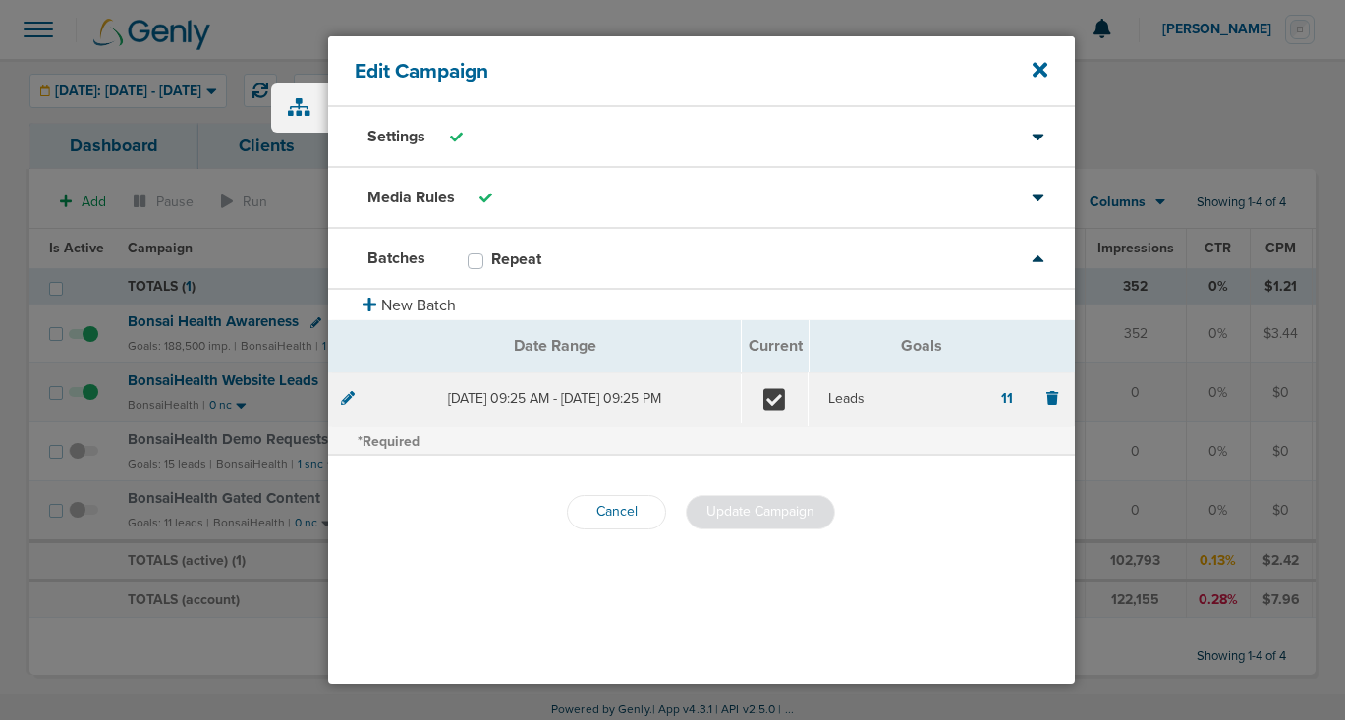
click at [738, 127] on div "Settings" at bounding box center [701, 137] width 746 height 61
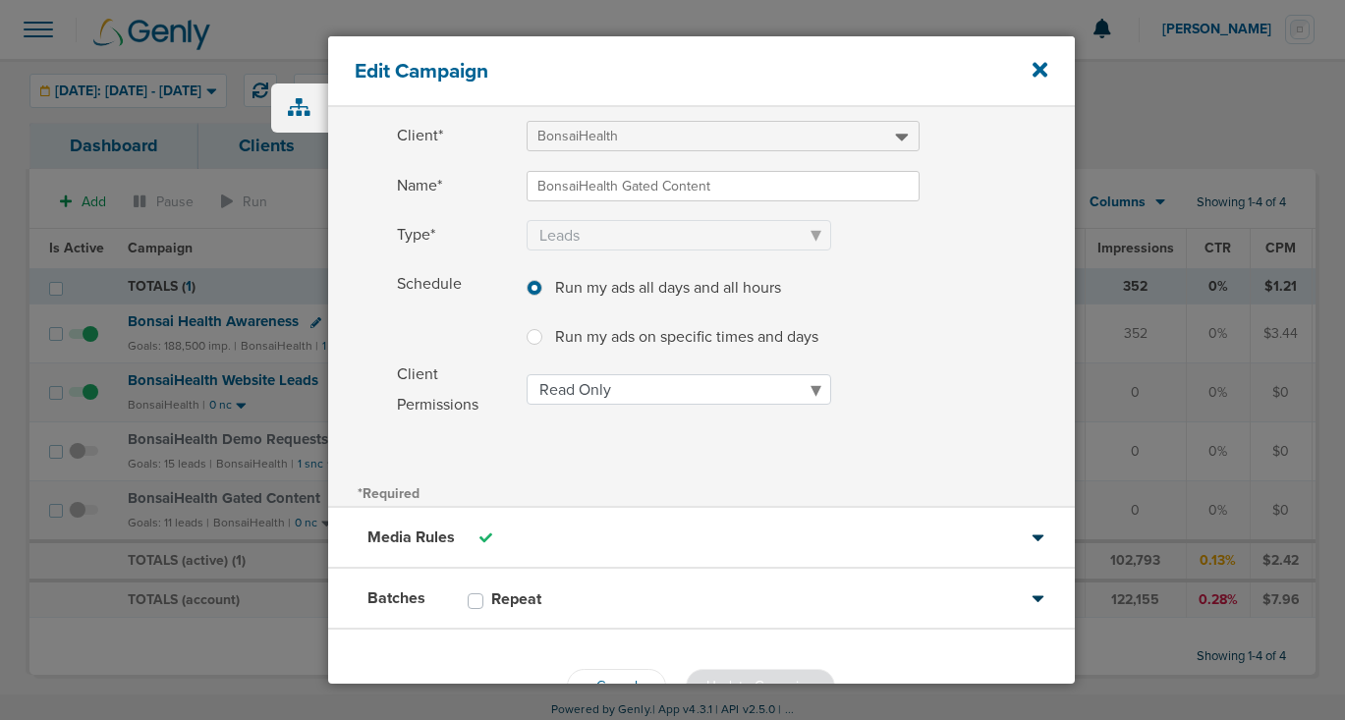
scroll to position [144, 0]
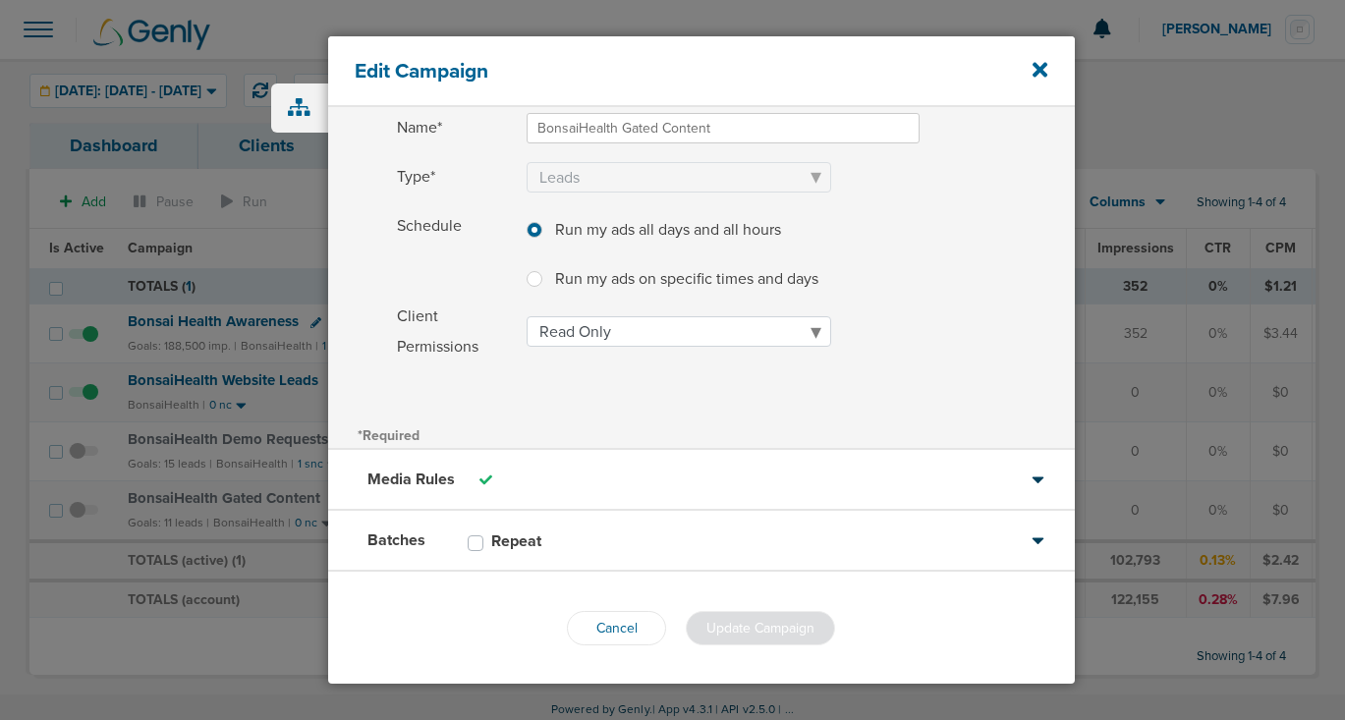
click at [550, 267] on label at bounding box center [550, 267] width 0 height 0
click at [530, 281] on input "Run my ads on specific times and days Run my ads on specific times and days" at bounding box center [534, 277] width 16 height 20
radio input "true"
select select "1"
select select "2"
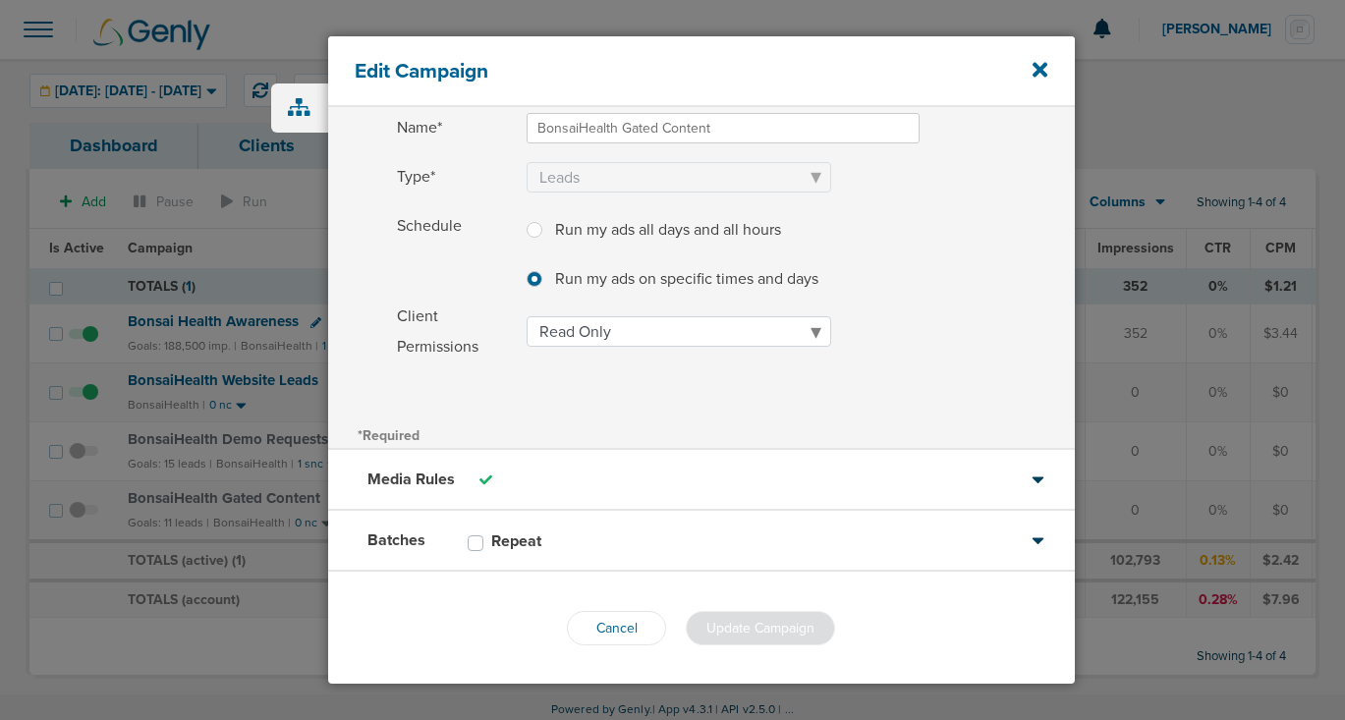
select select "3"
select select "4"
select select "5"
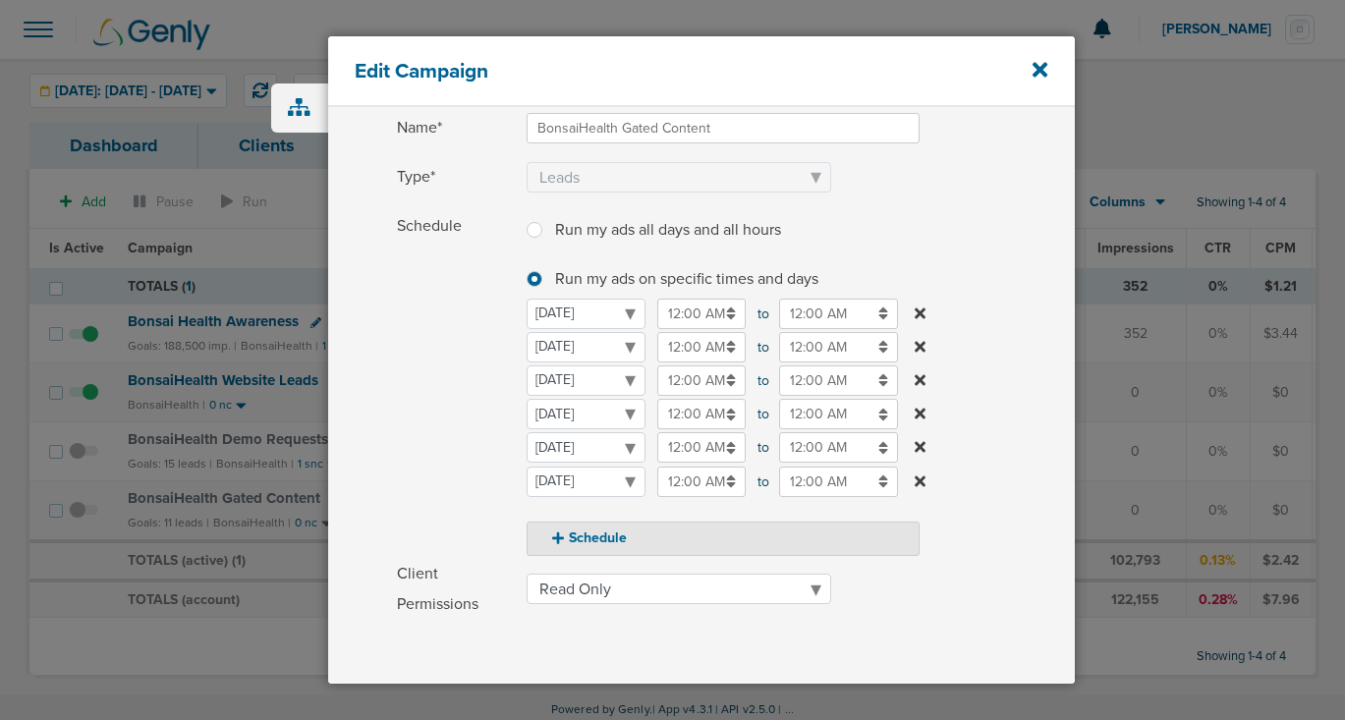
click at [680, 393] on input "12:00 AM" at bounding box center [701, 380] width 88 height 30
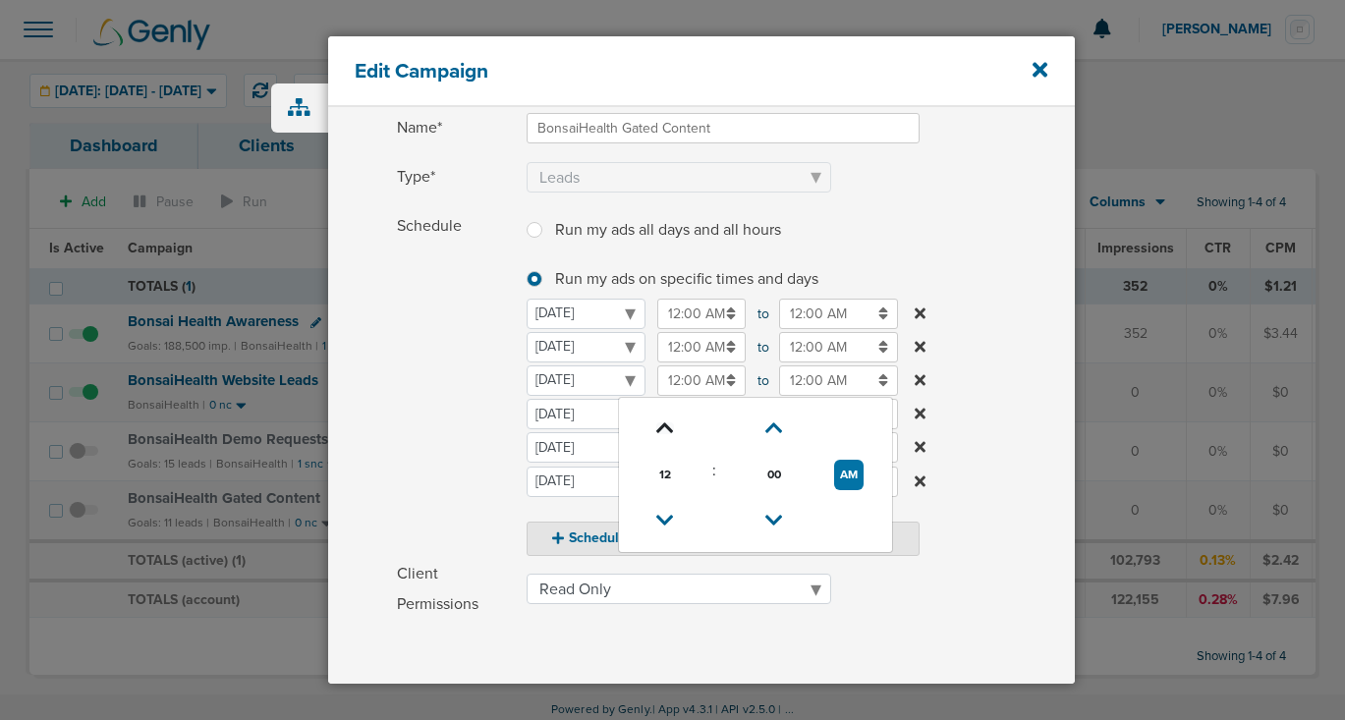
click at [659, 422] on icon at bounding box center [665, 428] width 18 height 12
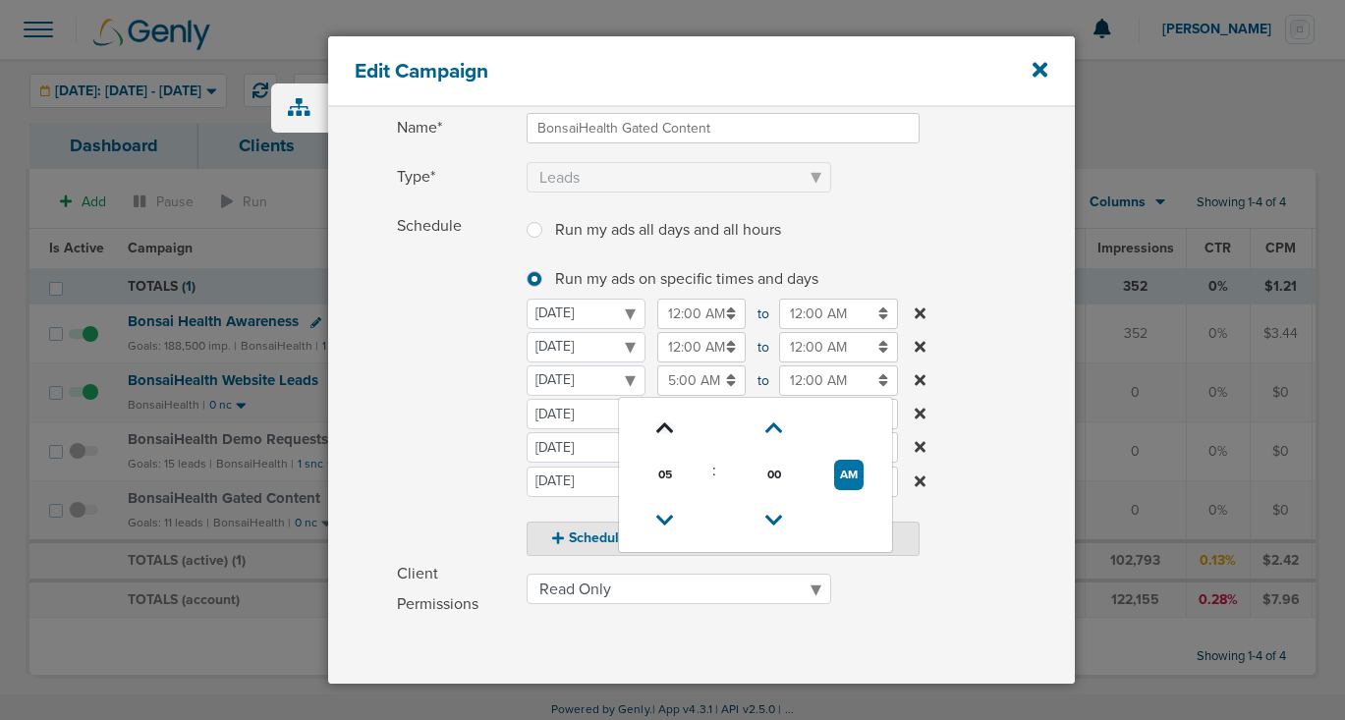
click at [659, 422] on icon at bounding box center [665, 428] width 18 height 12
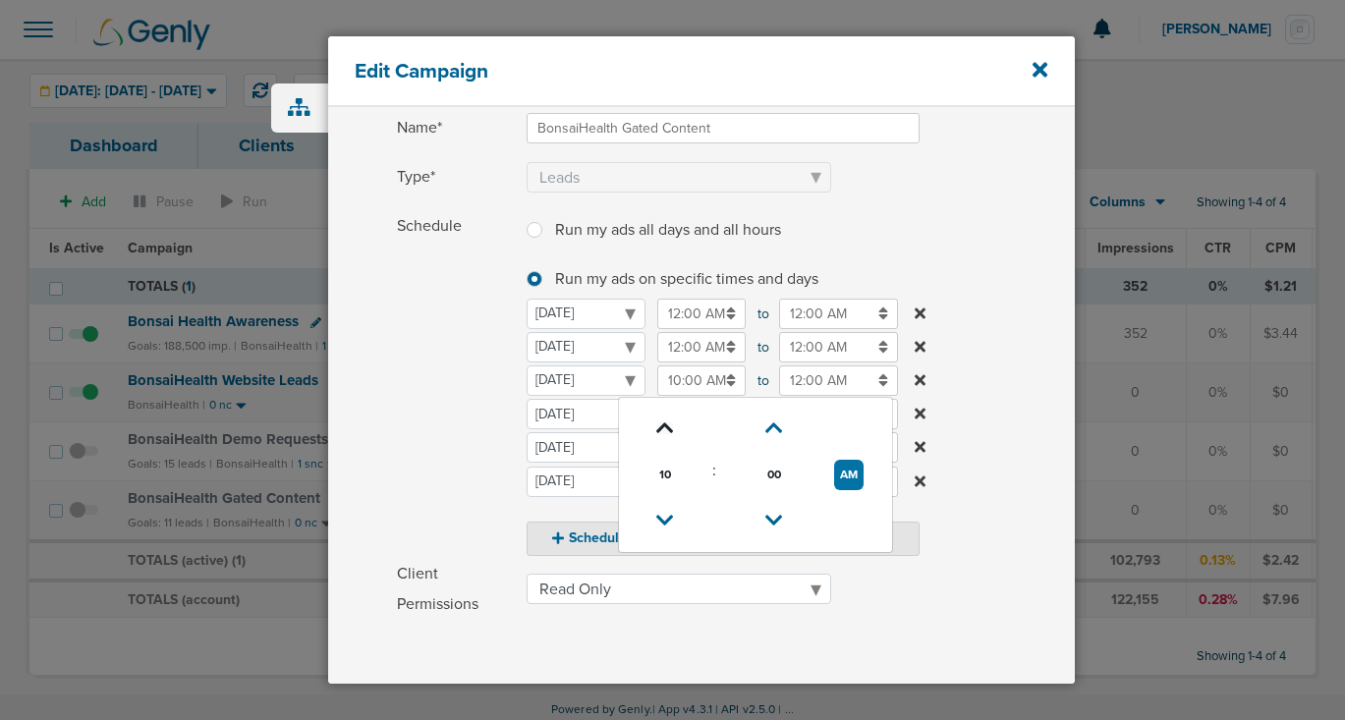
click at [661, 422] on icon at bounding box center [665, 428] width 18 height 12
type input "11:00 AM"
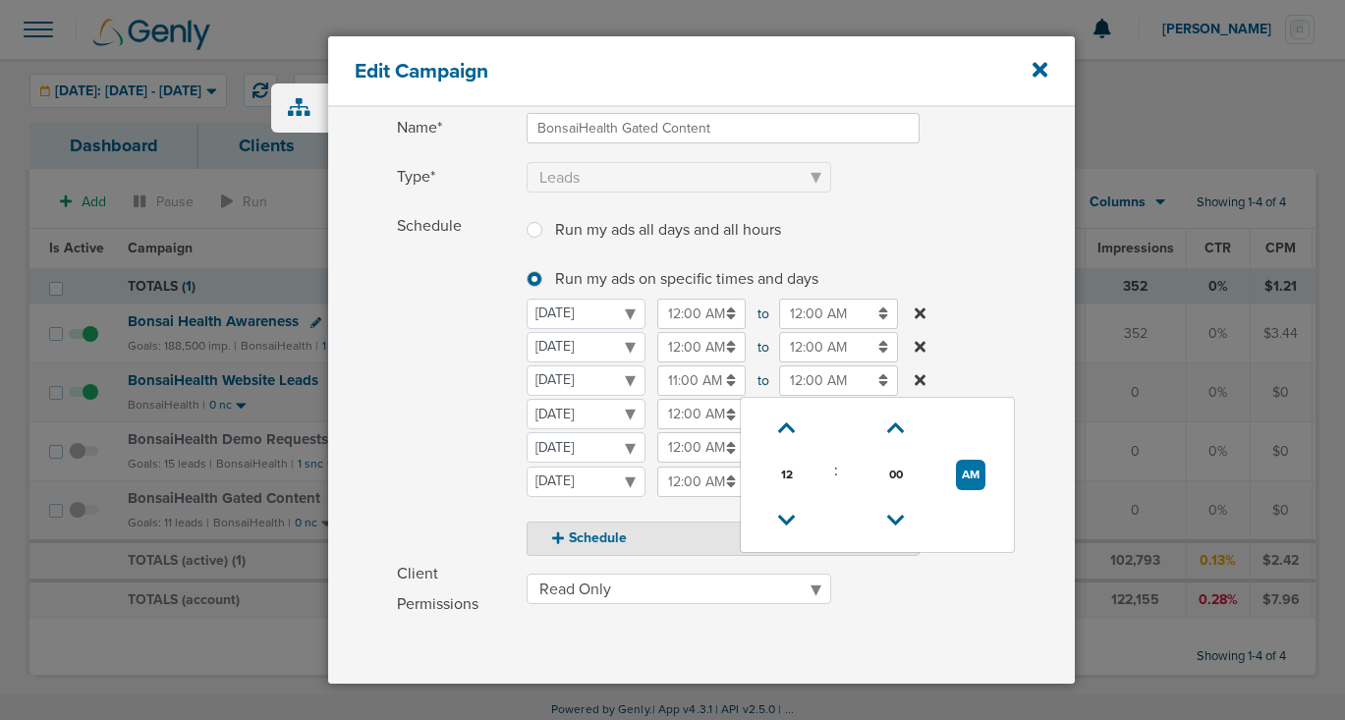
click at [814, 376] on input "12:00 AM" at bounding box center [838, 380] width 119 height 30
click at [785, 519] on icon at bounding box center [787, 521] width 18 height 12
click at [785, 519] on icon at bounding box center [788, 521] width 18 height 12
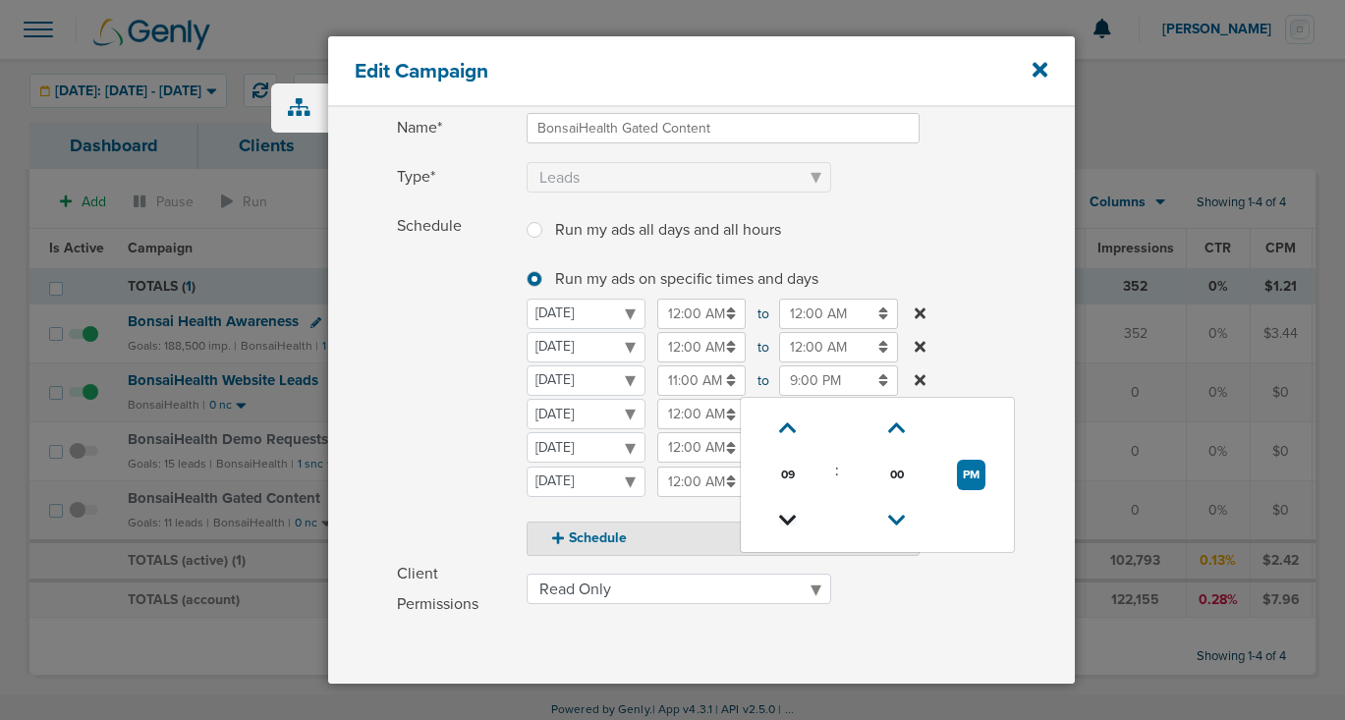
type input "8:00 PM"
click at [676, 406] on input "12:00 AM" at bounding box center [701, 414] width 88 height 30
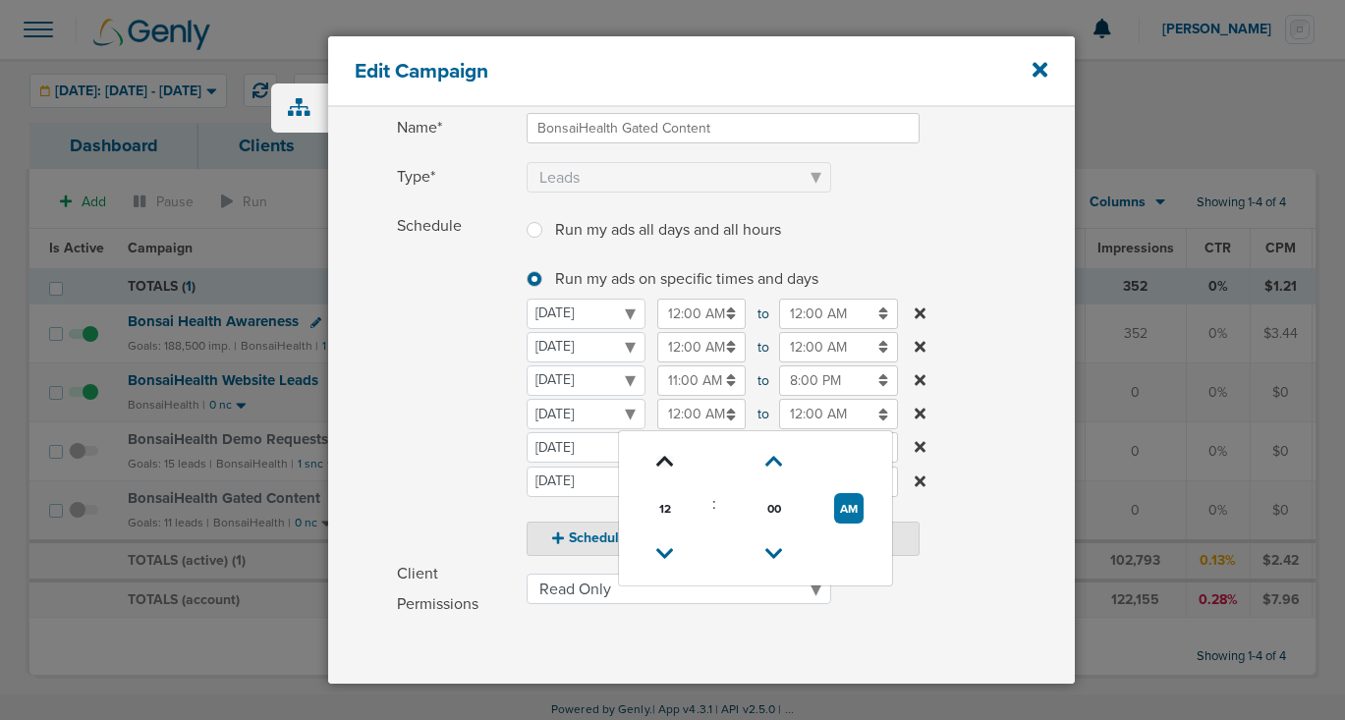
click at [661, 457] on icon at bounding box center [665, 462] width 18 height 12
type input "1:00 AM"
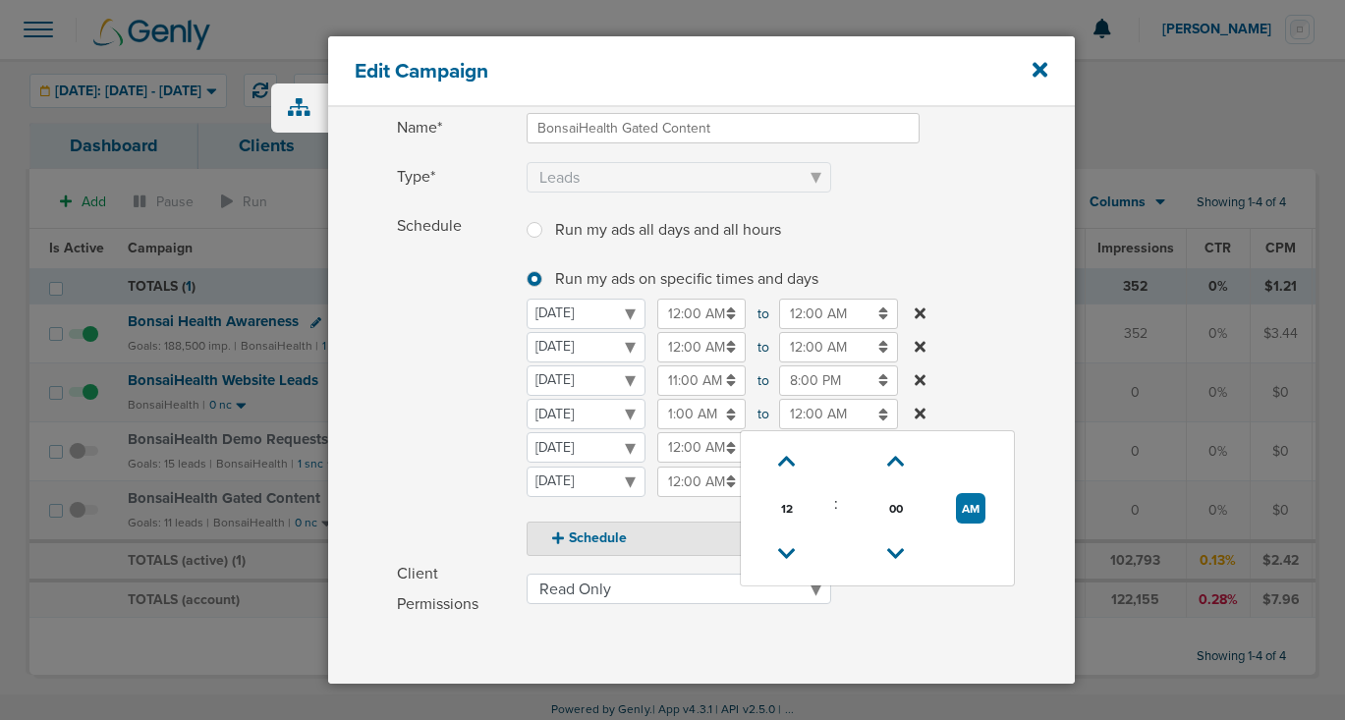
click at [806, 413] on input "12:00 AM" at bounding box center [838, 414] width 119 height 30
click at [782, 548] on icon at bounding box center [787, 554] width 18 height 12
type input "11:00 PM"
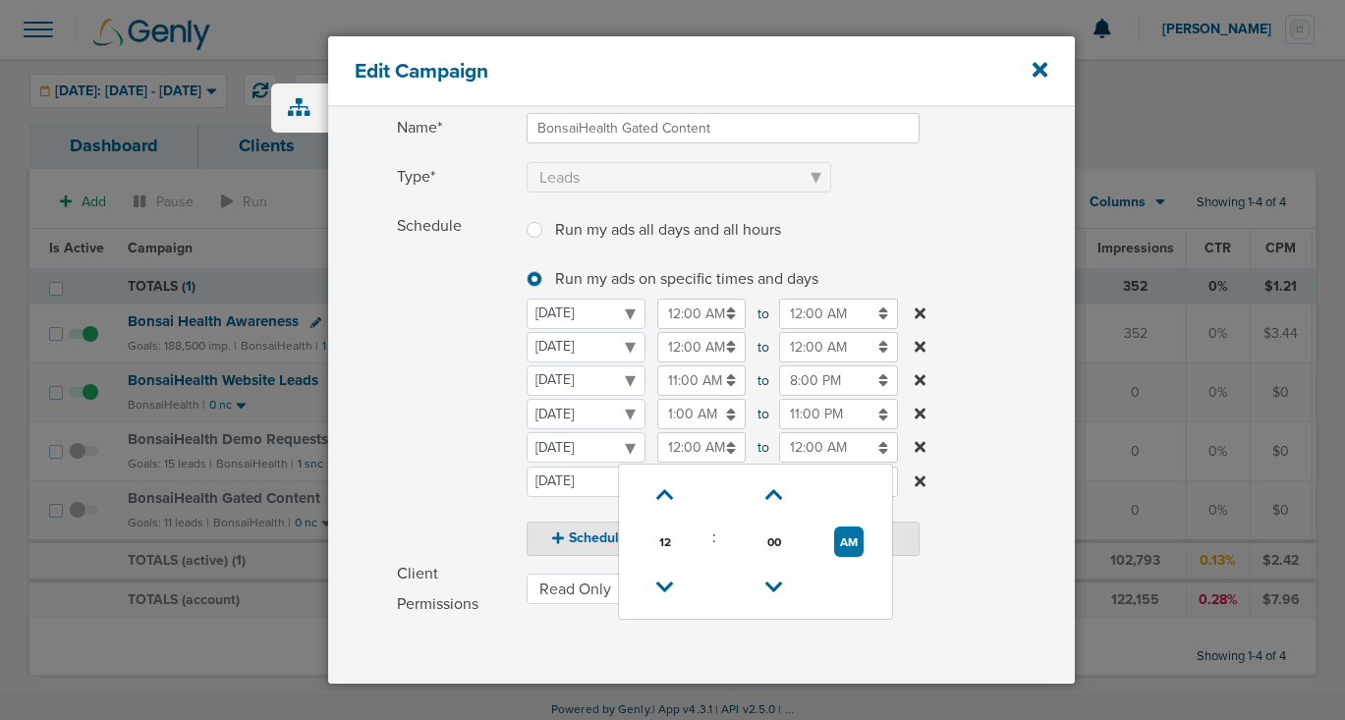
click at [697, 459] on input "12:00 AM" at bounding box center [701, 447] width 88 height 30
click at [659, 492] on icon at bounding box center [665, 495] width 18 height 12
type input "1:00 AM"
click at [816, 450] on input "12:00 AM" at bounding box center [838, 447] width 119 height 30
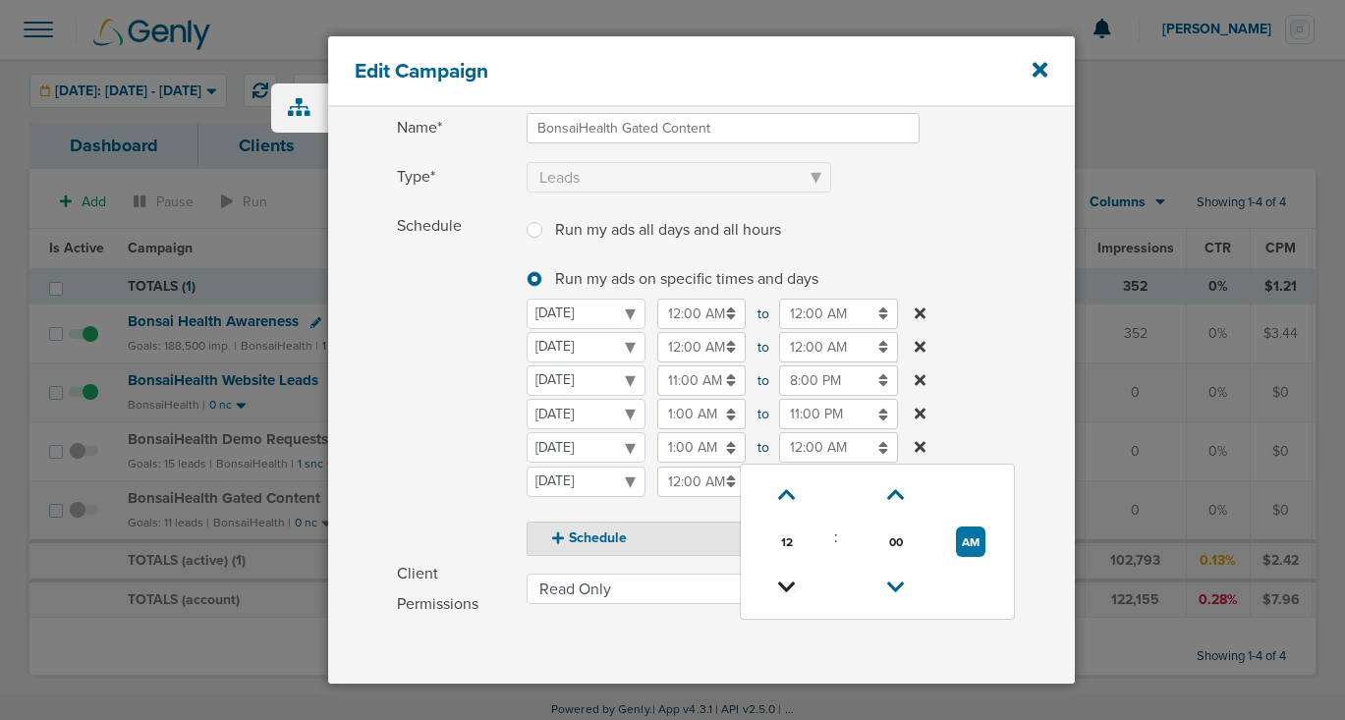
click at [784, 581] on icon at bounding box center [787, 587] width 18 height 12
type input "11:00 PM"
click at [703, 493] on input "12:00 AM" at bounding box center [701, 482] width 88 height 30
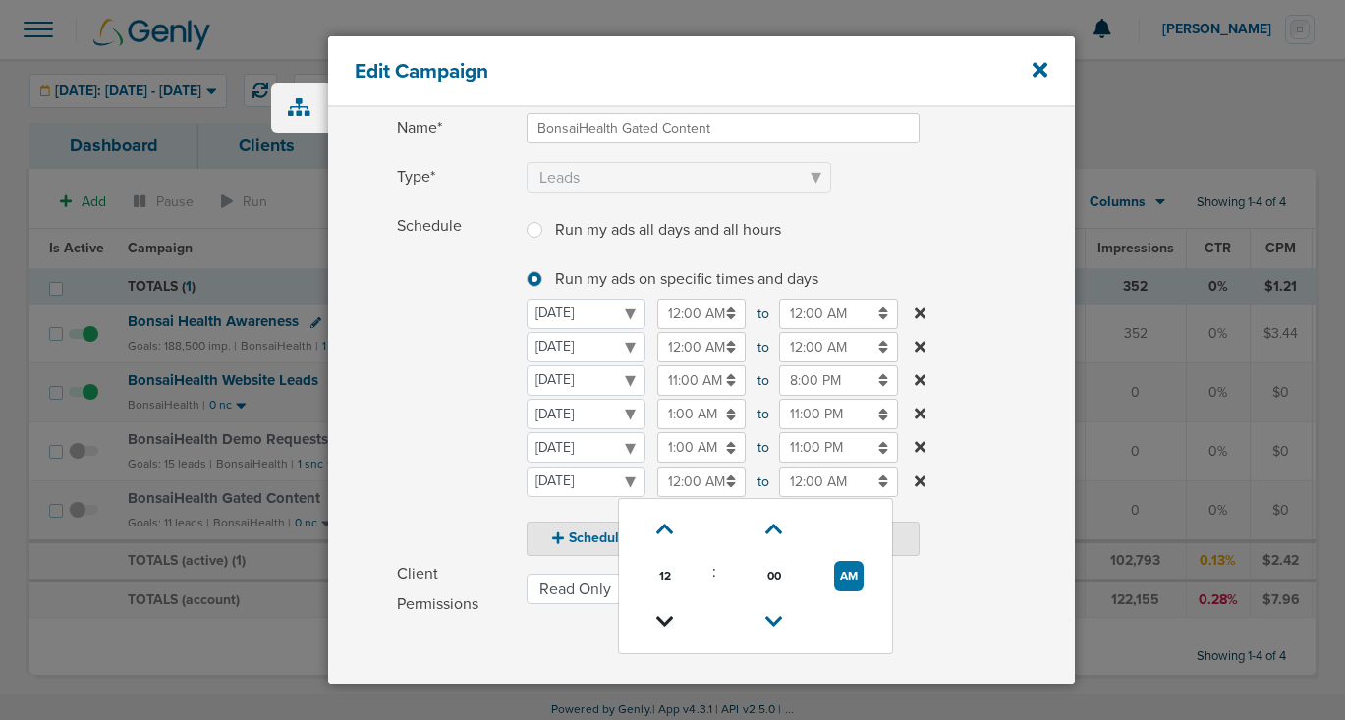
click at [668, 619] on icon at bounding box center [665, 622] width 18 height 12
click at [668, 619] on icon at bounding box center [666, 622] width 18 height 12
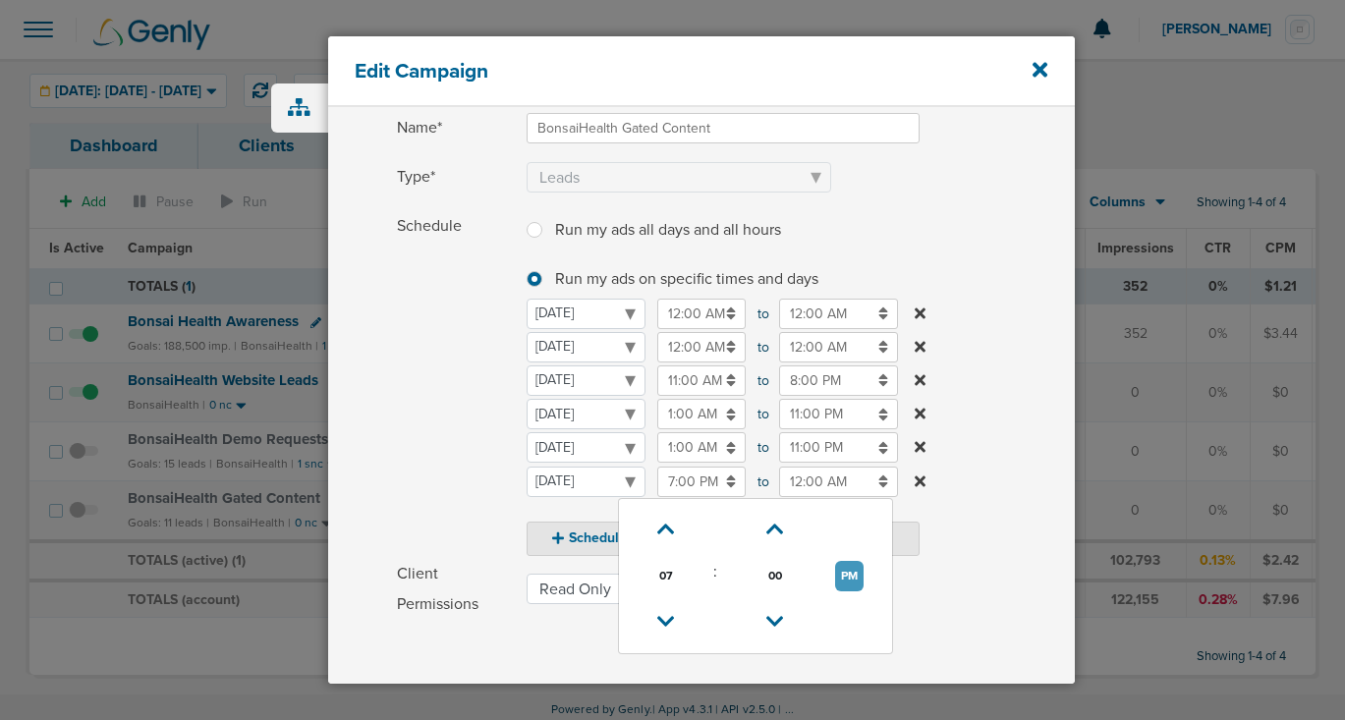
click at [853, 577] on button "PM" at bounding box center [849, 576] width 28 height 30
type input "7:00 AM"
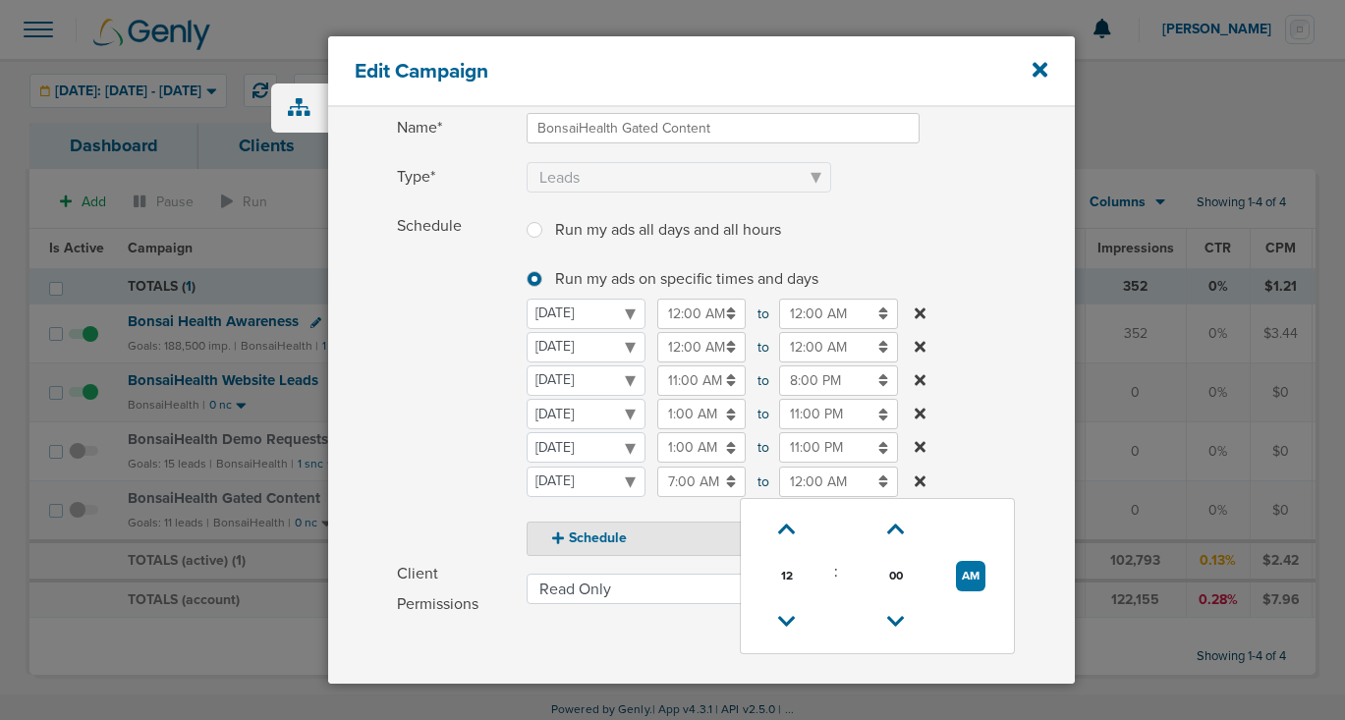
click at [808, 485] on input "12:00 AM" at bounding box center [838, 482] width 119 height 30
click at [788, 618] on icon at bounding box center [787, 622] width 18 height 12
click at [788, 618] on icon at bounding box center [788, 622] width 18 height 12
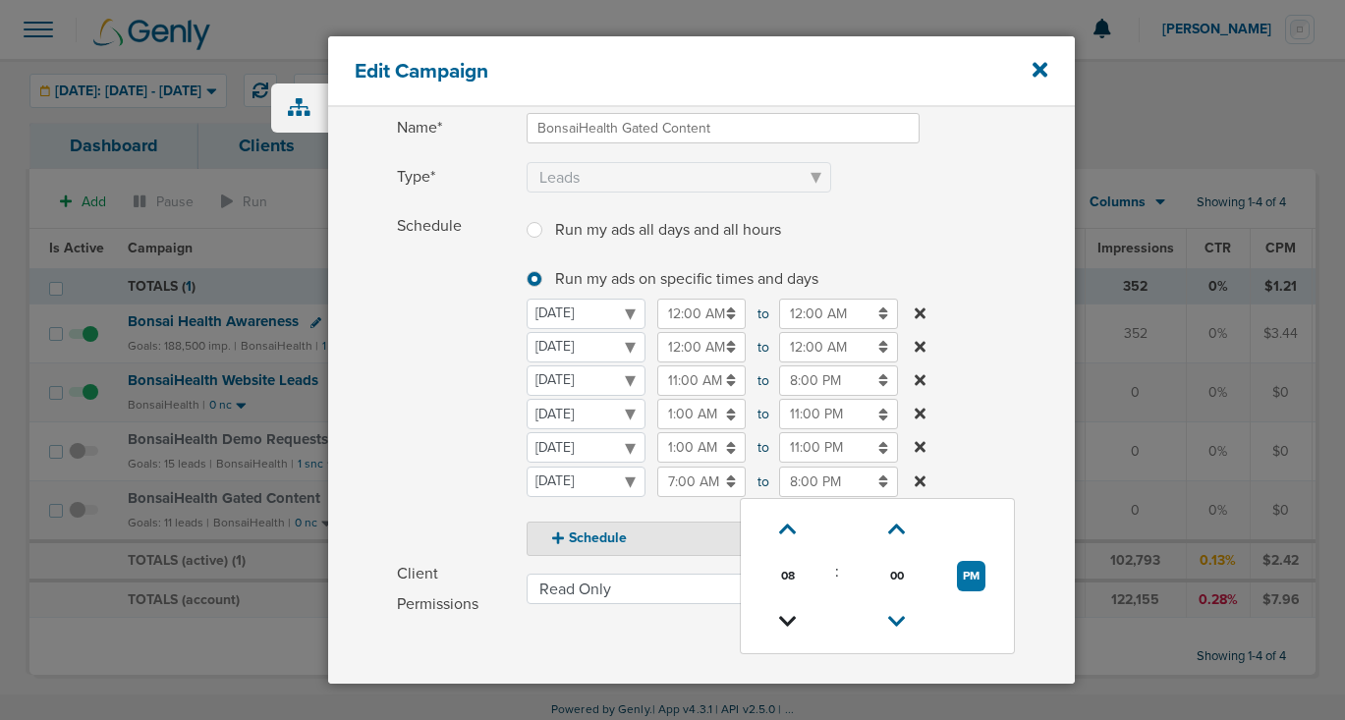
click at [774, 621] on link at bounding box center [787, 622] width 34 height 30
click at [774, 620] on link at bounding box center [787, 622] width 34 height 30
click at [965, 576] on button "PM" at bounding box center [971, 576] width 28 height 30
click at [965, 576] on button "AM" at bounding box center [970, 576] width 29 height 30
type input "6:00 PM"
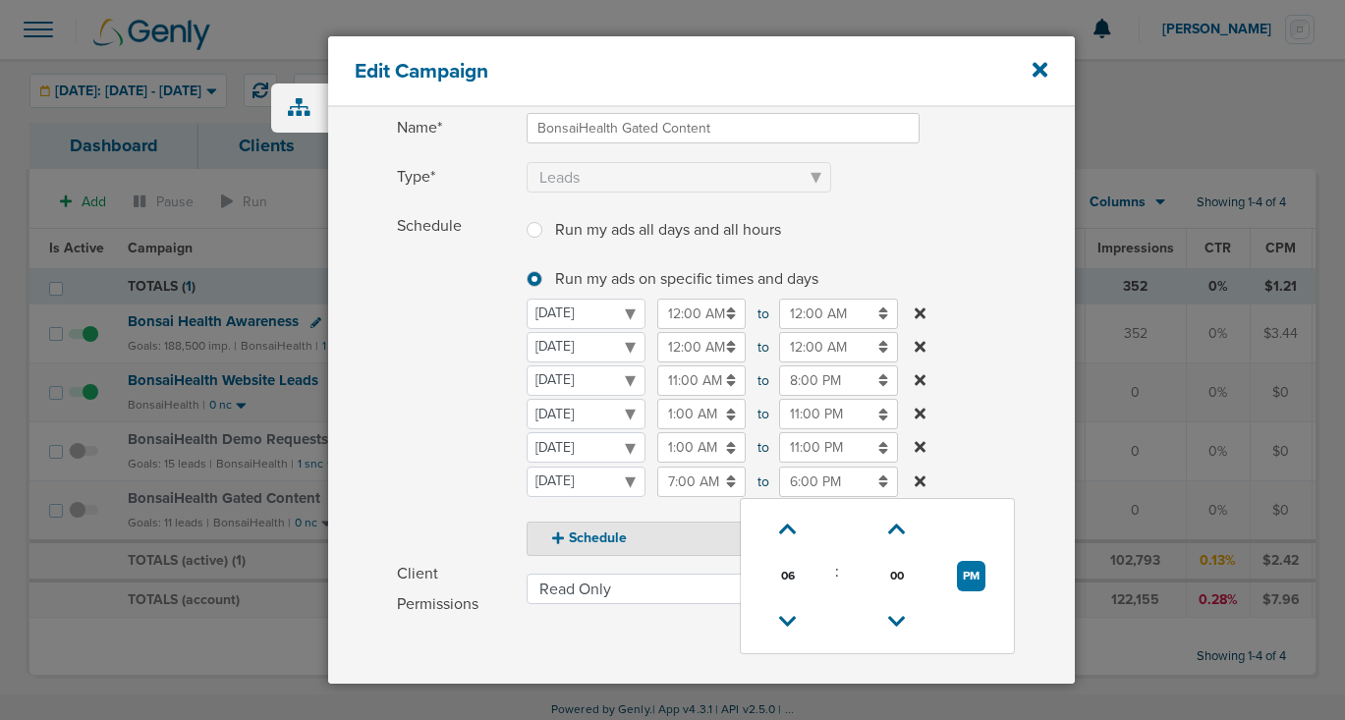
click at [947, 423] on label "Schedule Run my ads all days and all hours Run my ads all days and all hours Ru…" at bounding box center [736, 383] width 678 height 344
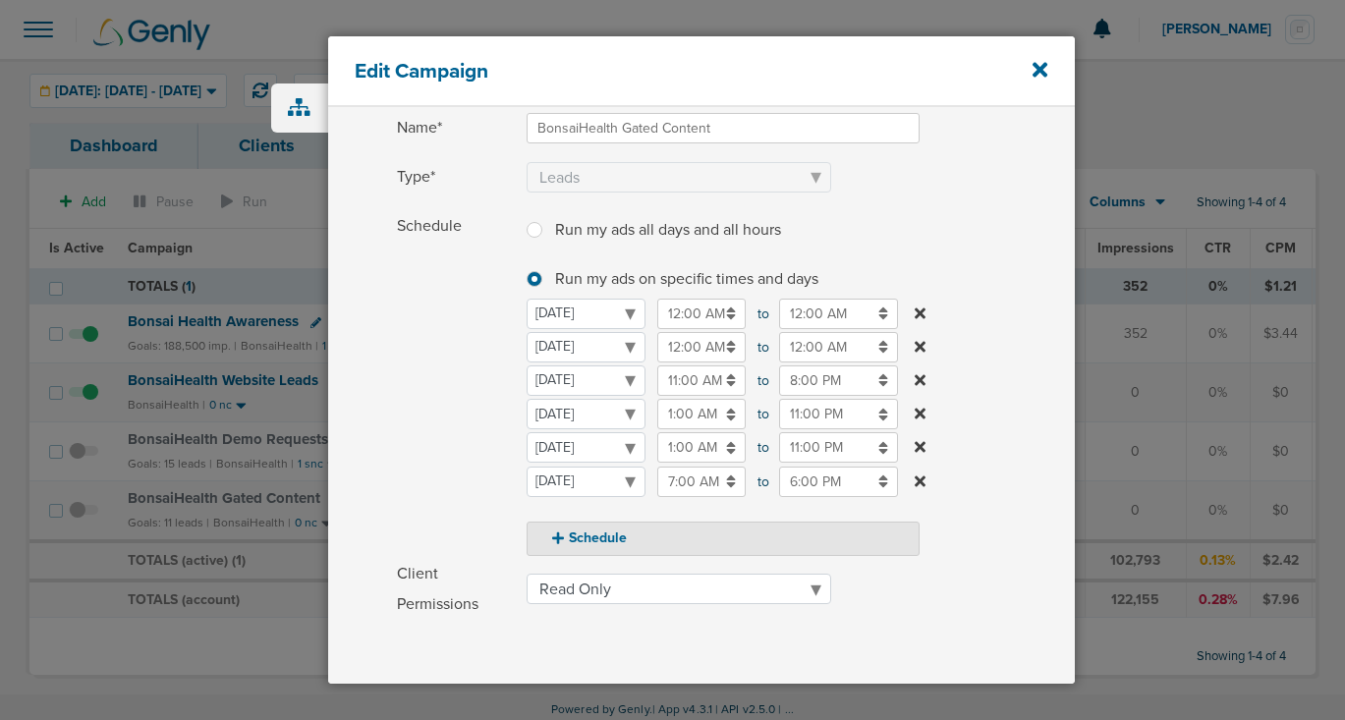
scroll to position [403, 0]
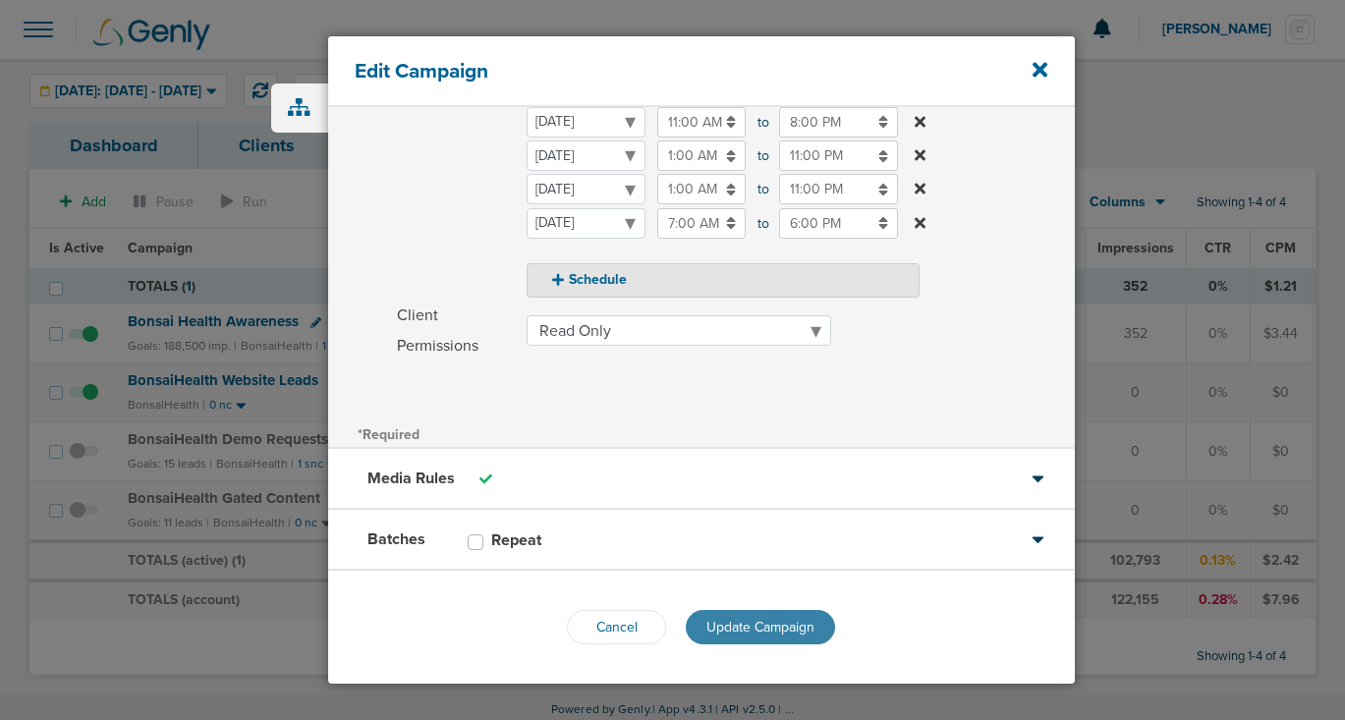
click at [719, 615] on button "Update Campaign" at bounding box center [760, 627] width 149 height 34
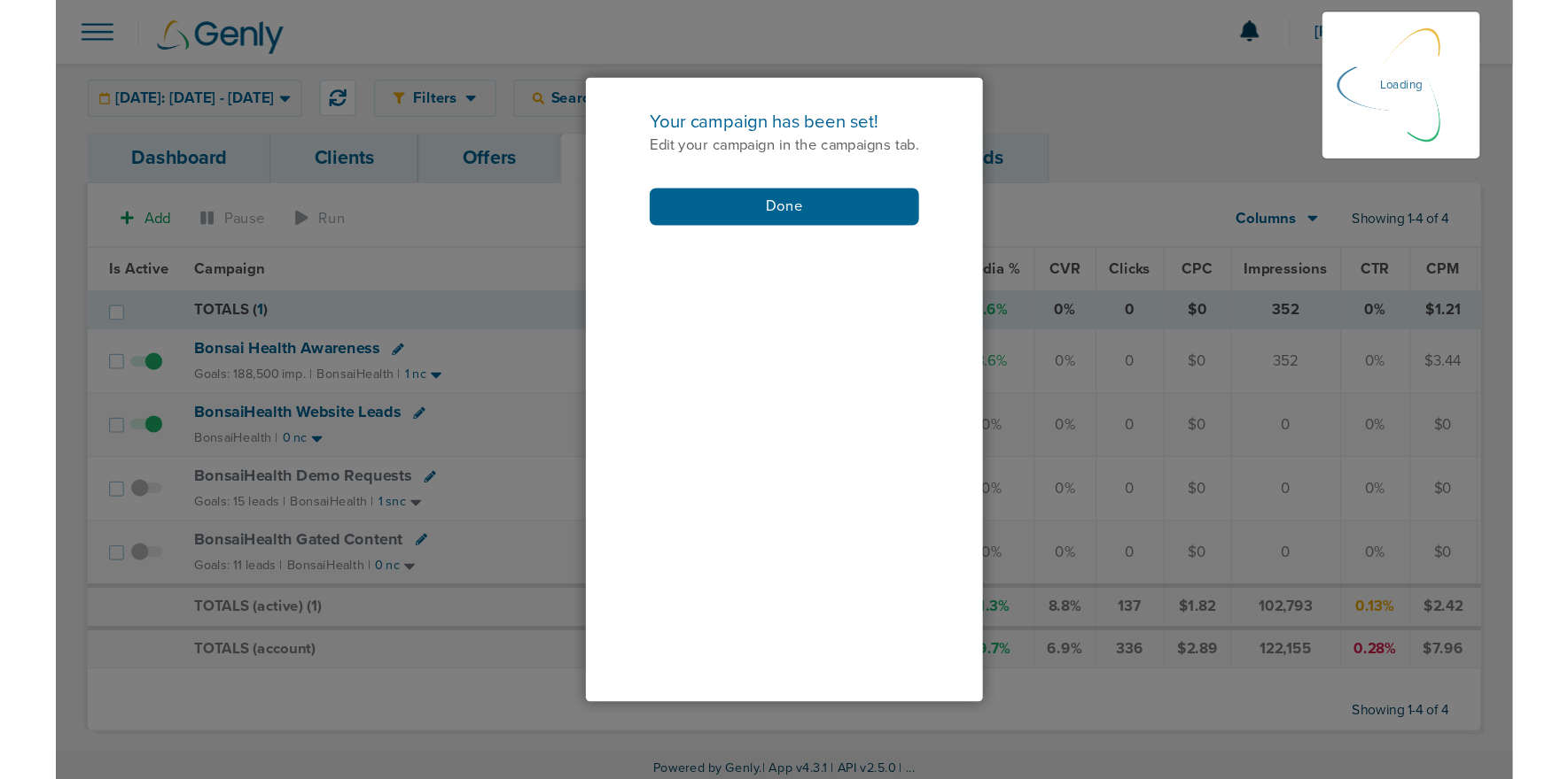
scroll to position [307, 0]
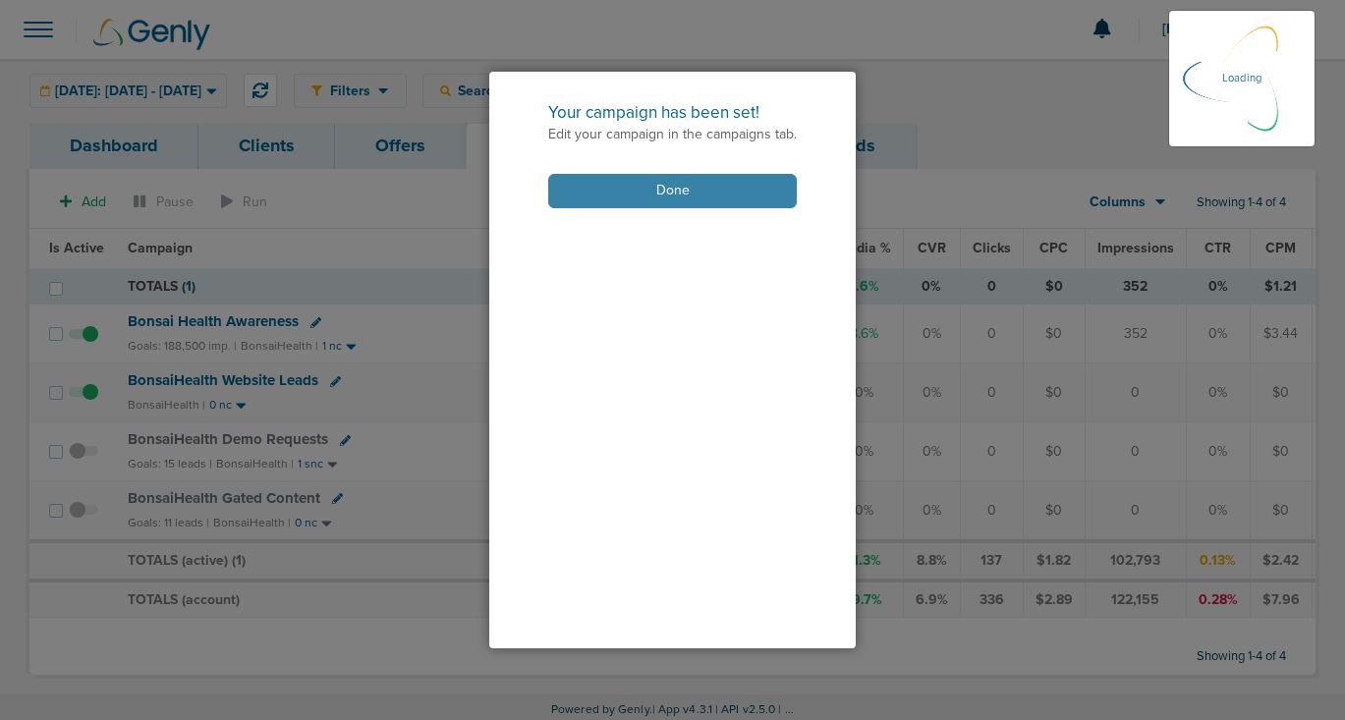
click at [570, 195] on button "Done" at bounding box center [672, 191] width 249 height 34
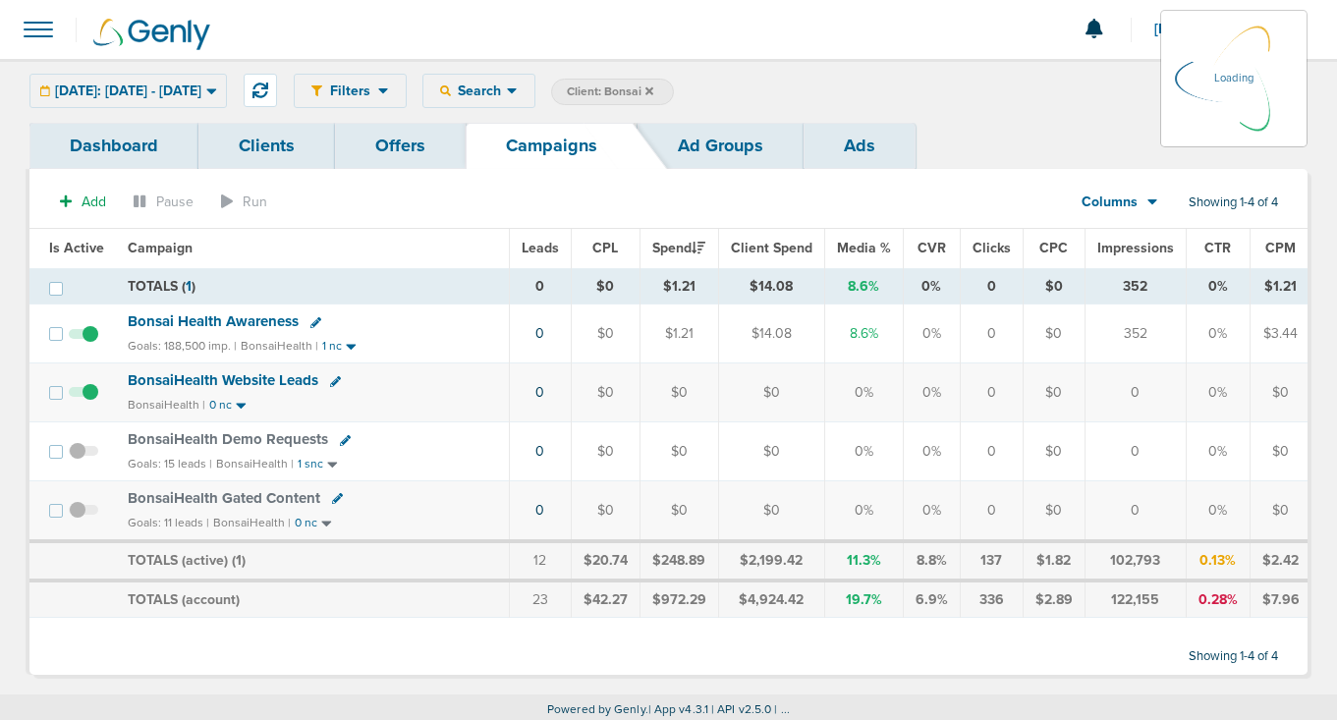
click at [76, 509] on span at bounding box center [83, 510] width 29 height 17
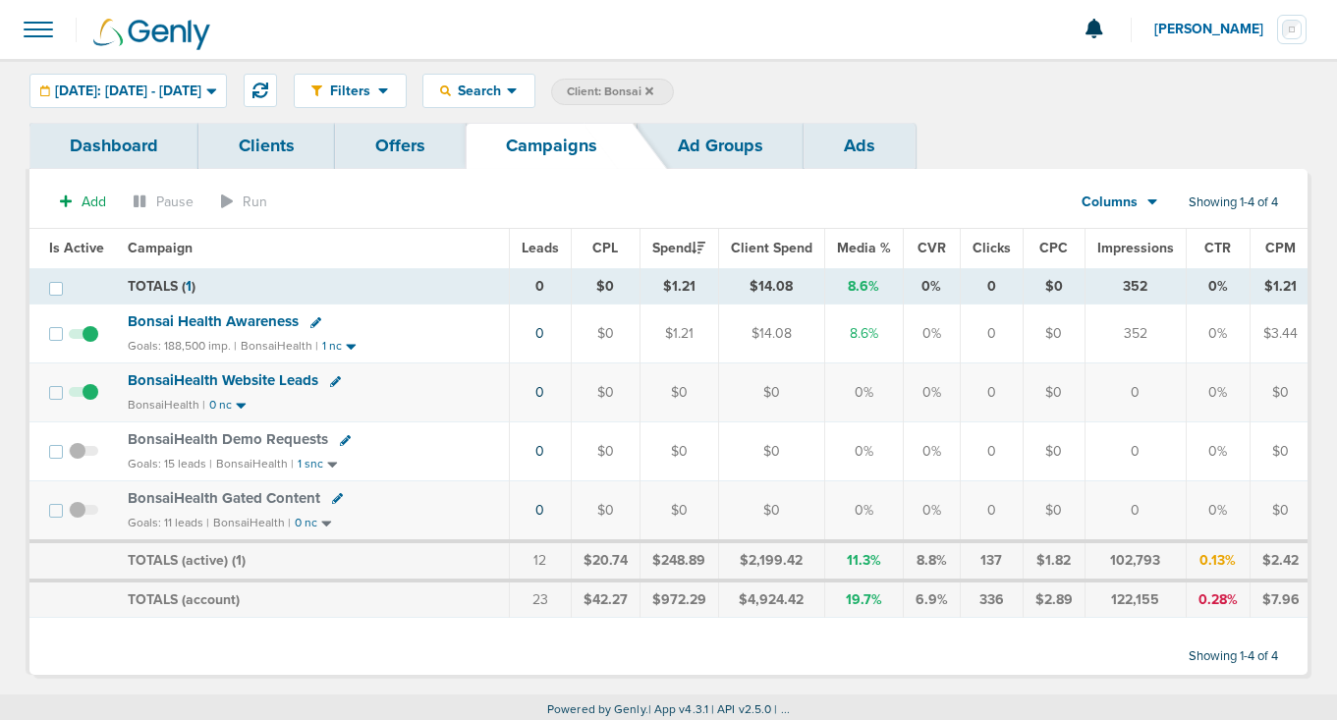
click at [75, 520] on span at bounding box center [83, 520] width 29 height 0
click at [83, 515] on input "checkbox" at bounding box center [83, 515] width 0 height 0
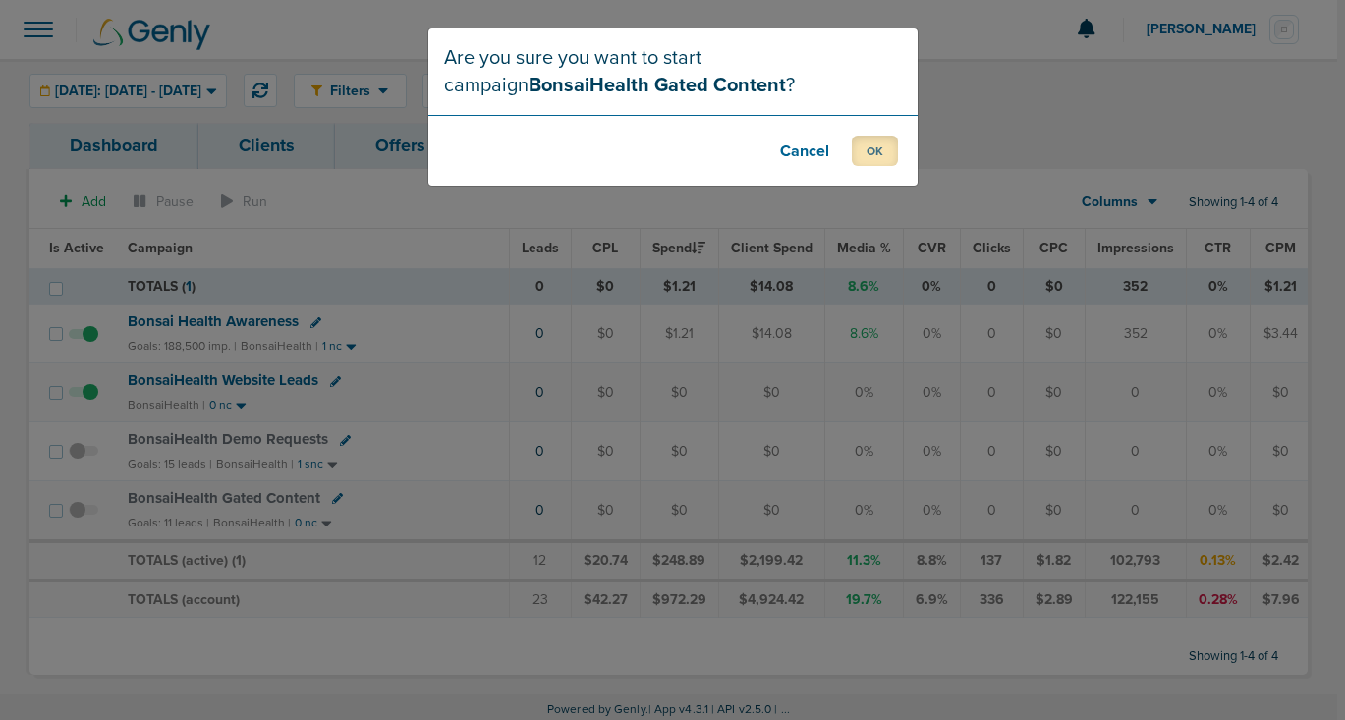
click at [878, 138] on button "OK" at bounding box center [875, 151] width 46 height 30
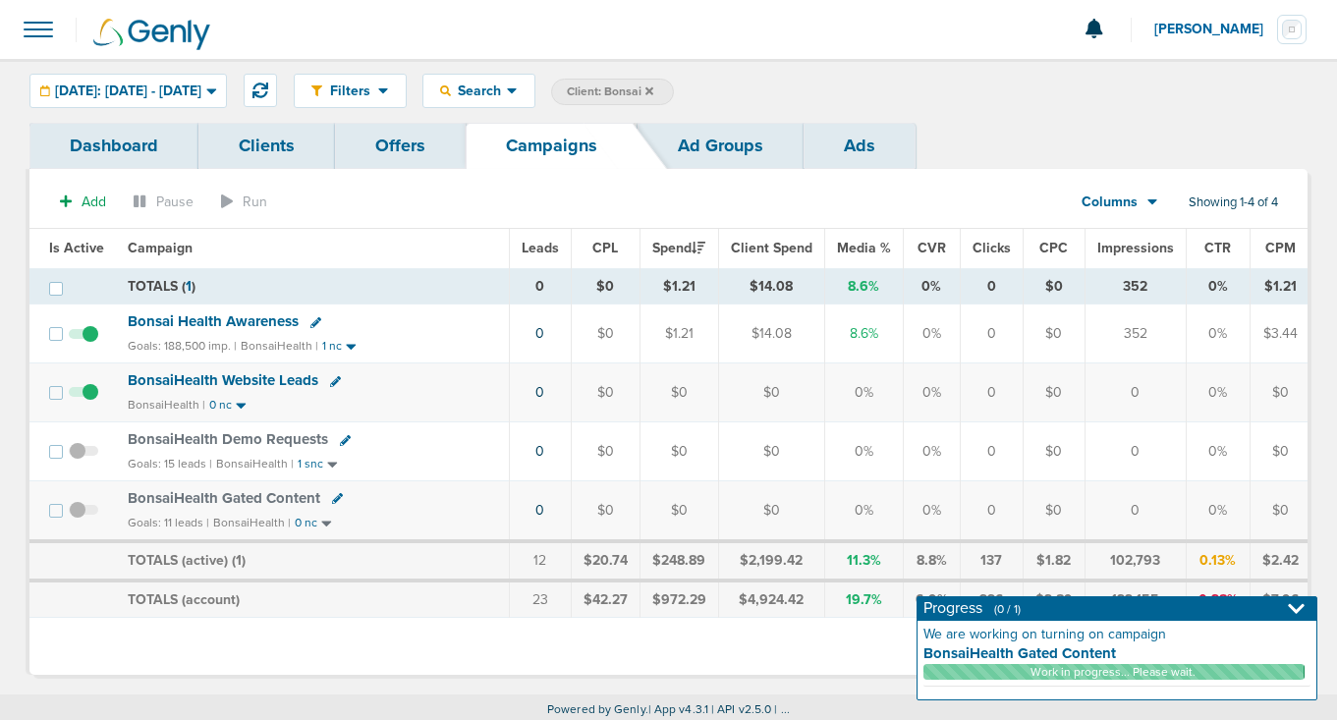
click at [273, 498] on span "BonsaiHealth Gated Content" at bounding box center [224, 498] width 193 height 18
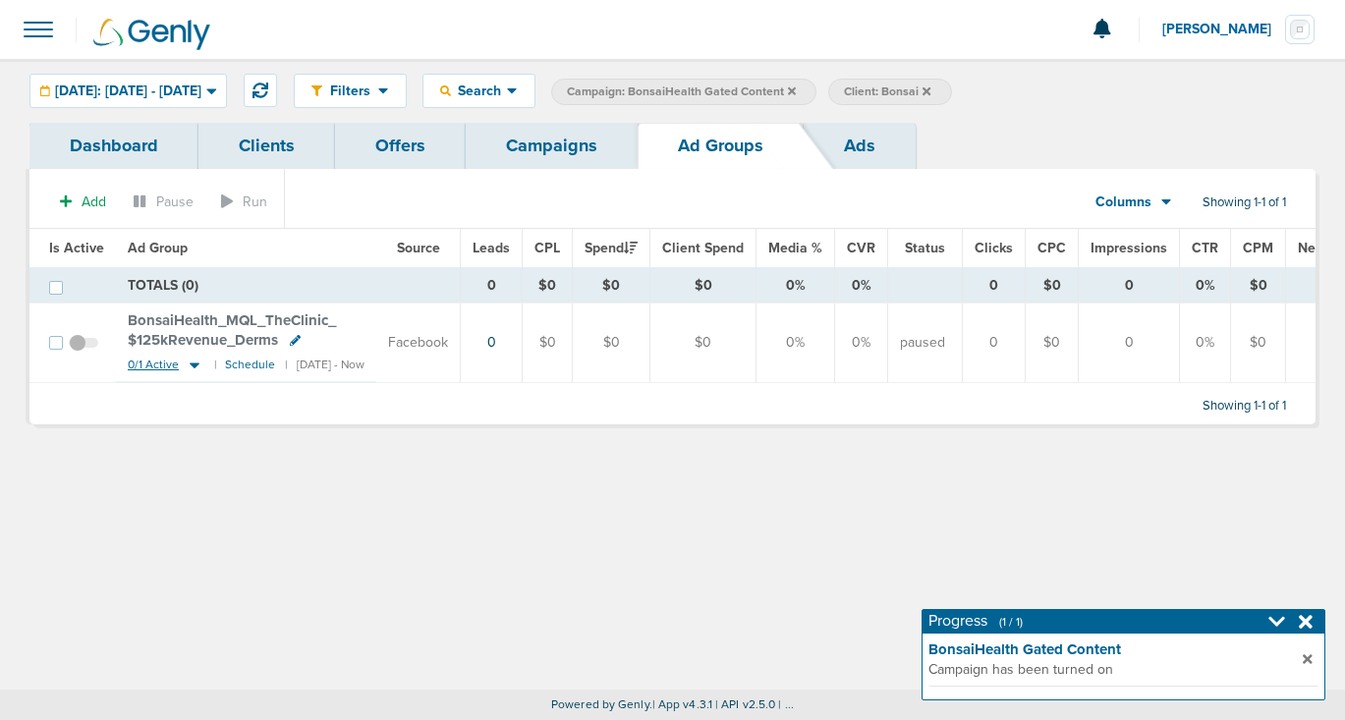
click at [193, 359] on icon at bounding box center [195, 365] width 20 height 17
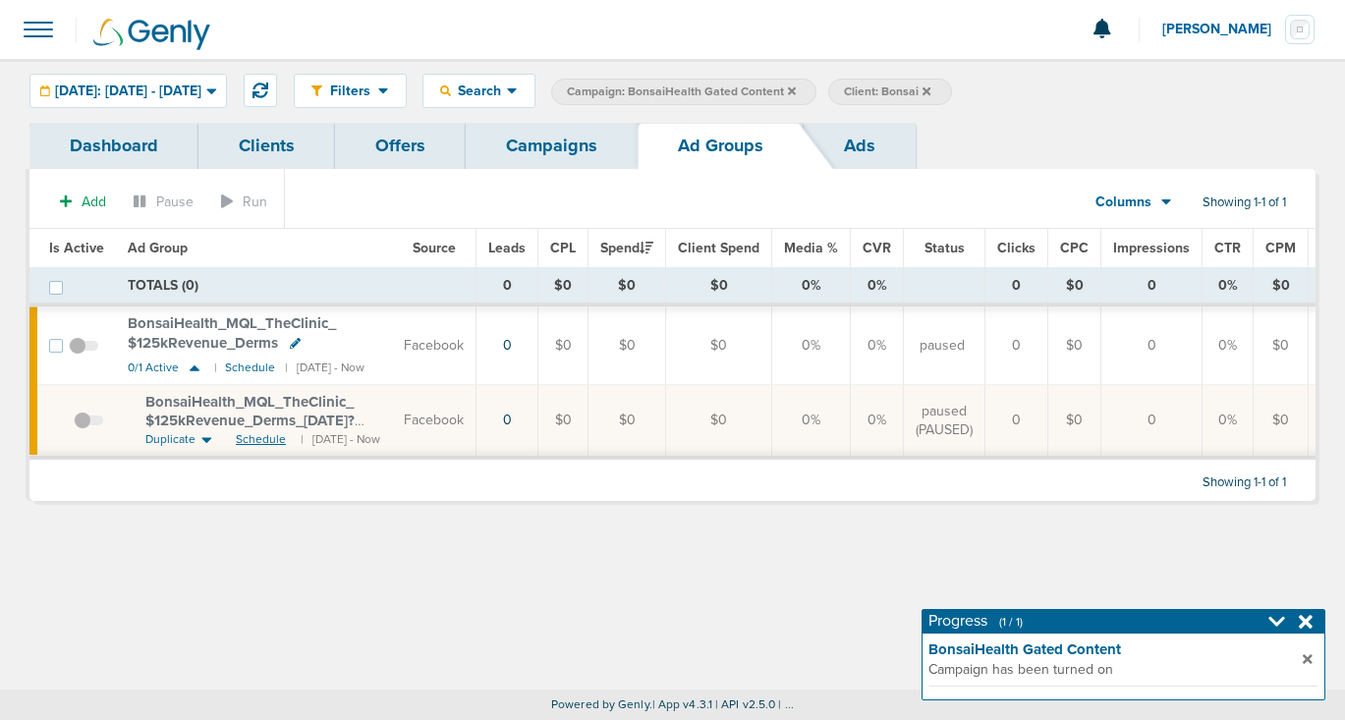
click at [260, 437] on span "Schedule" at bounding box center [261, 439] width 50 height 17
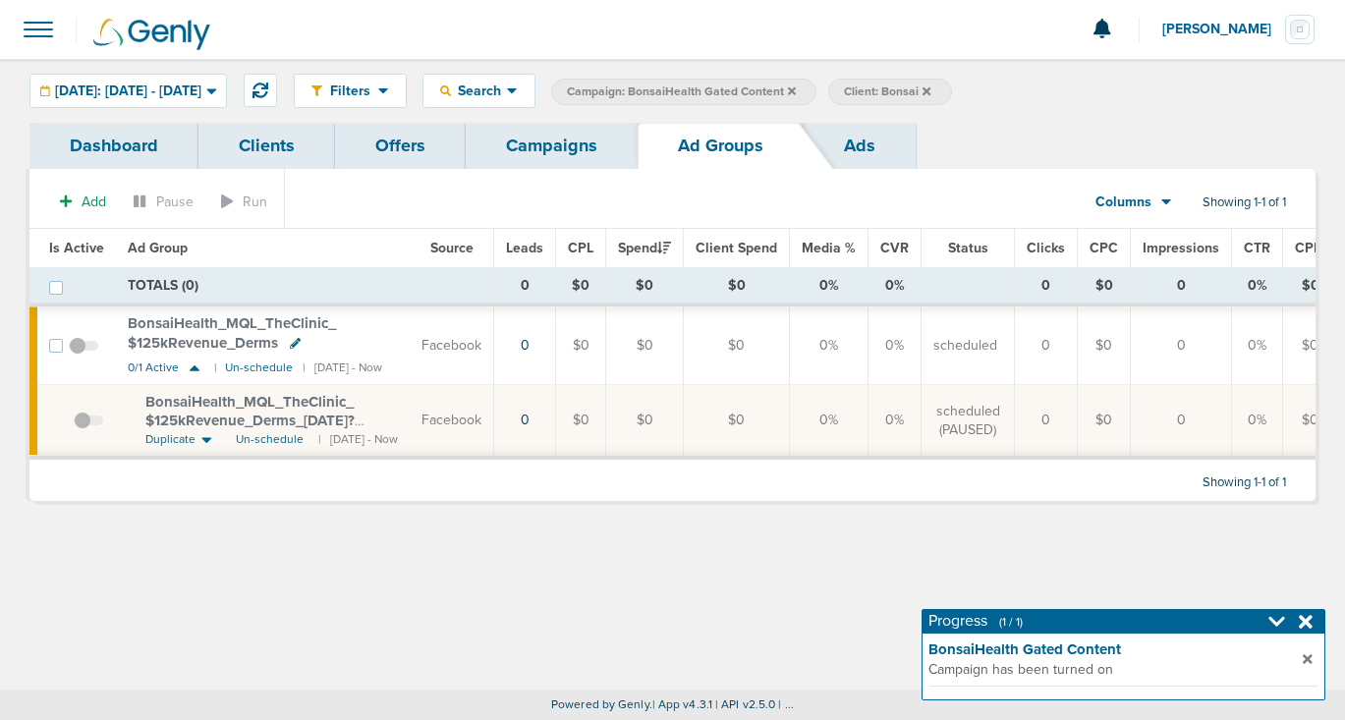
click at [511, 154] on link "Campaigns" at bounding box center [552, 146] width 172 height 46
